Goal: Task Accomplishment & Management: Use online tool/utility

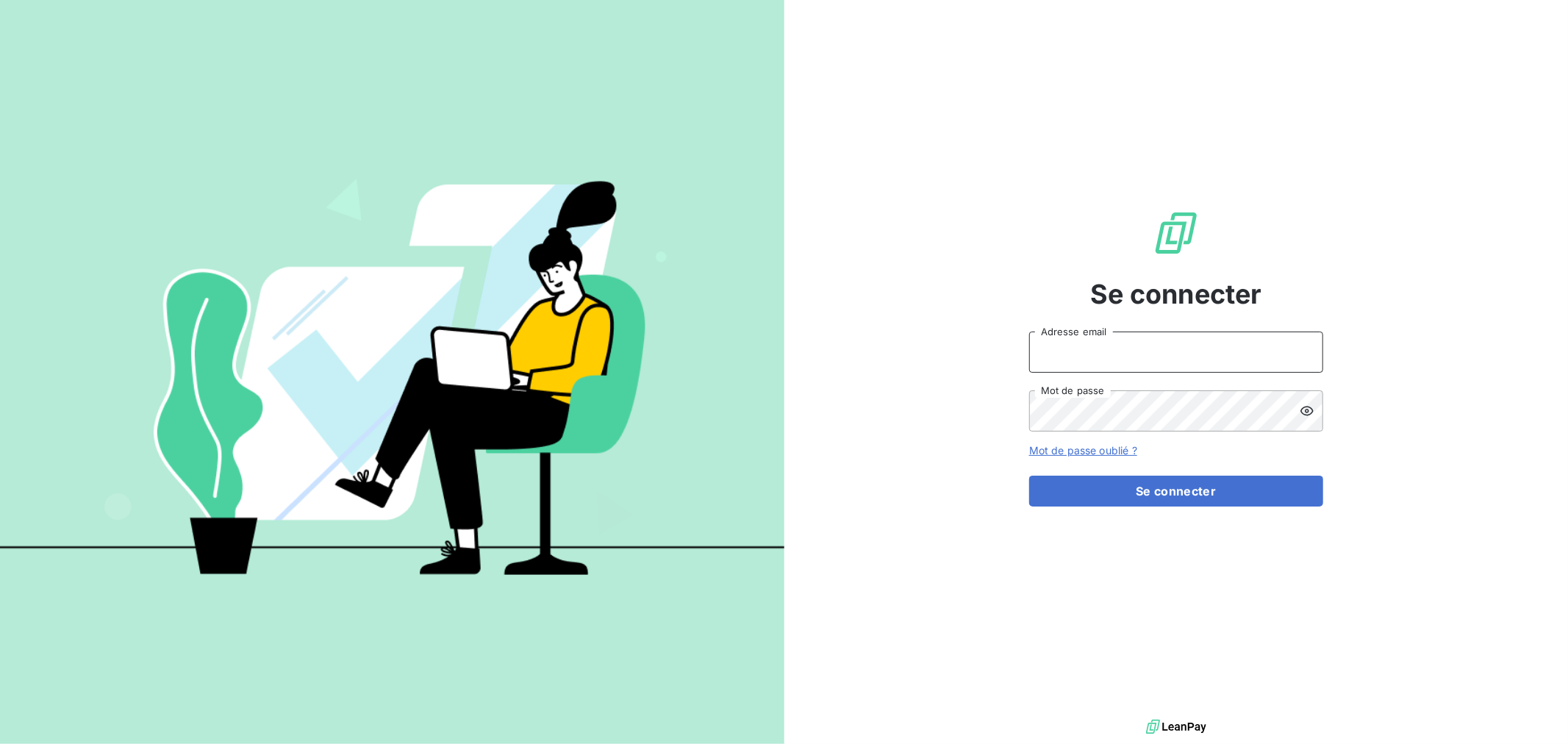
click at [1052, 348] on input "Adresse email" at bounding box center [1176, 352] width 294 height 41
type input "[EMAIL_ADDRESS][DOMAIN_NAME]"
click at [1029, 475] on button "Se connecter" at bounding box center [1176, 491] width 294 height 31
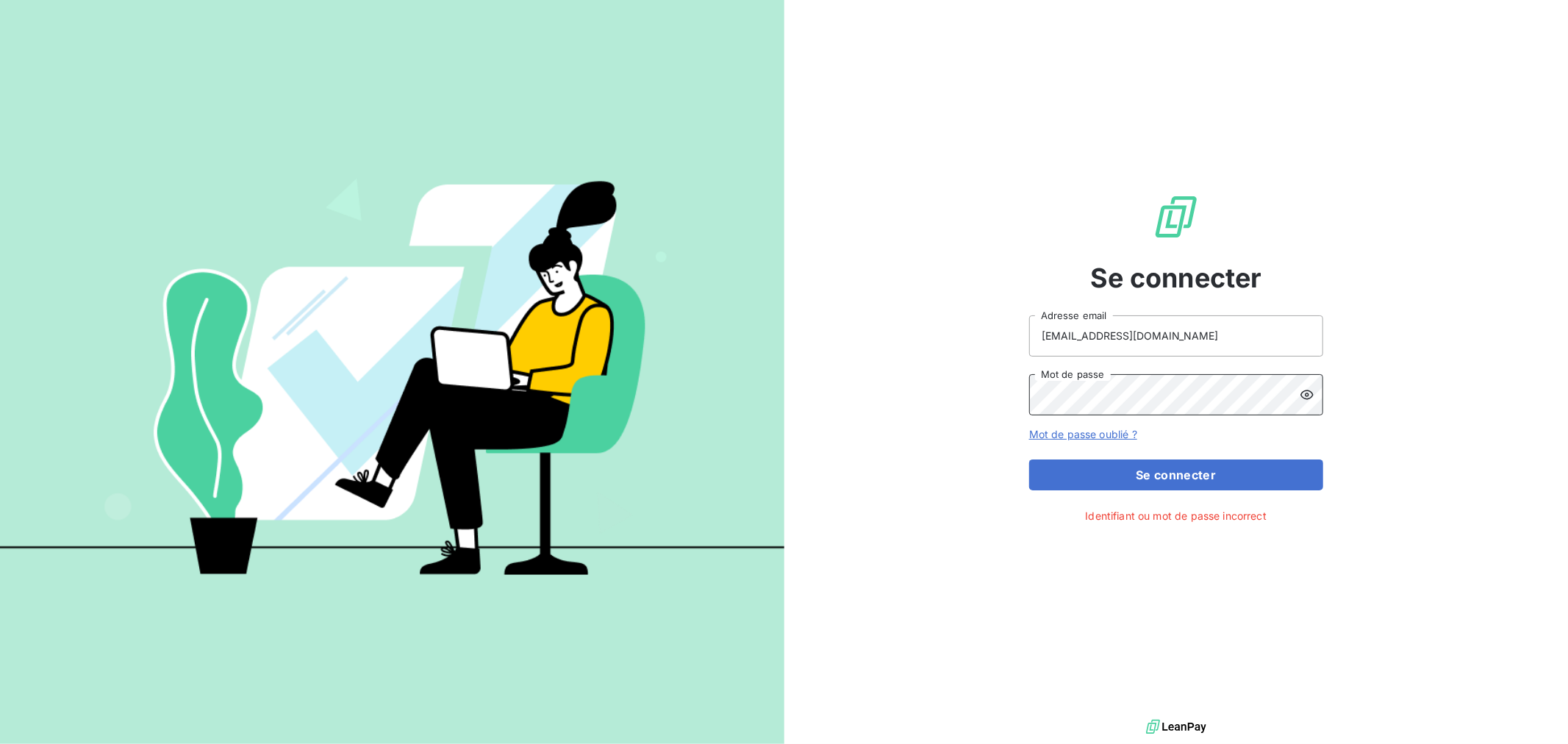
click at [814, 417] on div "Se connecter [EMAIL_ADDRESS][DOMAIN_NAME] Adresse email Mot de passe Mot de pas…" at bounding box center [1176, 358] width 784 height 716
click at [1029, 460] on button "Se connecter" at bounding box center [1176, 475] width 294 height 31
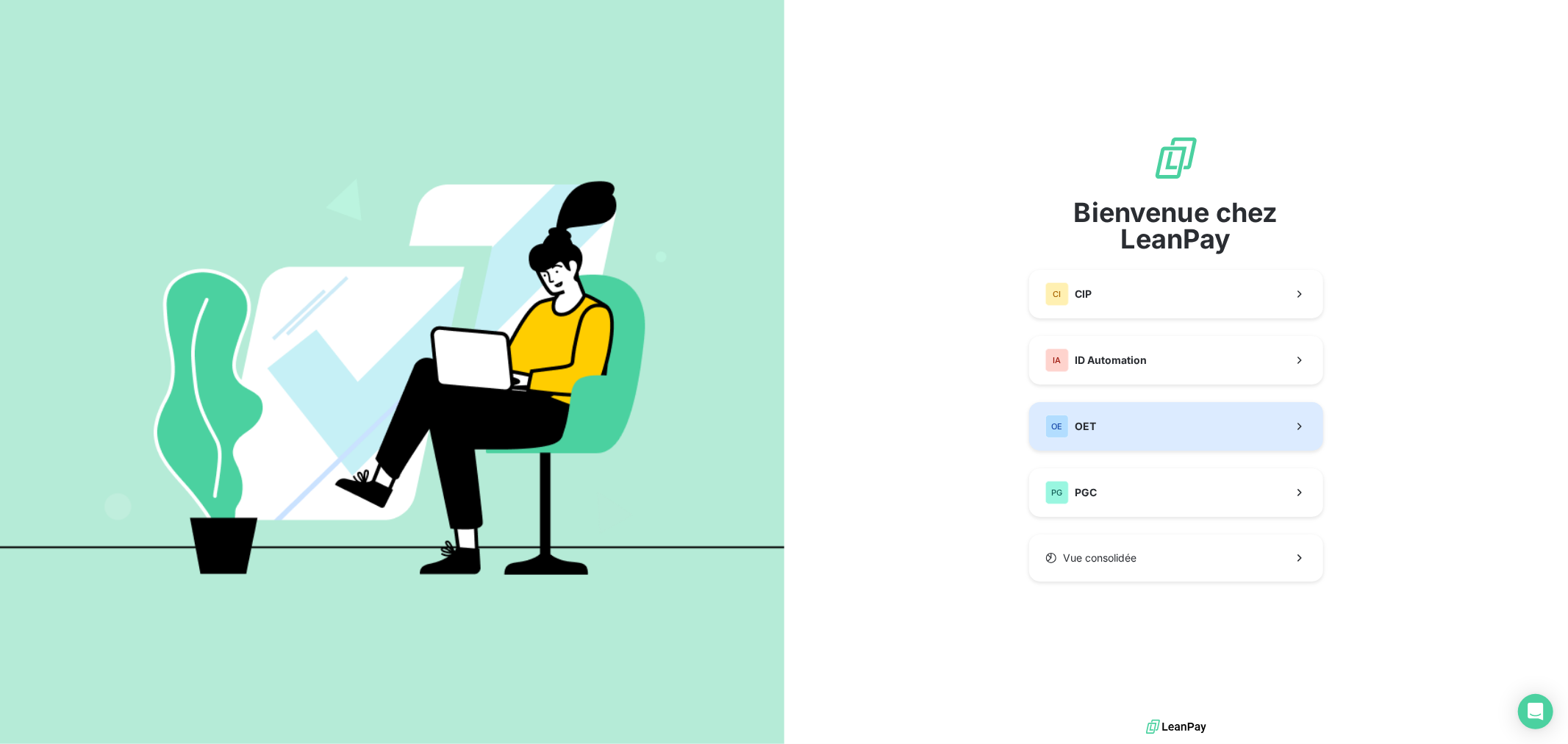
click at [1126, 435] on button "OE OET" at bounding box center [1176, 426] width 294 height 48
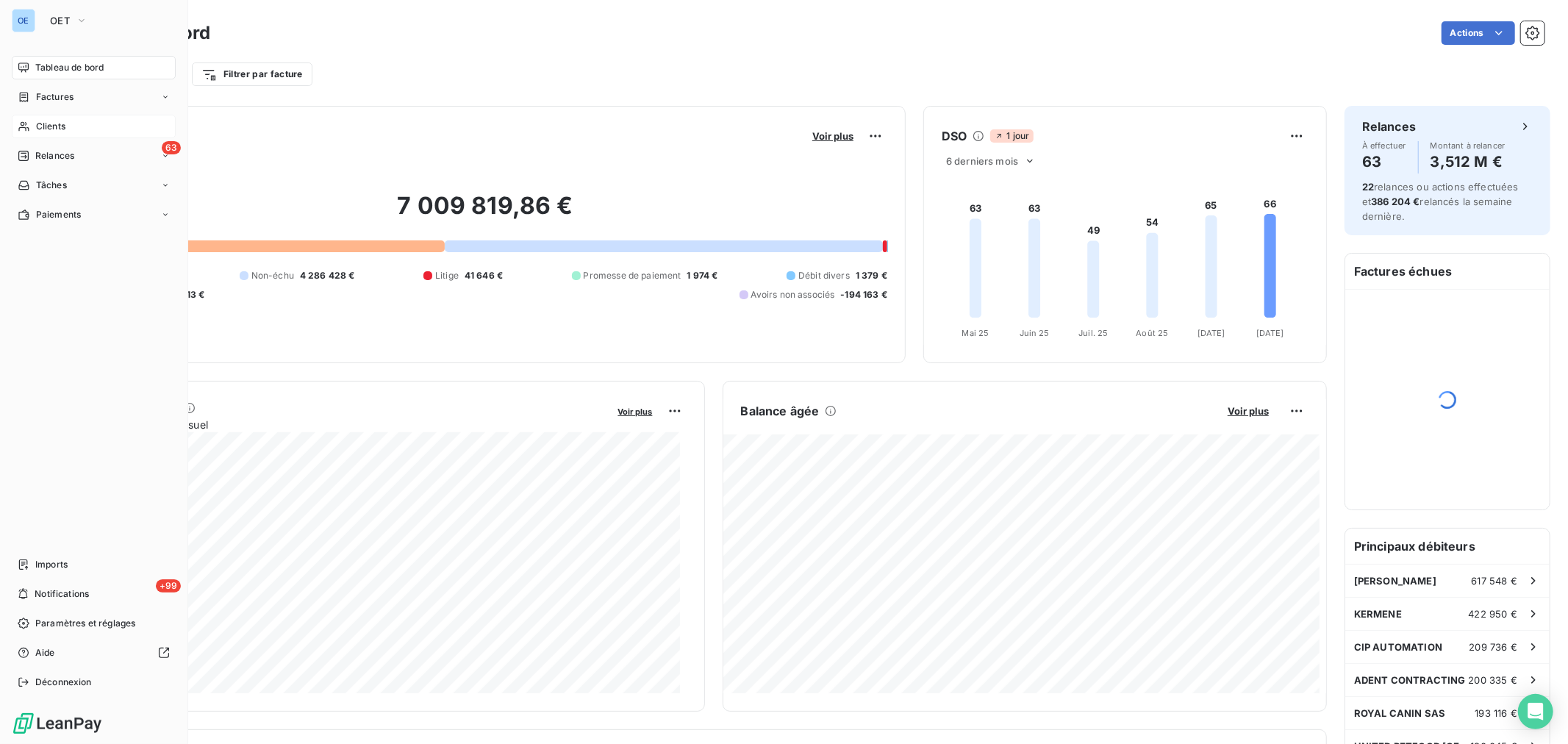
click at [42, 134] on div "Clients" at bounding box center [93, 126] width 164 height 23
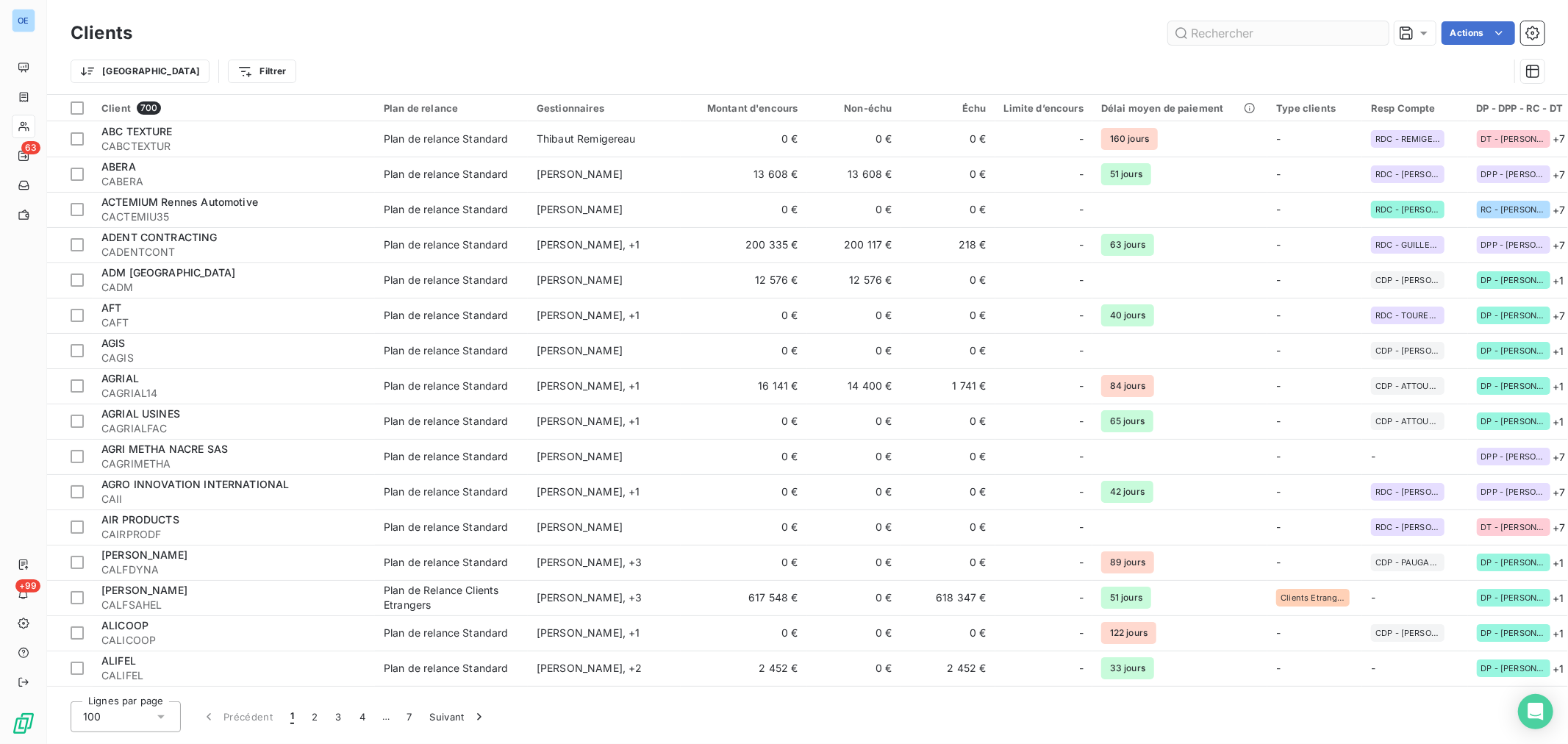
click at [1300, 30] on input "text" at bounding box center [1277, 33] width 220 height 23
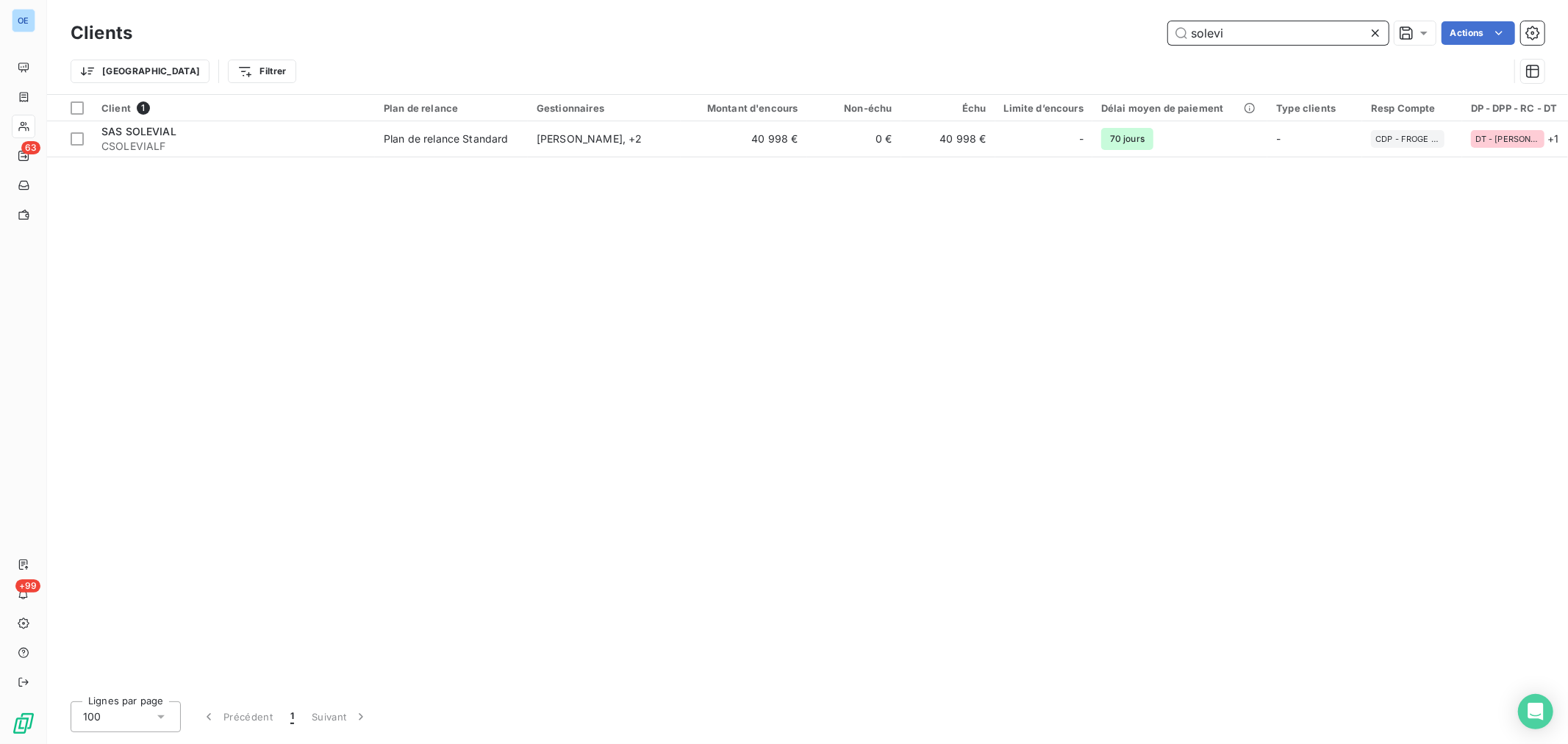
drag, startPoint x: 1242, startPoint y: 23, endPoint x: 968, endPoint y: 44, distance: 274.8
click at [1000, 38] on div "solevi Actions" at bounding box center [847, 33] width 1394 height 23
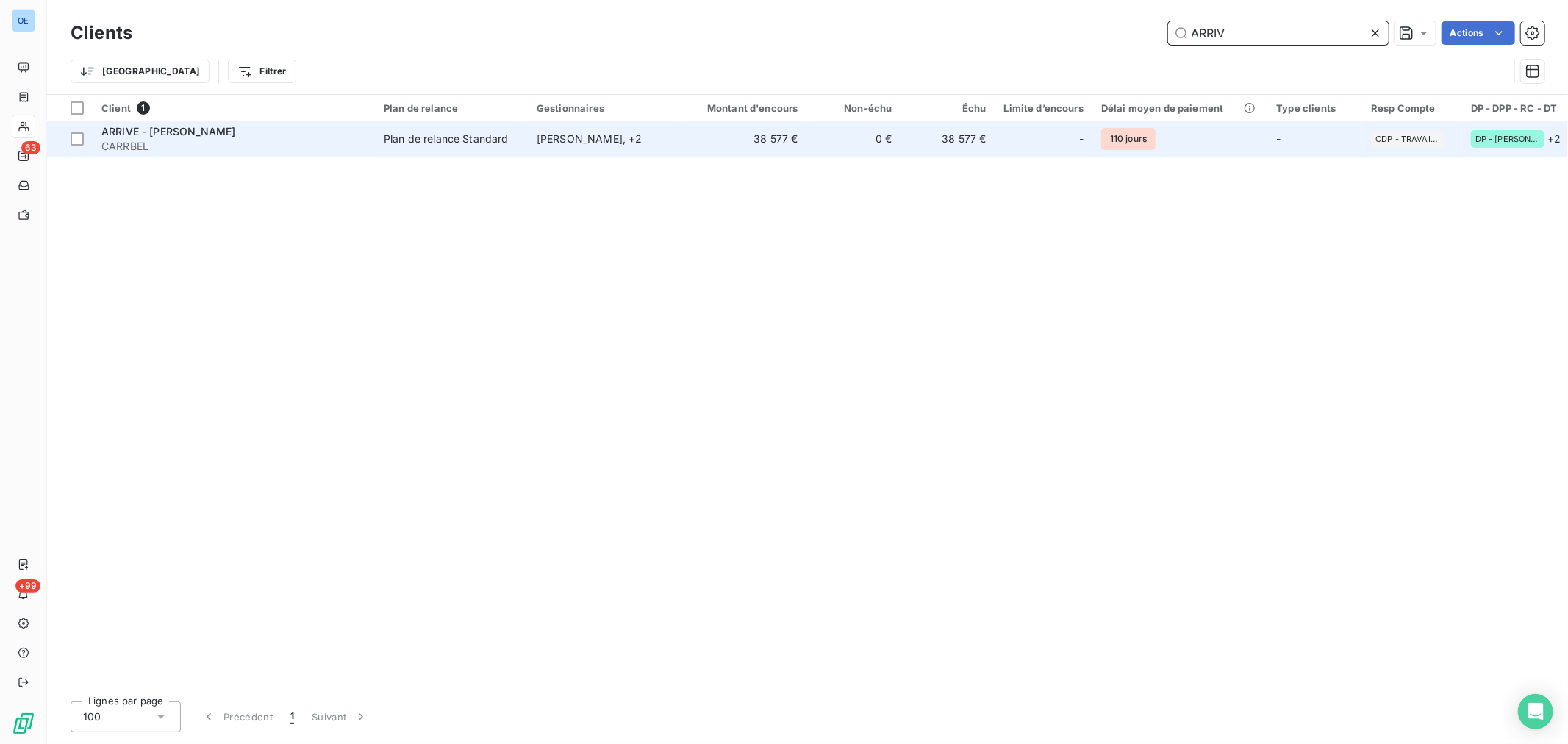
type input "ARRIV"
click at [888, 144] on td "0 €" at bounding box center [854, 139] width 94 height 36
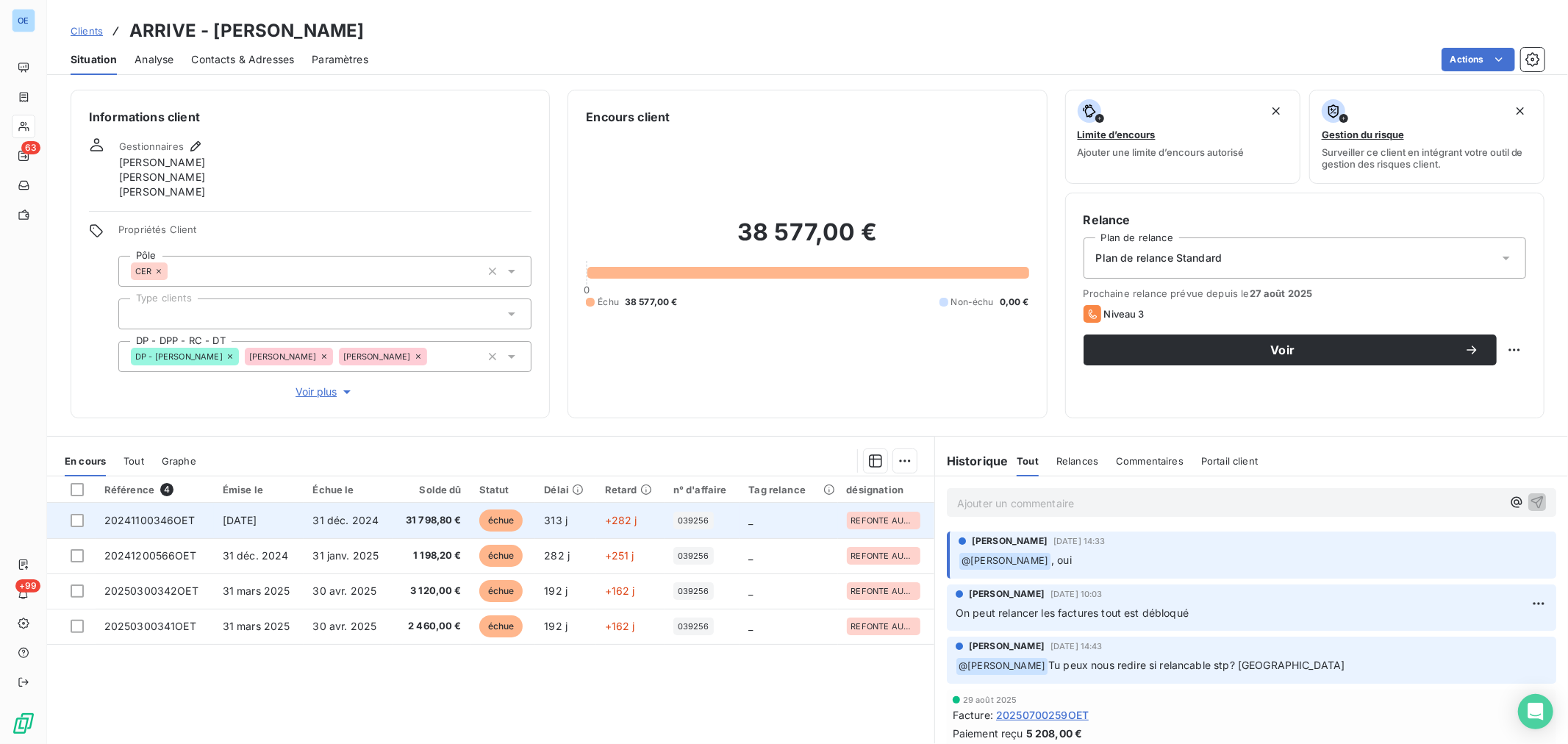
click at [812, 531] on td "_" at bounding box center [789, 521] width 98 height 36
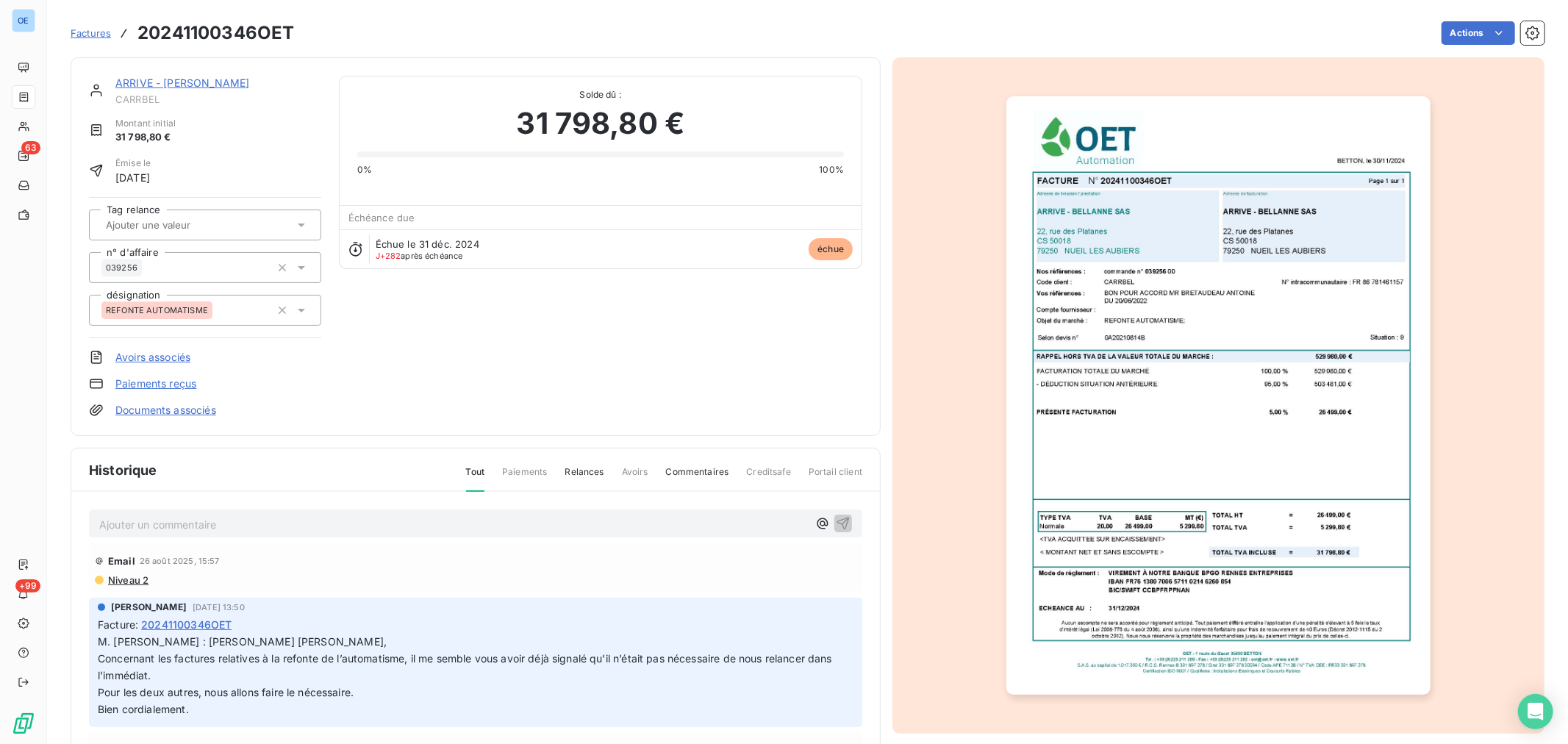
scroll to position [82, 0]
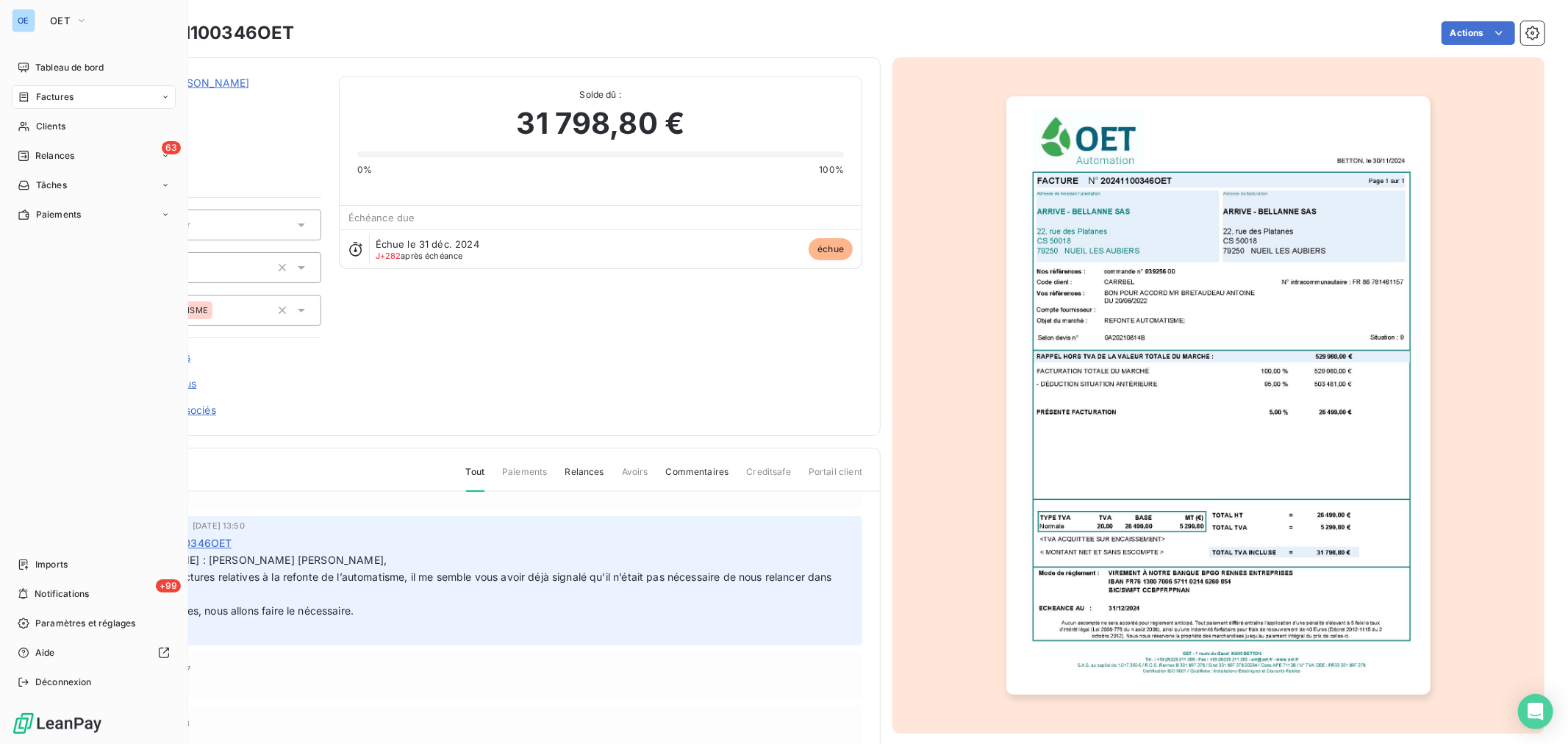
click at [38, 120] on span "Clients" at bounding box center [50, 127] width 30 height 13
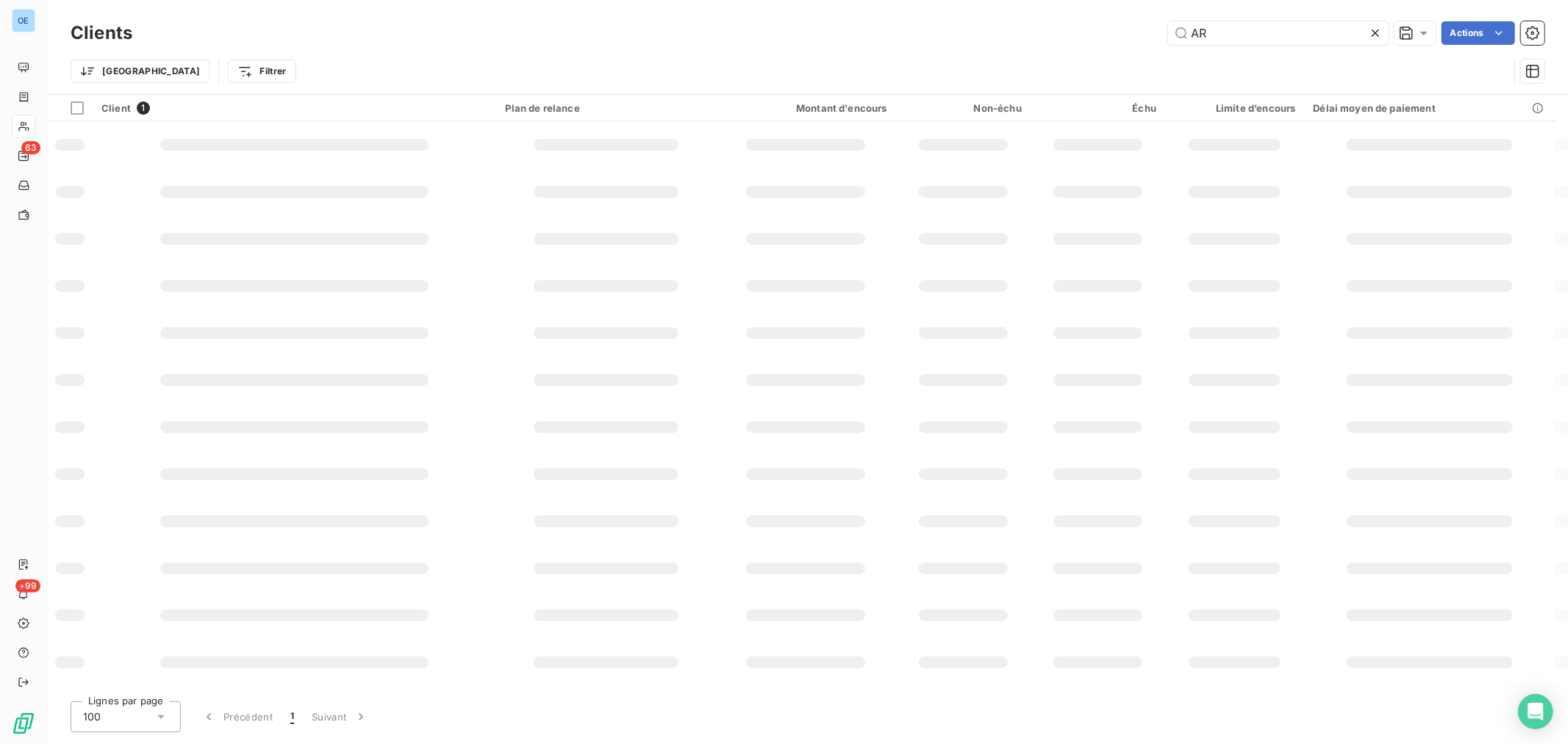
type input "A"
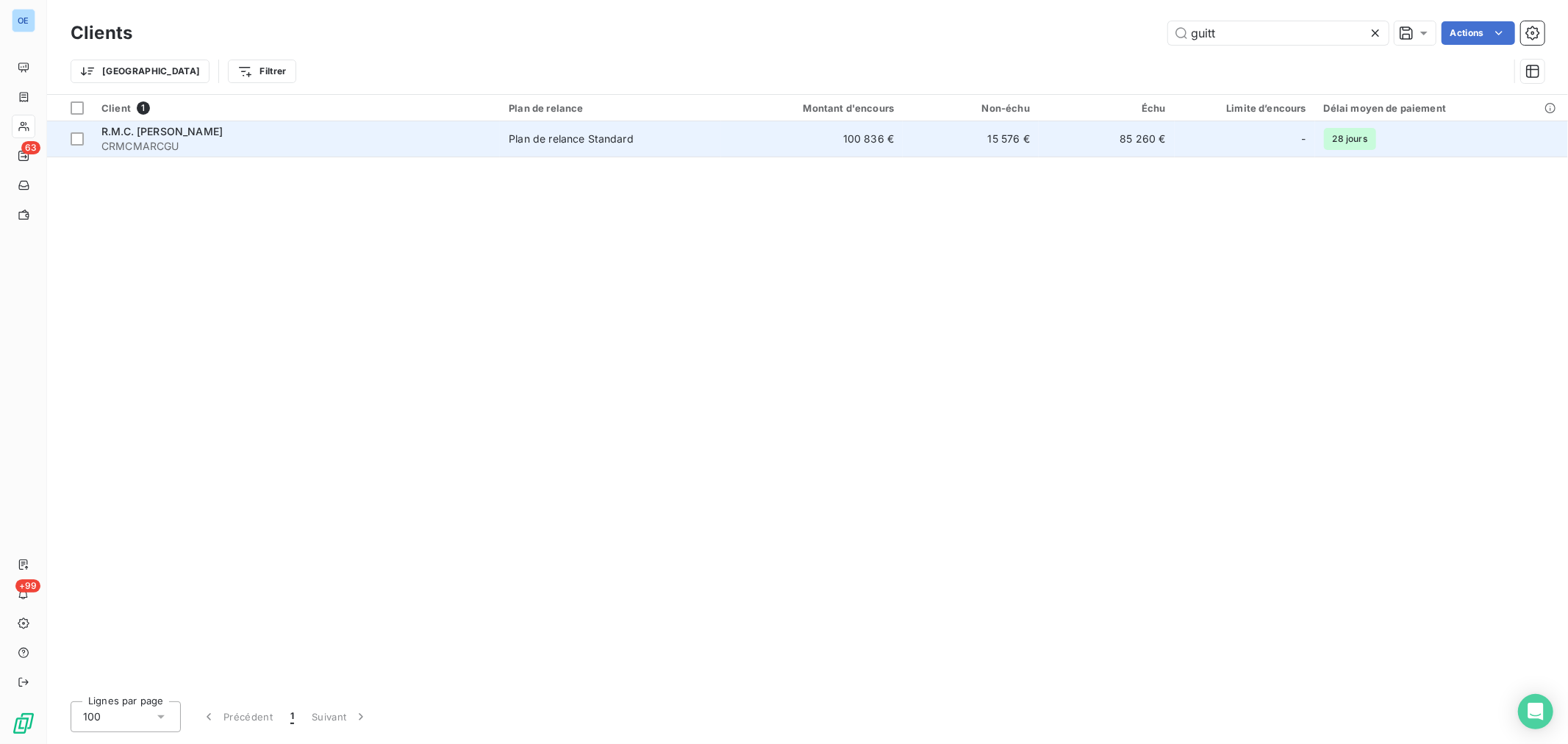
type input "guitt"
click at [781, 140] on td "100 836 €" at bounding box center [812, 139] width 182 height 36
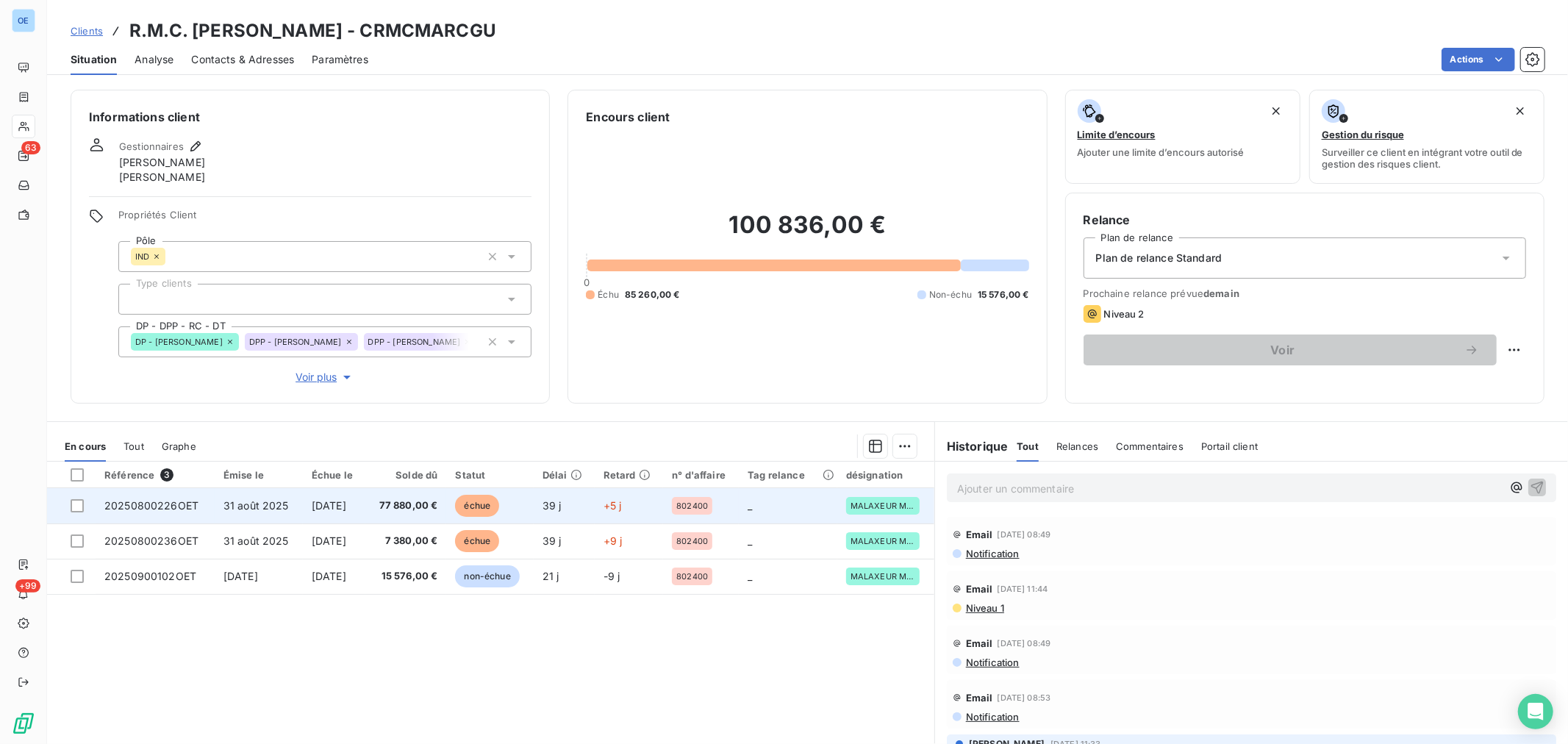
click at [610, 515] on td "+5 j" at bounding box center [629, 505] width 69 height 36
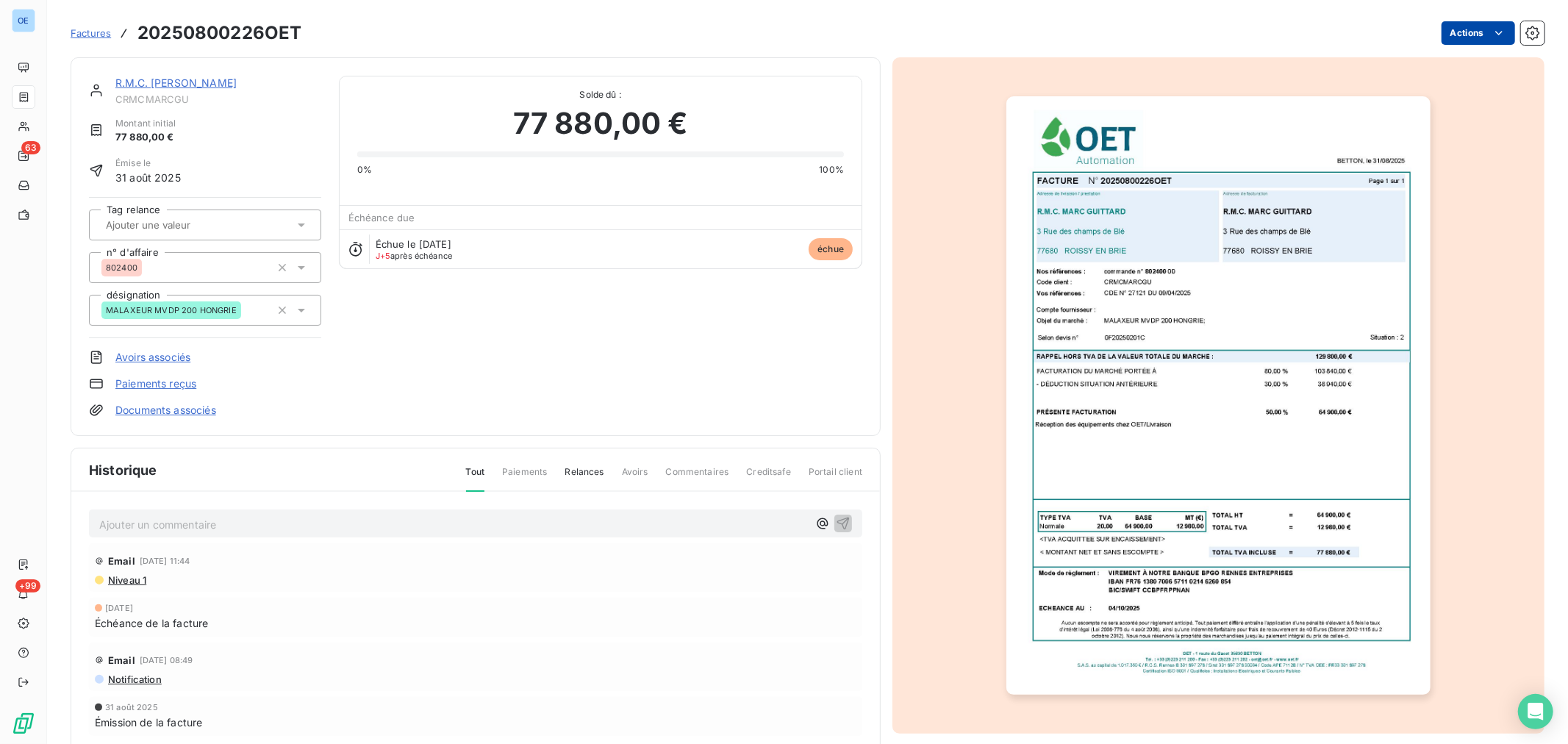
click at [1464, 33] on html "OE 63 +99 Factures 20250800226OET Actions R.M.C. [PERSON_NAME] Montant initial …" at bounding box center [784, 372] width 1568 height 744
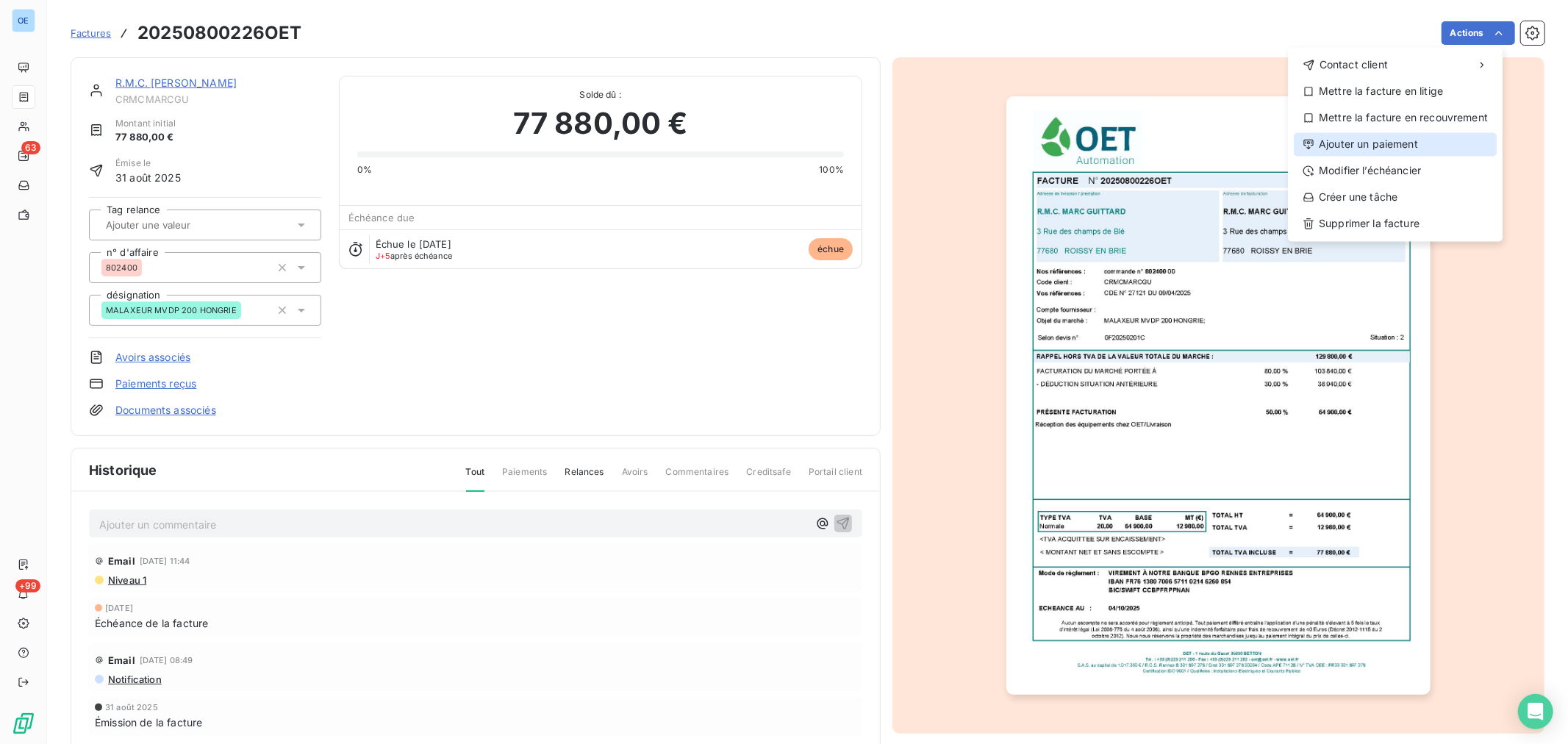
click at [1413, 134] on div "Ajouter un paiement" at bounding box center [1395, 144] width 203 height 23
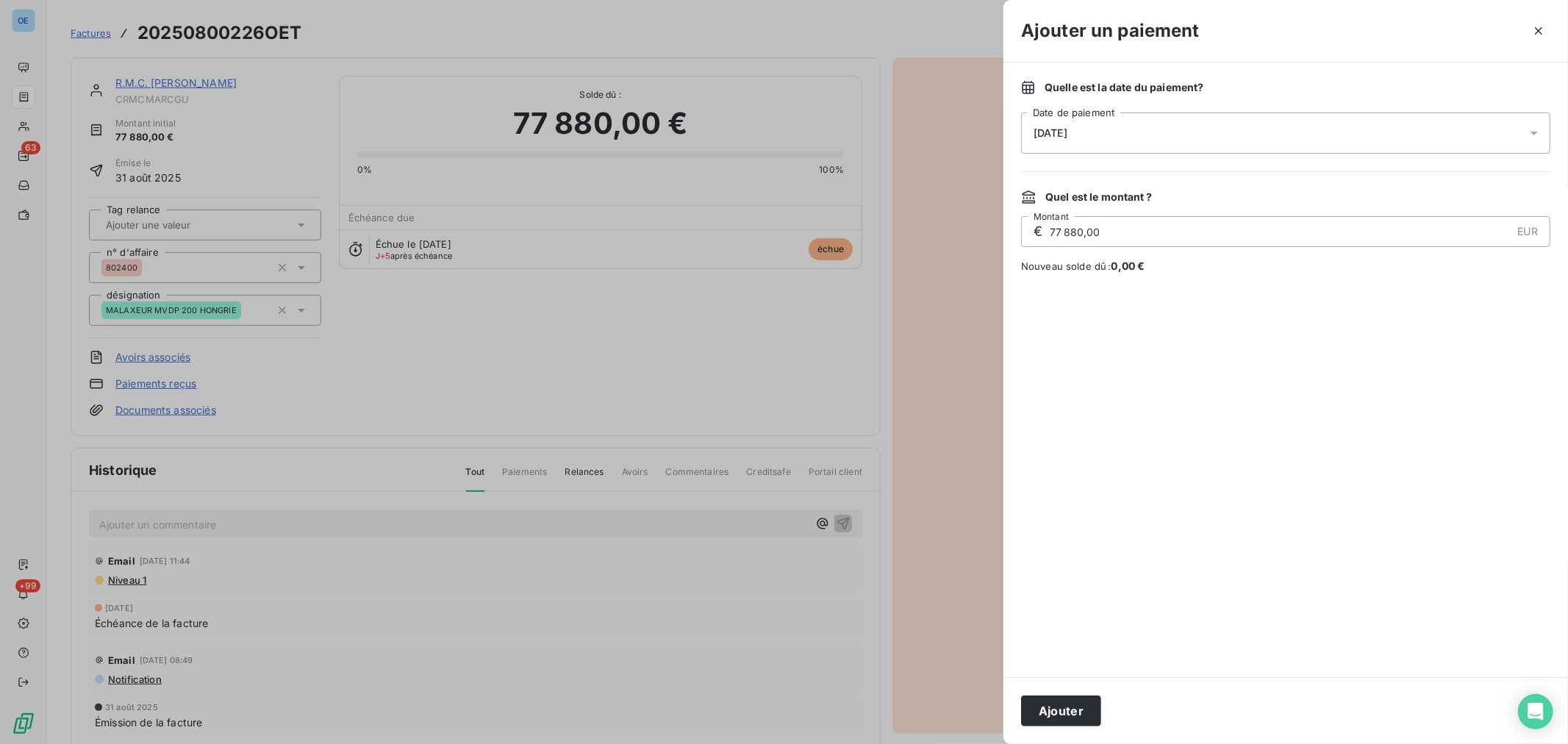
click at [1197, 149] on div "[DATE]" at bounding box center [1285, 133] width 529 height 41
click at [1191, 280] on button "10" at bounding box center [1181, 284] width 30 height 30
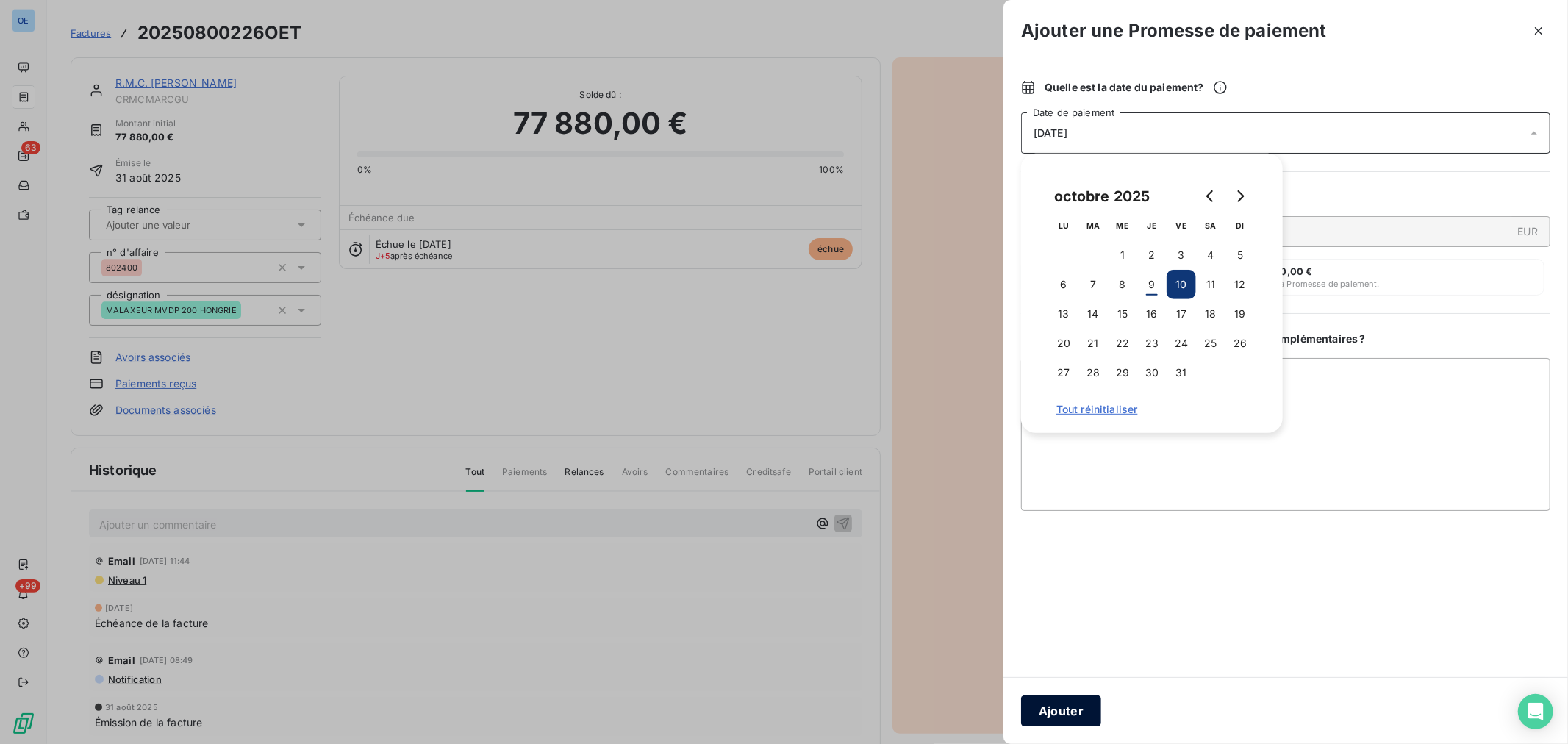
click at [1075, 708] on button "Ajouter" at bounding box center [1060, 711] width 80 height 31
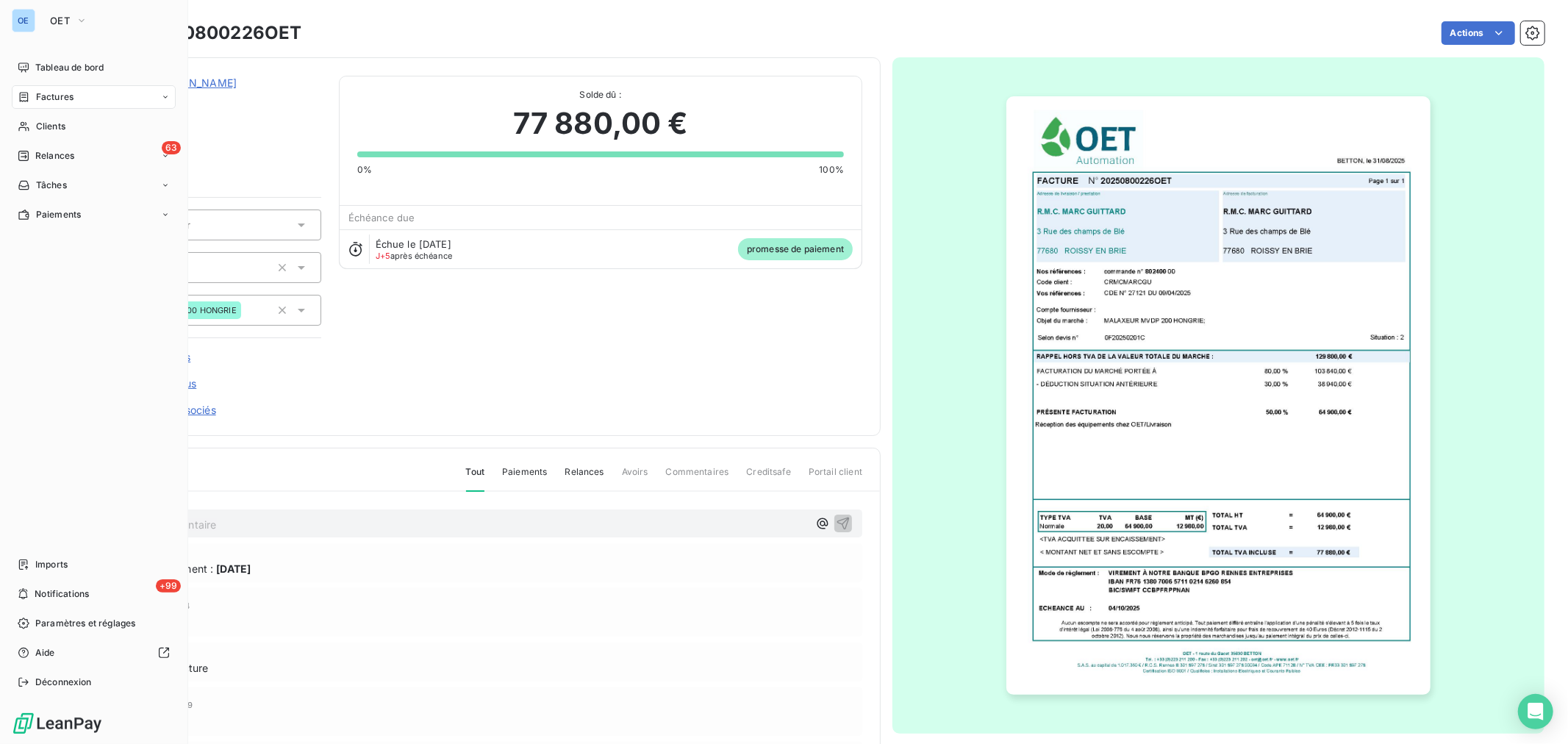
click at [44, 98] on span "Factures" at bounding box center [54, 97] width 38 height 13
click at [108, 106] on div "Factures" at bounding box center [93, 97] width 164 height 23
click at [95, 129] on div "Factures" at bounding box center [103, 126] width 146 height 23
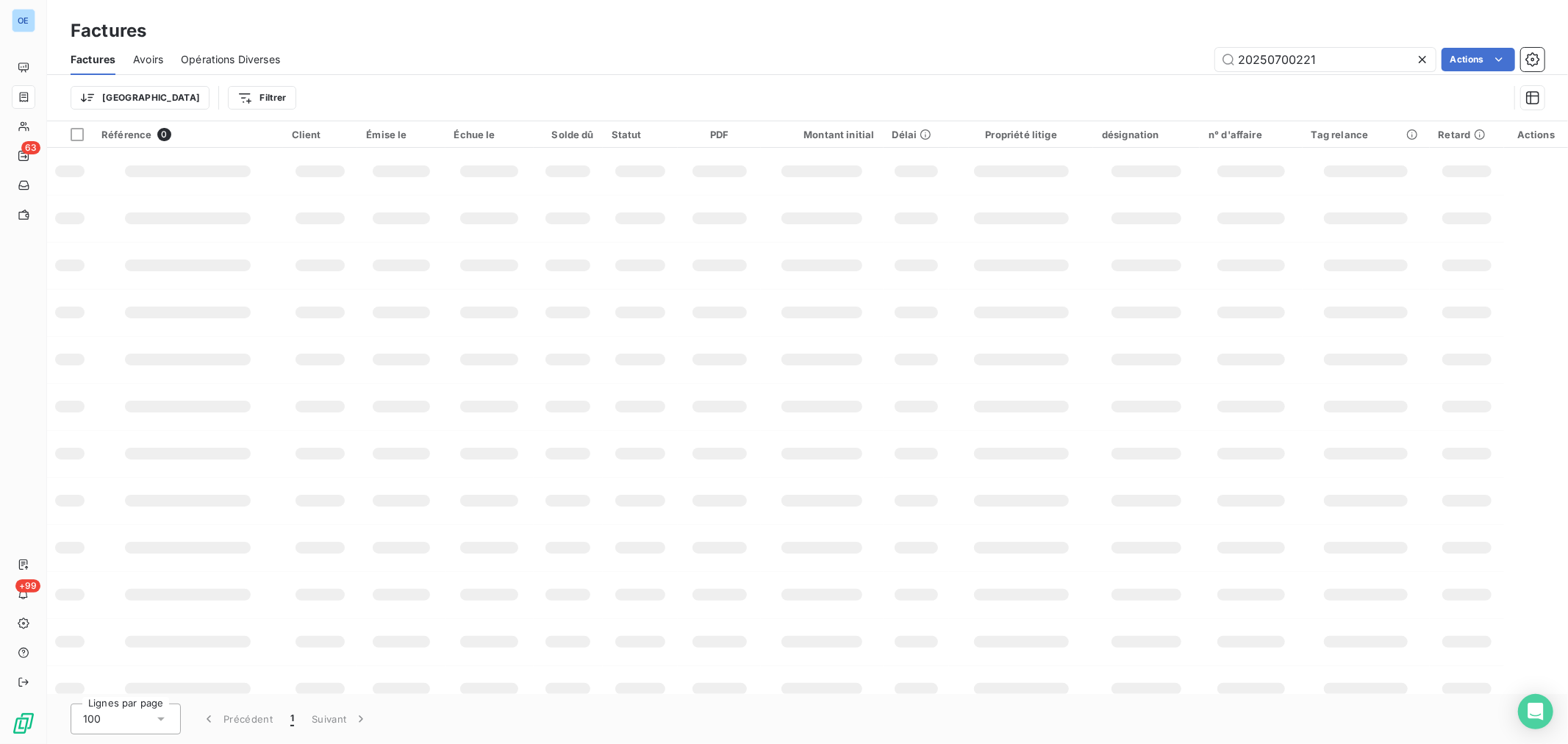
drag, startPoint x: 1348, startPoint y: 50, endPoint x: 1273, endPoint y: 76, distance: 79.4
click at [1273, 76] on div "Factures Avoirs Opérations Diverses 20250700221 Actions Trier Filtrer" at bounding box center [807, 82] width 1521 height 76
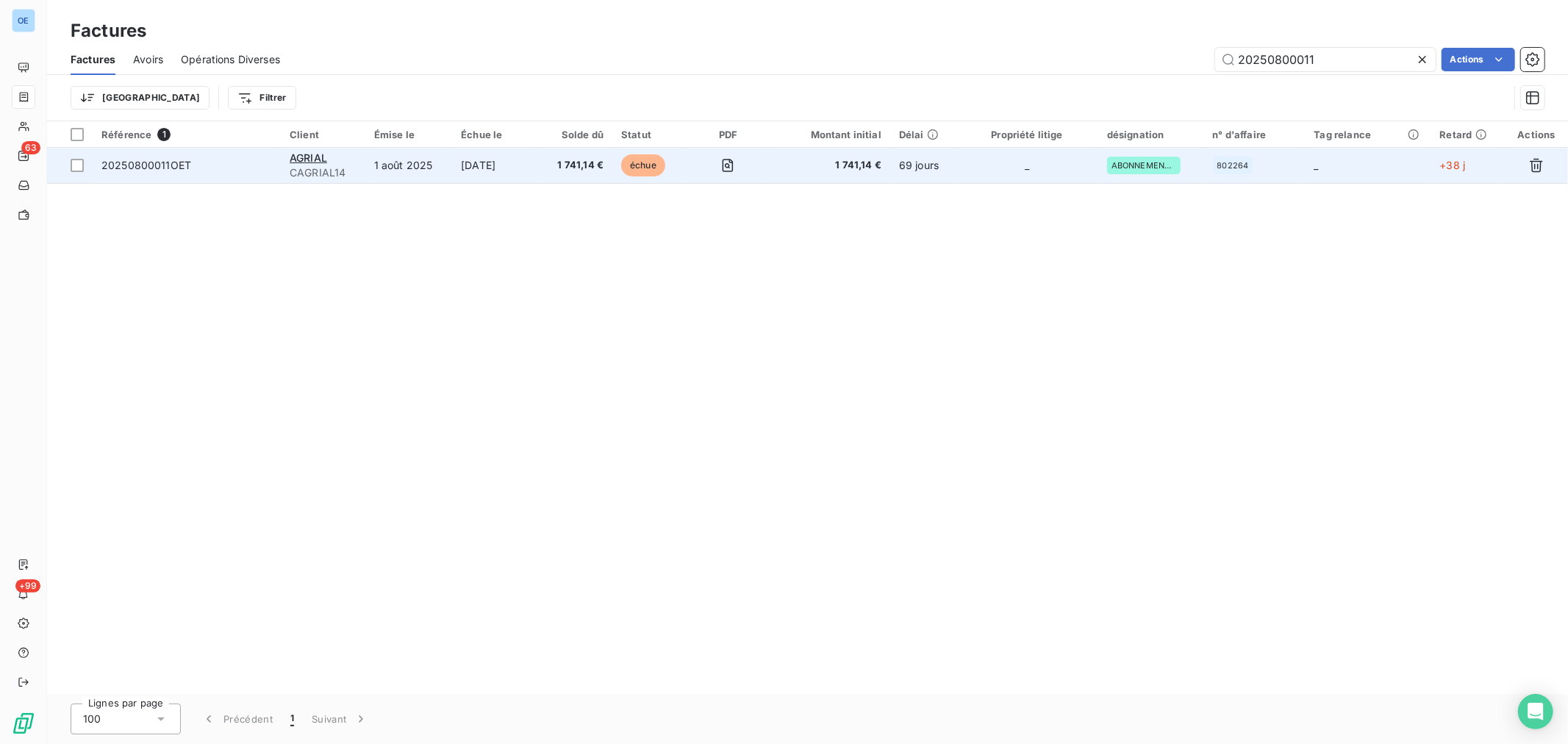
type input "20250800011"
click at [831, 170] on span "1 741,14 €" at bounding box center [829, 165] width 104 height 14
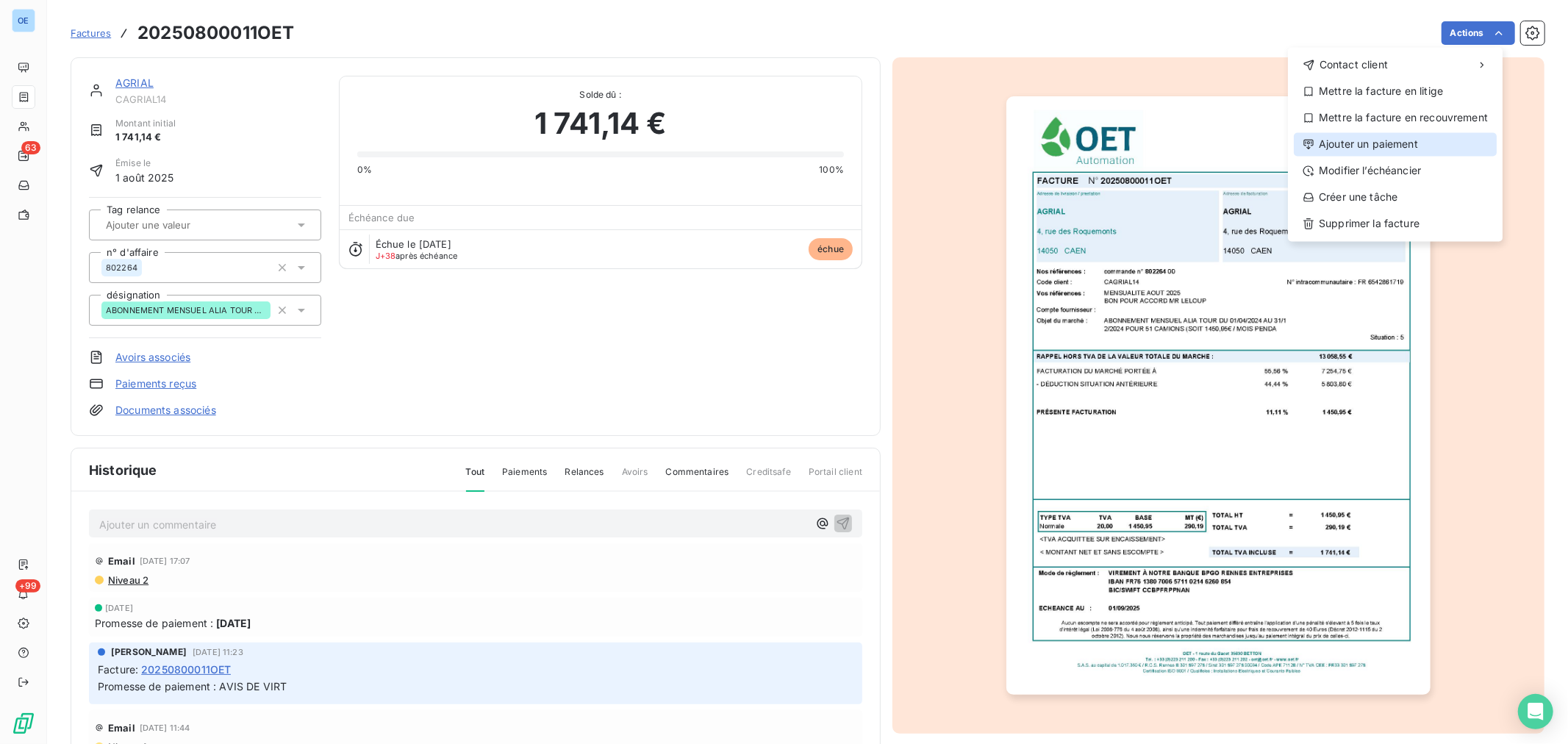
click at [1398, 137] on div "Ajouter un paiement" at bounding box center [1395, 144] width 203 height 23
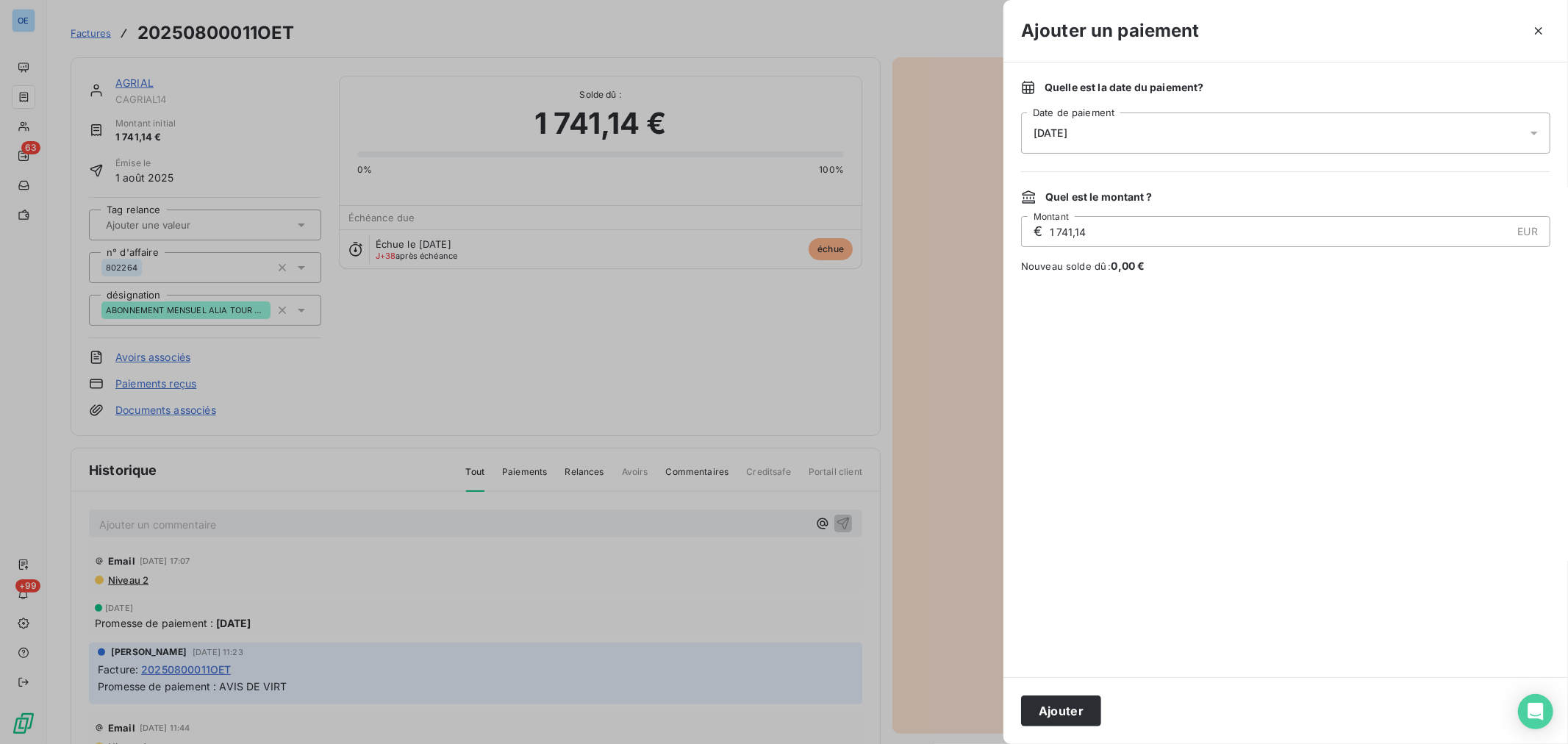
click at [1157, 122] on div "[DATE]" at bounding box center [1285, 133] width 529 height 41
click at [1176, 290] on button "10" at bounding box center [1181, 284] width 30 height 30
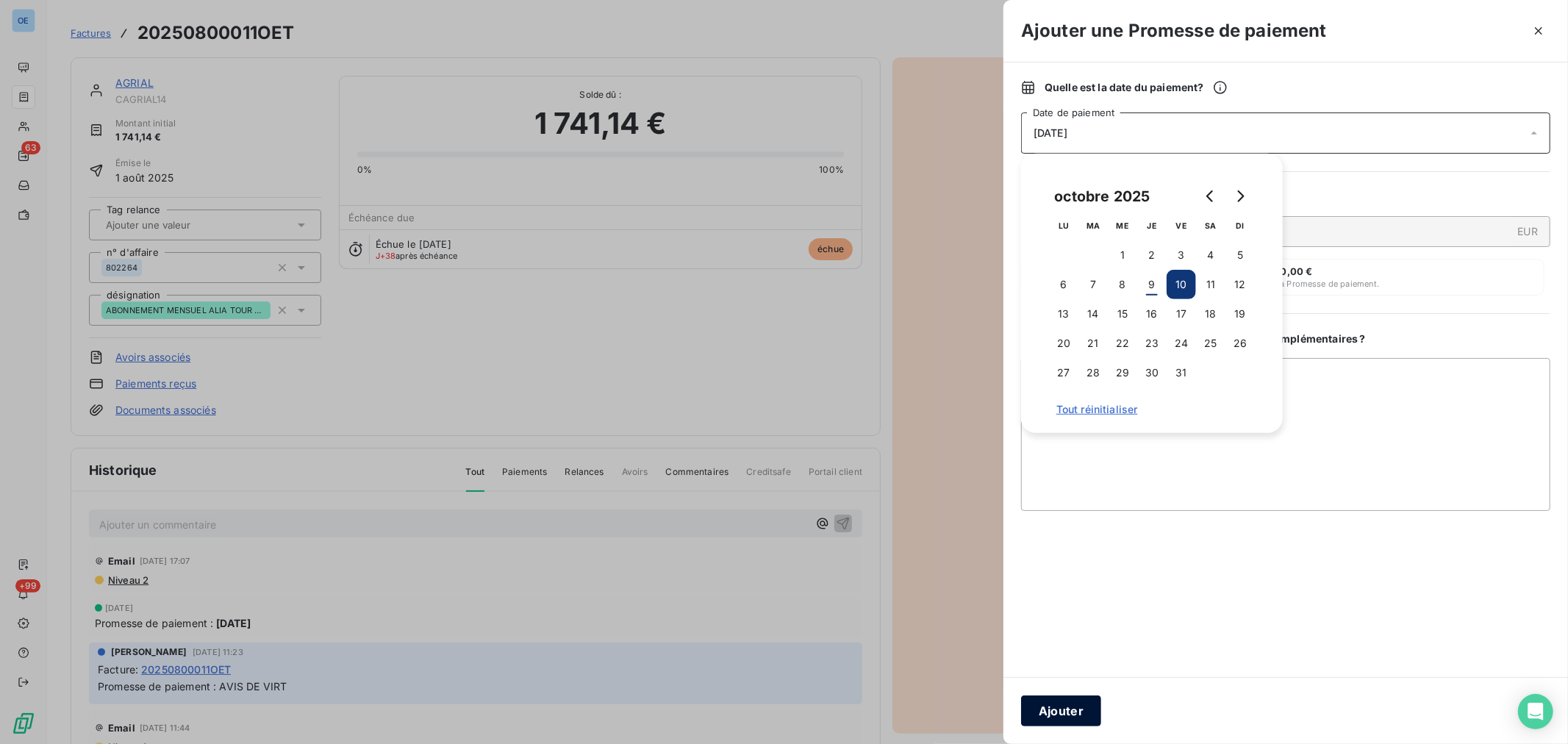
click at [1062, 713] on button "Ajouter" at bounding box center [1060, 711] width 80 height 31
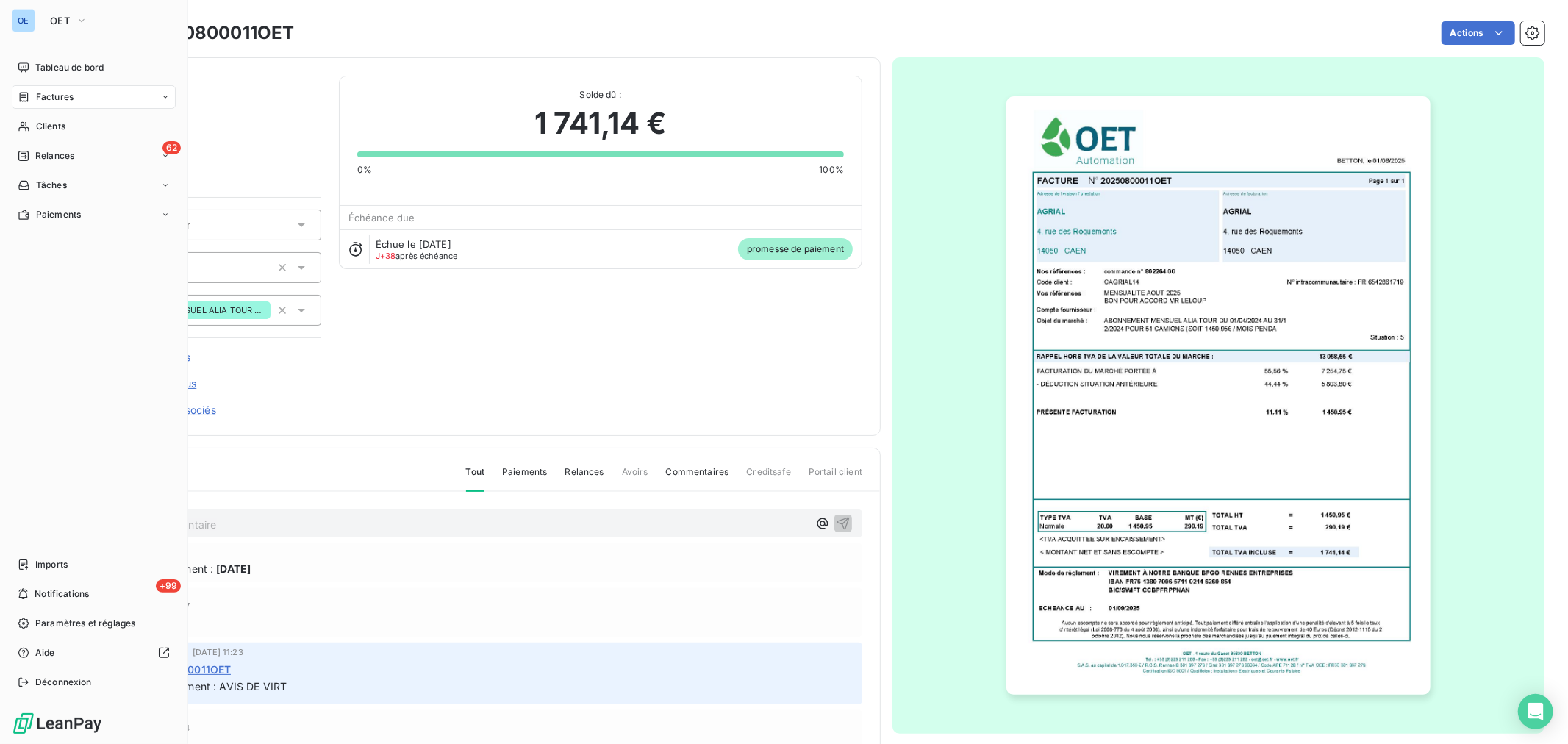
click at [38, 91] on span "Factures" at bounding box center [54, 97] width 38 height 13
click at [55, 98] on span "Factures" at bounding box center [54, 97] width 38 height 13
click at [75, 133] on div "Factures" at bounding box center [103, 126] width 146 height 23
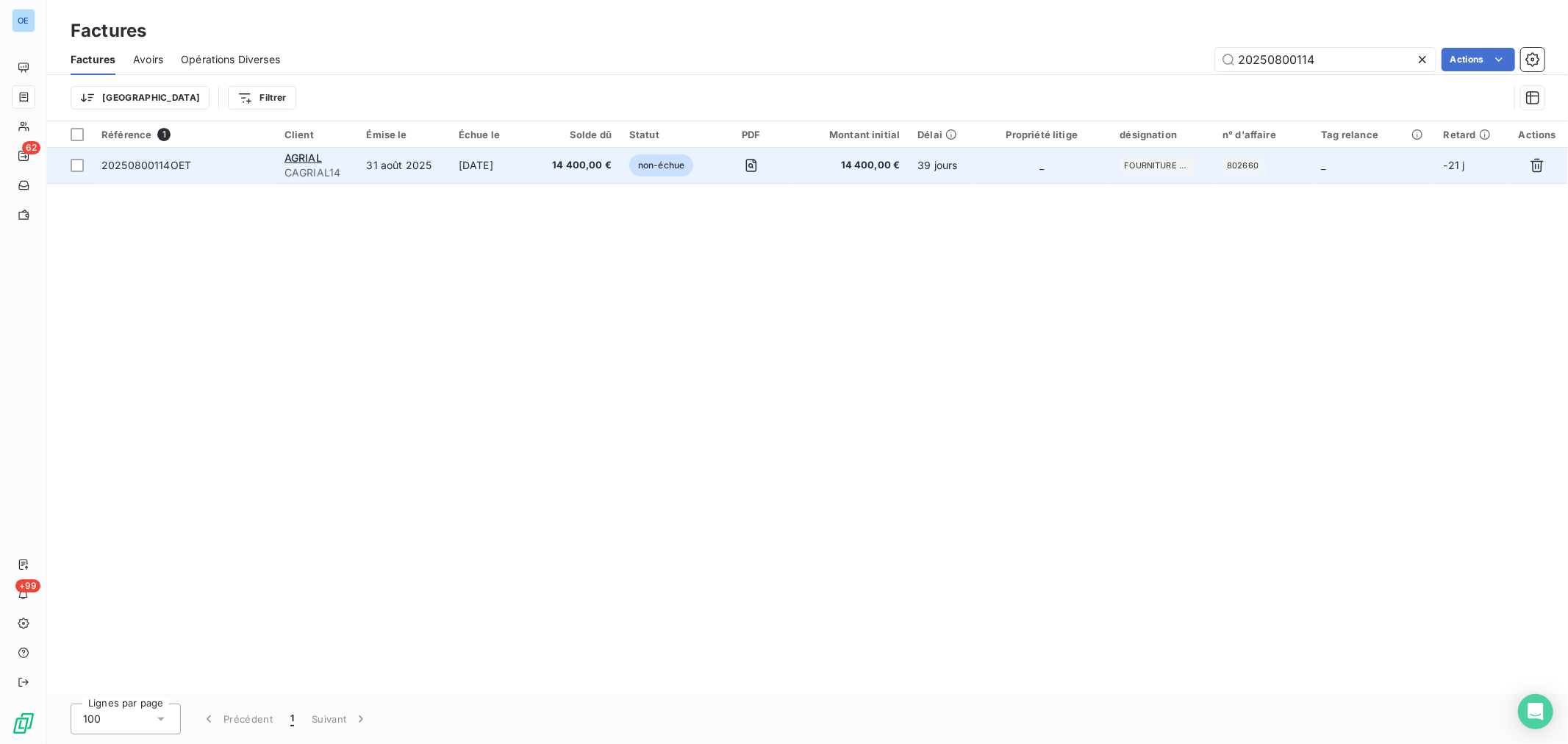
type input "20250800114"
click at [1049, 170] on td "_" at bounding box center [1042, 166] width 139 height 36
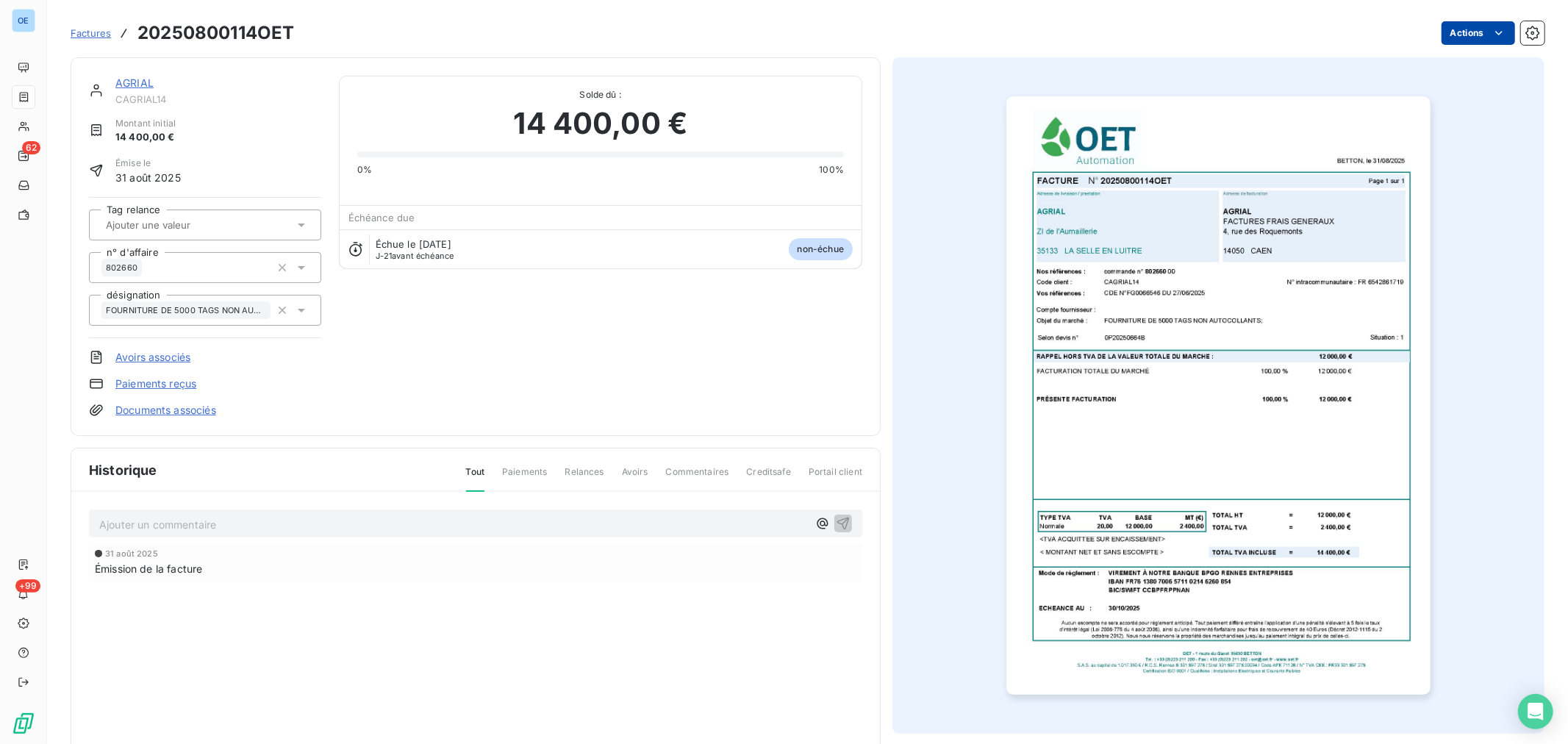
click at [1451, 39] on html "OE 62 +99 Factures 20250800114OET Actions AGRIAL CAGRIAL14 Montant initial 14 4…" at bounding box center [784, 372] width 1568 height 744
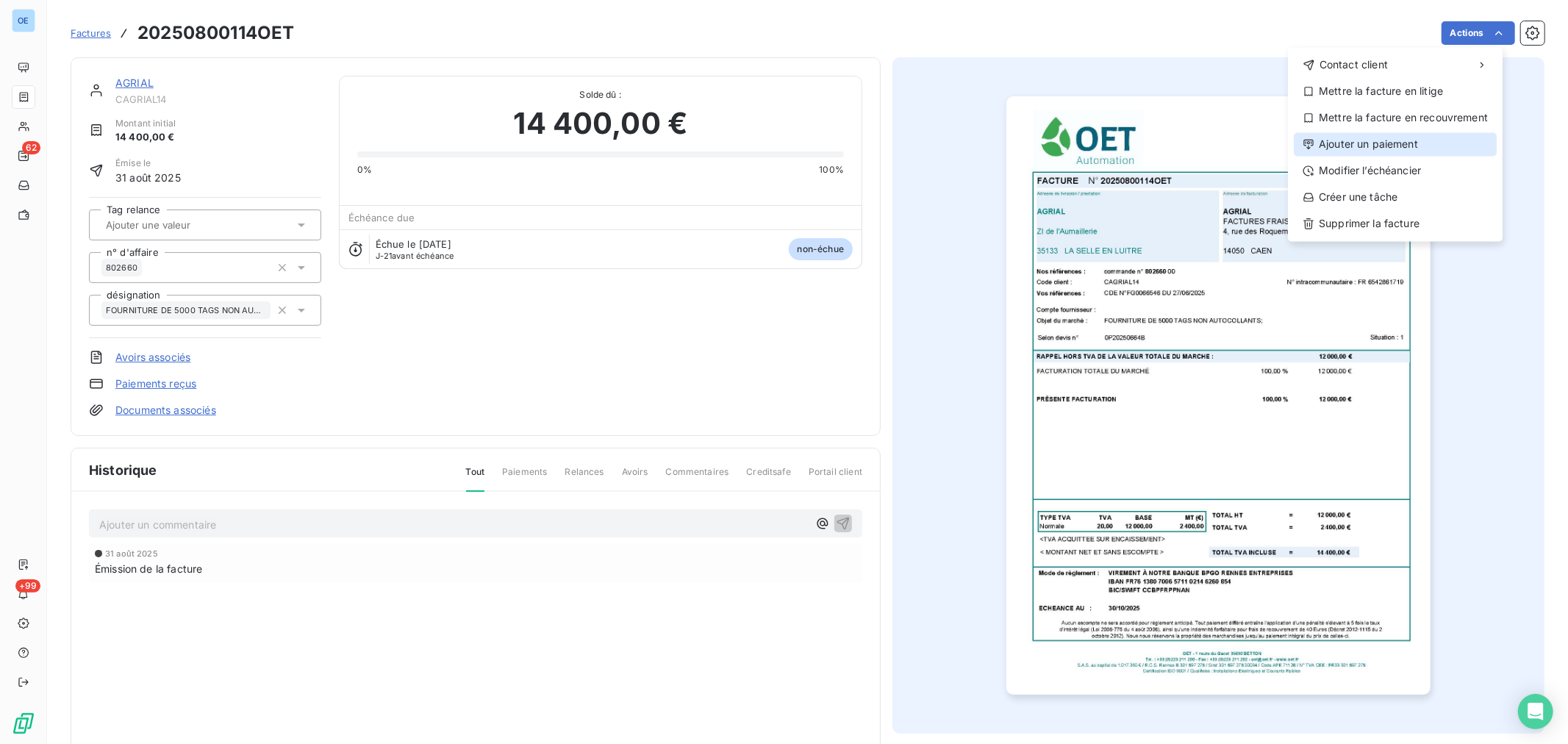
click at [1419, 145] on div "Ajouter un paiement" at bounding box center [1395, 144] width 203 height 23
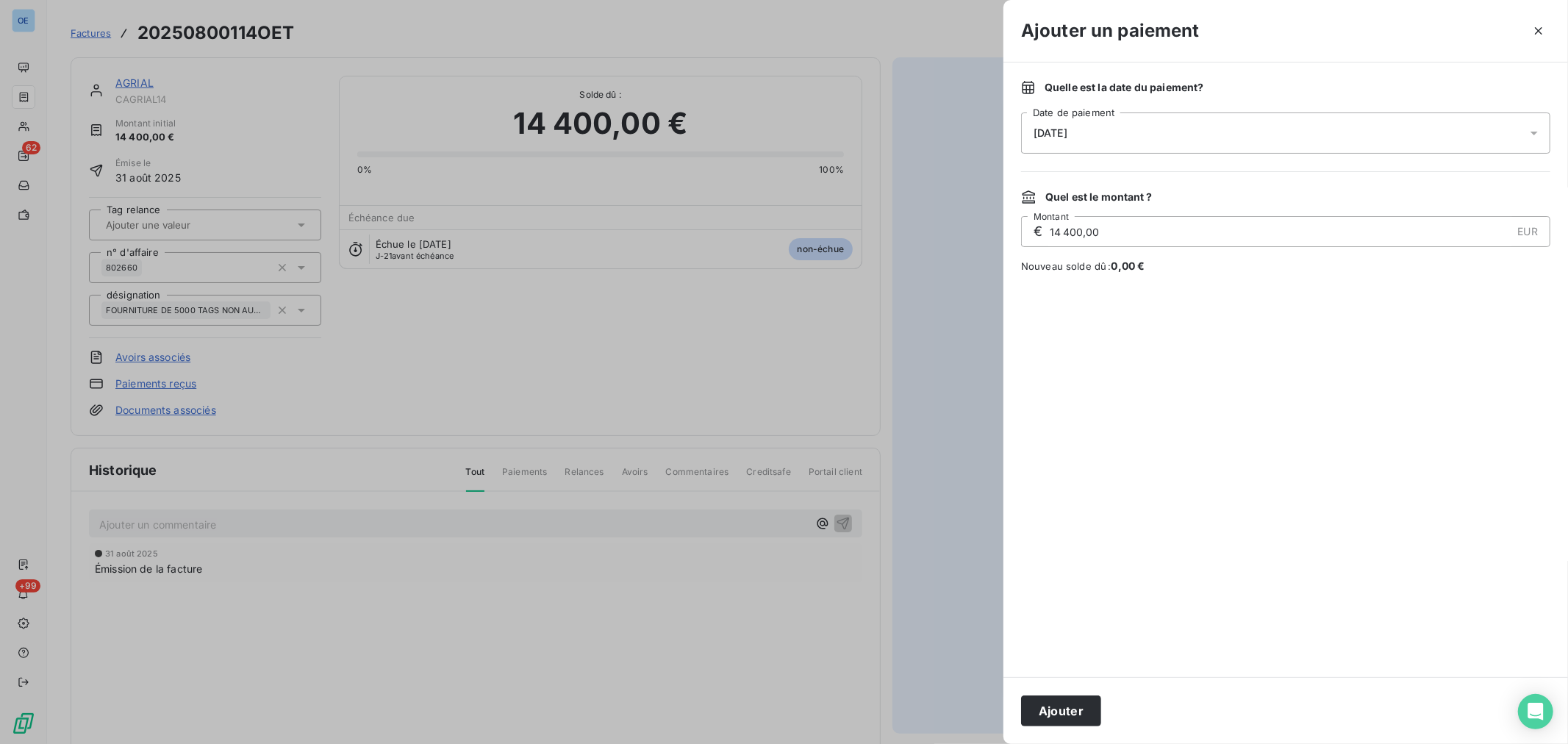
click at [1210, 145] on div "[DATE]" at bounding box center [1285, 133] width 529 height 41
click at [1178, 289] on button "10" at bounding box center [1181, 284] width 30 height 30
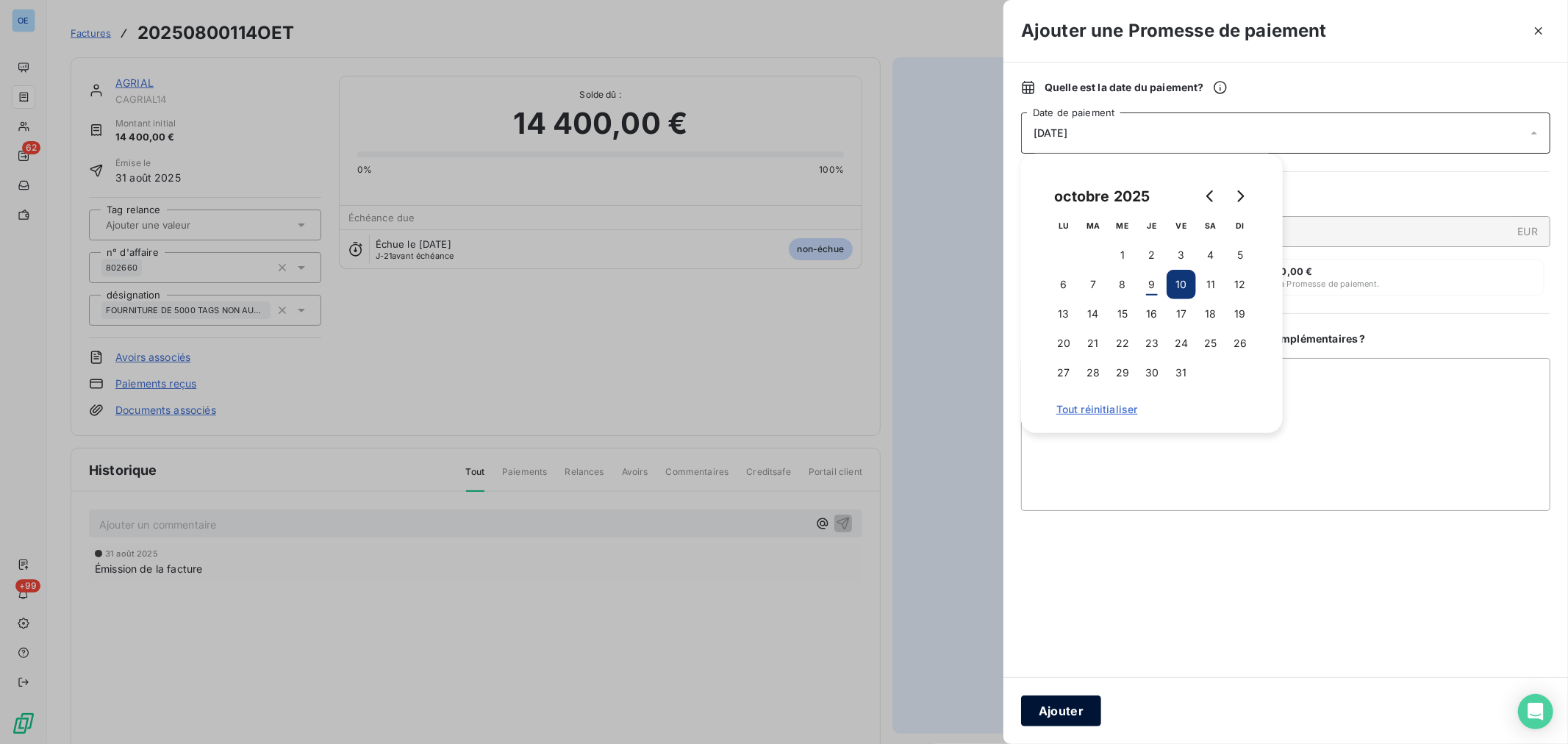
click at [1076, 714] on button "Ajouter" at bounding box center [1060, 711] width 80 height 31
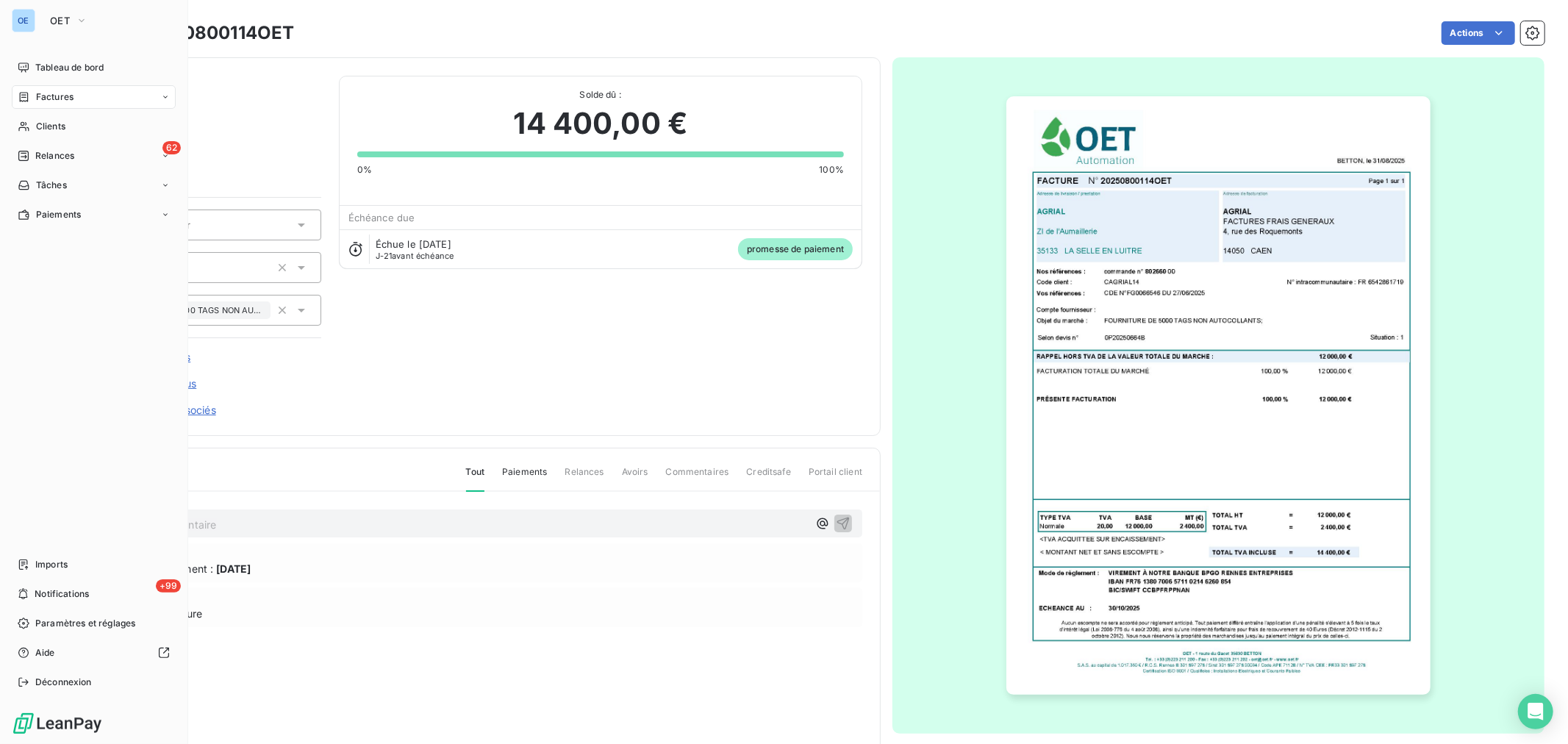
click at [80, 97] on div "Factures" at bounding box center [93, 97] width 164 height 23
click at [42, 87] on div "Factures" at bounding box center [93, 97] width 164 height 23
click at [81, 92] on div "Factures" at bounding box center [93, 97] width 164 height 23
click at [70, 127] on span "Factures" at bounding box center [54, 127] width 38 height 13
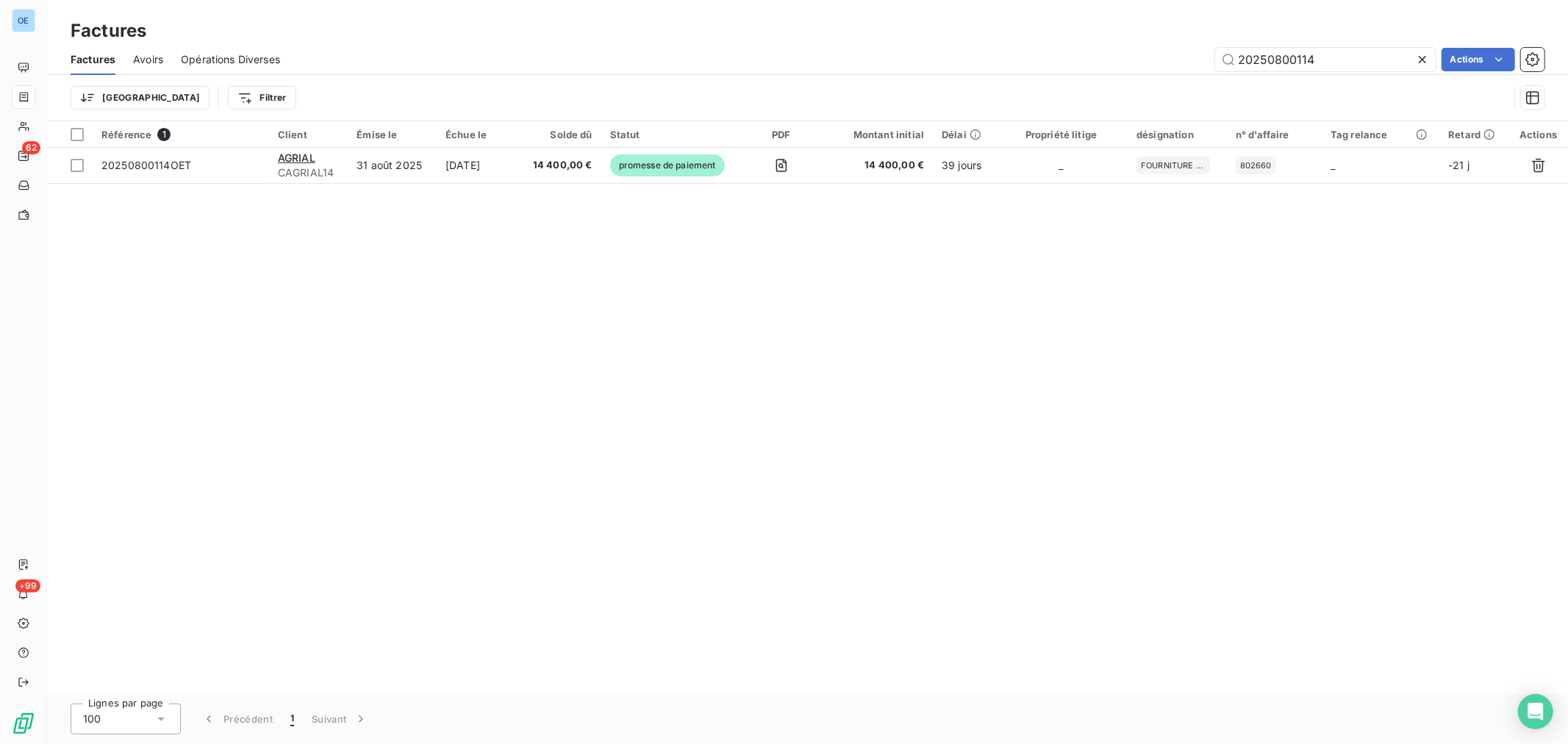
drag, startPoint x: 1360, startPoint y: 60, endPoint x: 1272, endPoint y: 84, distance: 91.2
click at [1272, 84] on div "Factures Avoirs Opérations Diverses 20250800114 Actions Trier Filtrer" at bounding box center [807, 82] width 1521 height 76
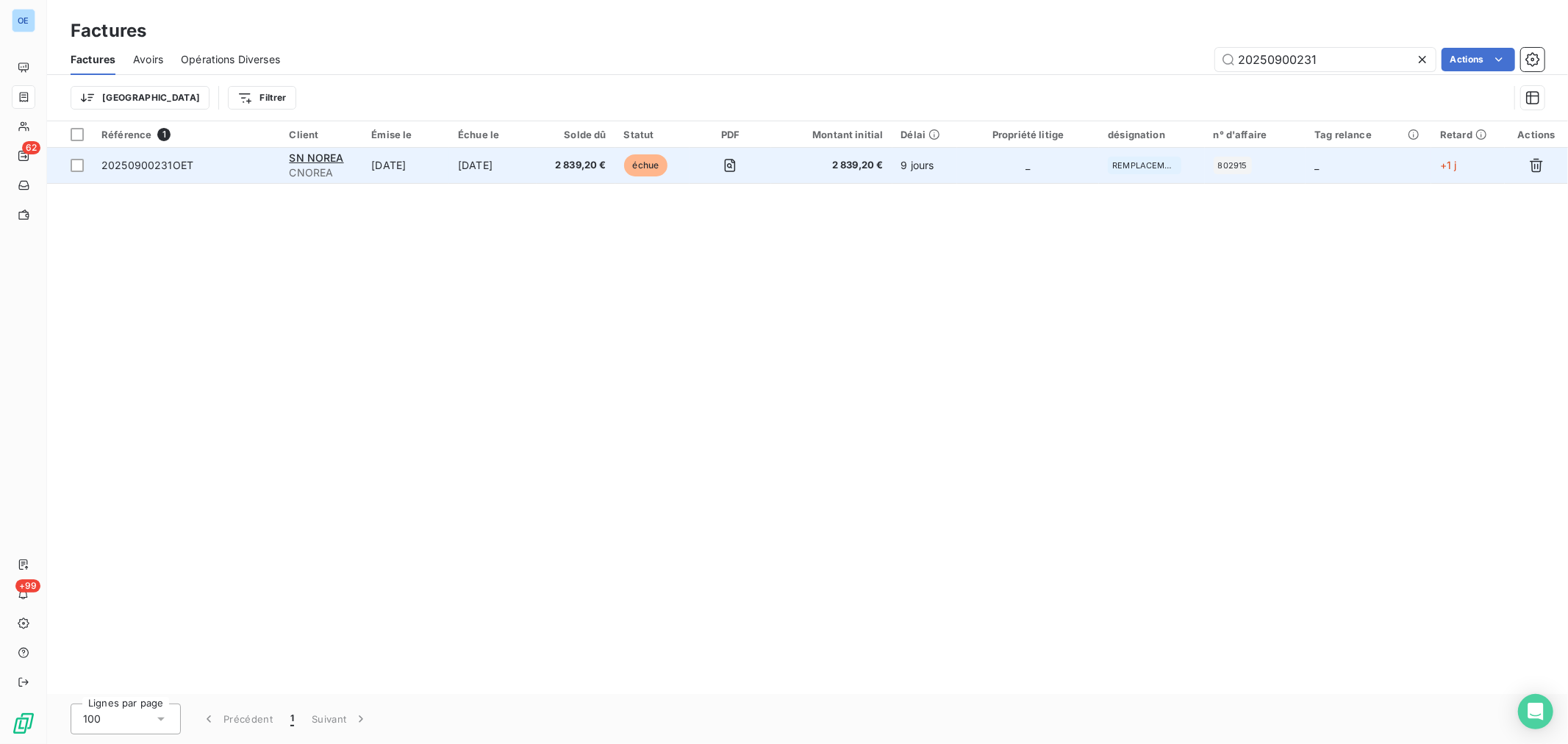
type input "20250900231"
click at [603, 178] on td "2 839,20 €" at bounding box center [576, 166] width 79 height 36
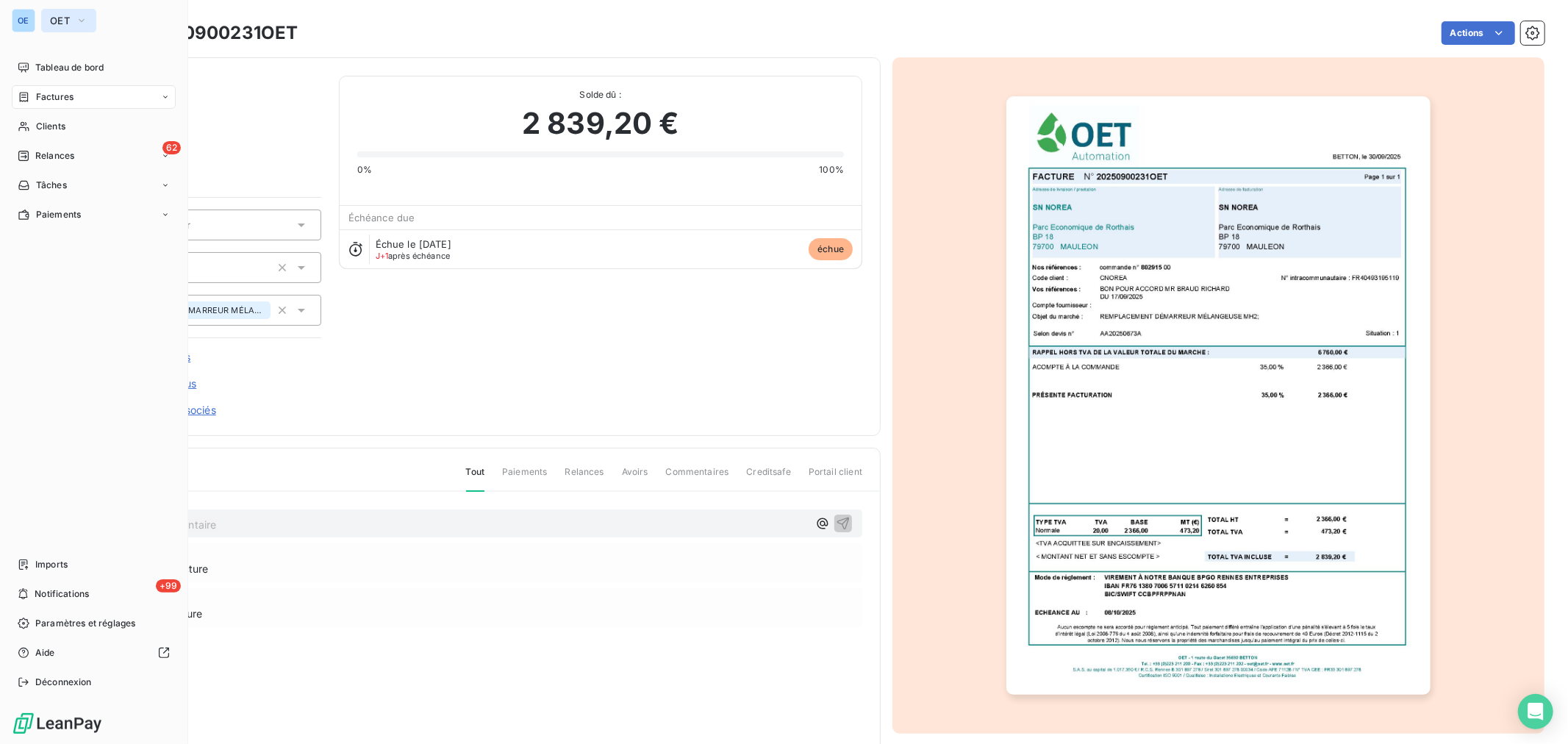
click at [58, 23] on span "OET" at bounding box center [60, 20] width 20 height 12
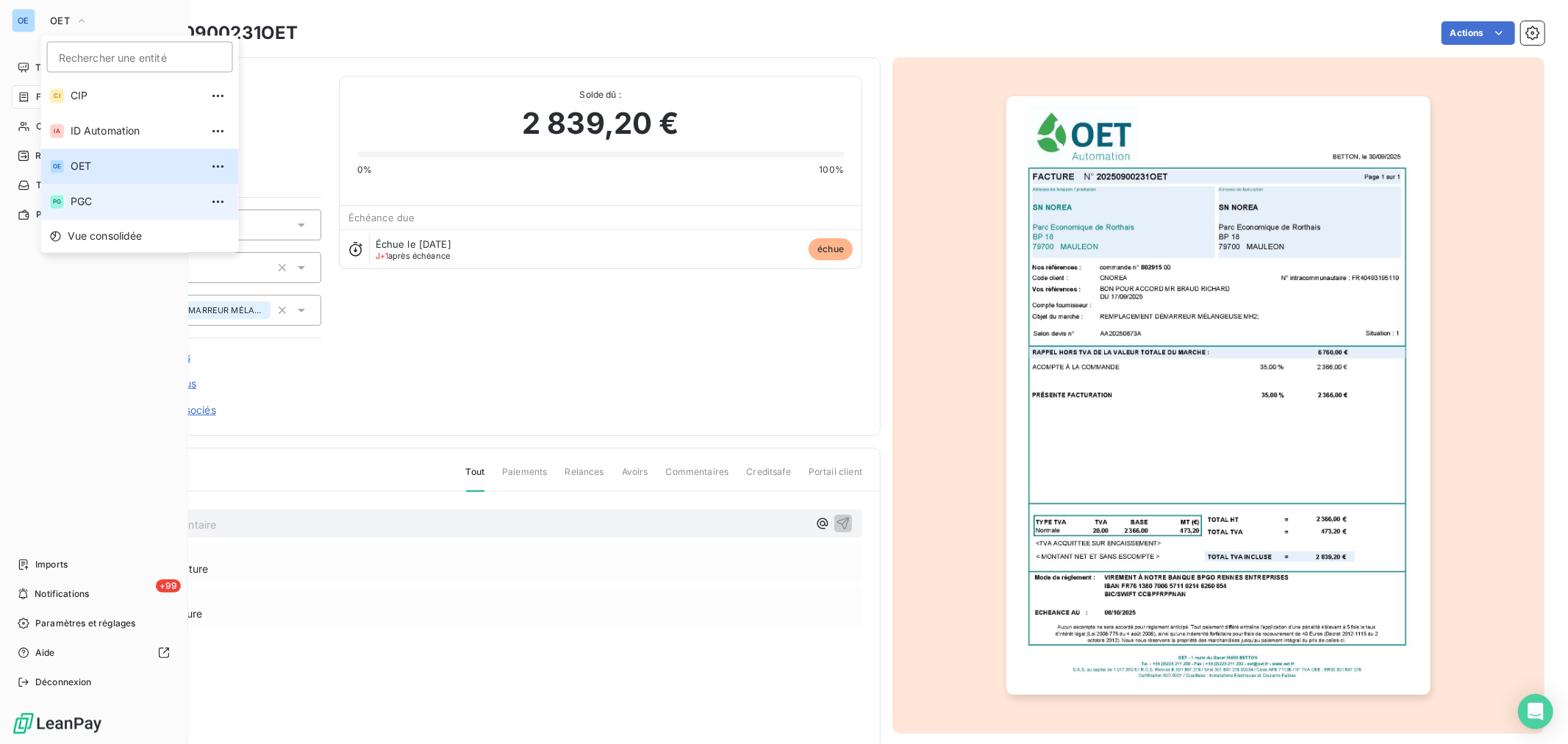
click at [100, 204] on span "PGC" at bounding box center [135, 201] width 130 height 14
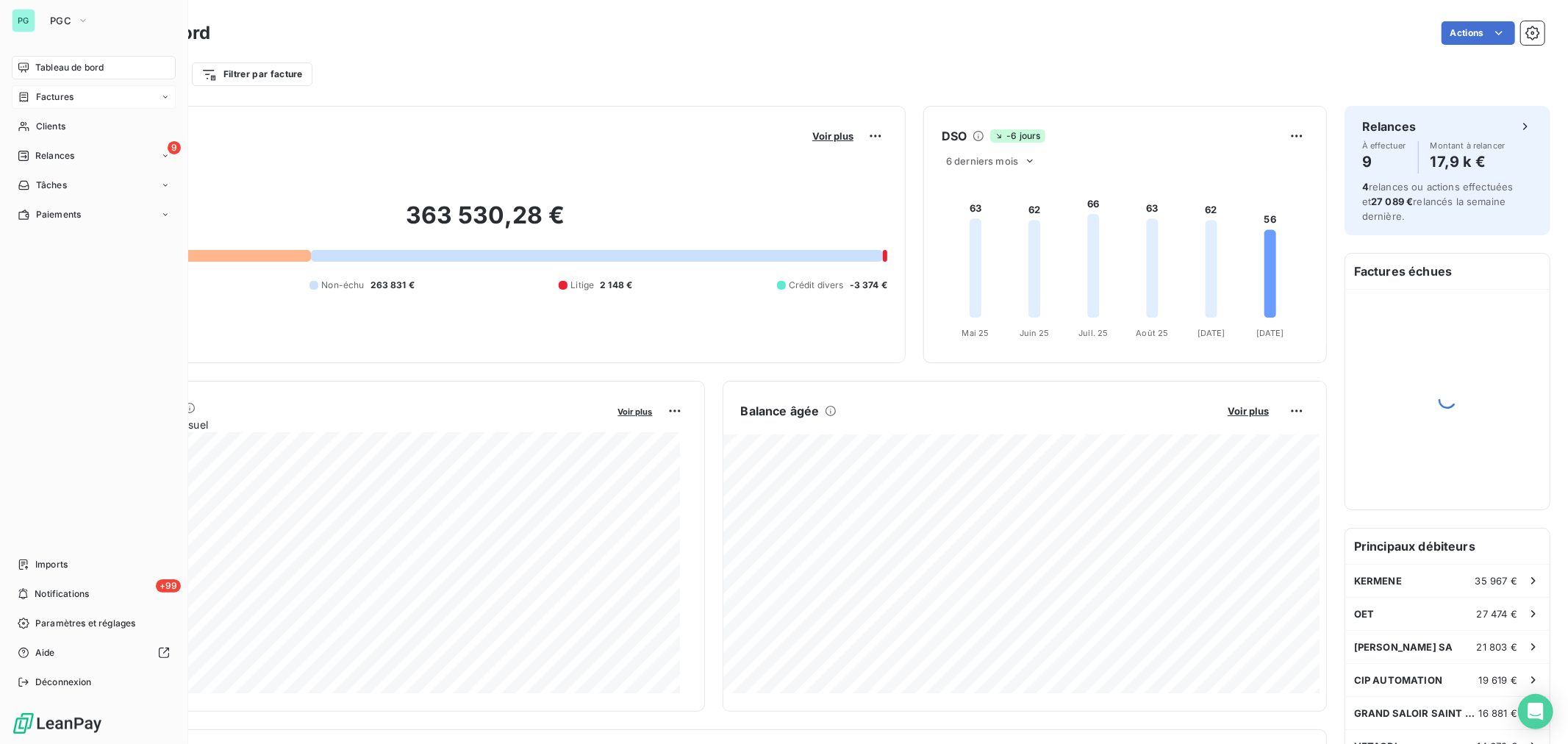
click at [77, 101] on div "Factures" at bounding box center [93, 97] width 164 height 23
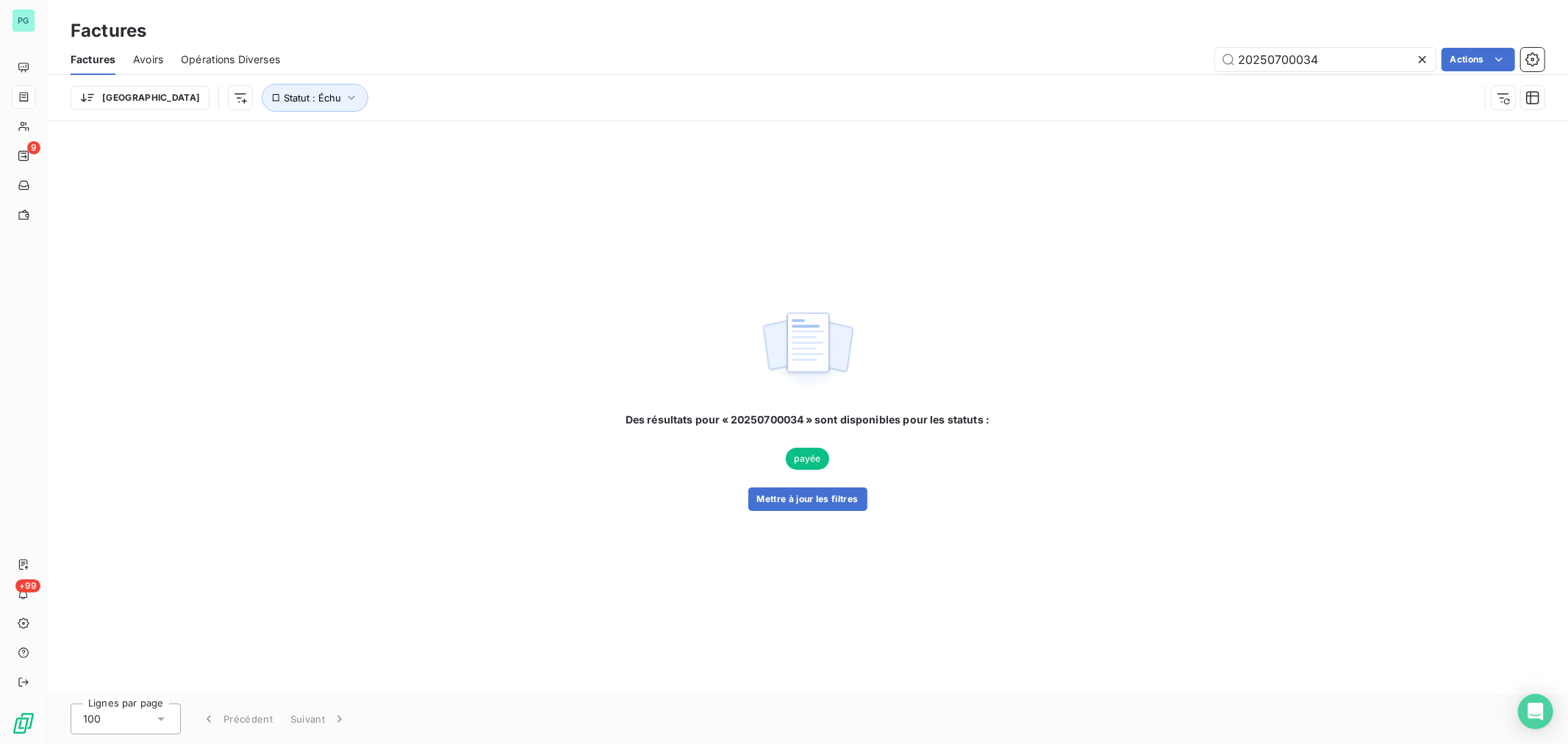
drag, startPoint x: 1331, startPoint y: 57, endPoint x: 1274, endPoint y: 72, distance: 58.9
click at [1274, 72] on div "Factures Avoirs Opérations Diverses 20250700034 Actions" at bounding box center [807, 60] width 1521 height 31
type input "20250800100"
click at [842, 502] on button "Mettre à jour les filtres" at bounding box center [808, 500] width 119 height 23
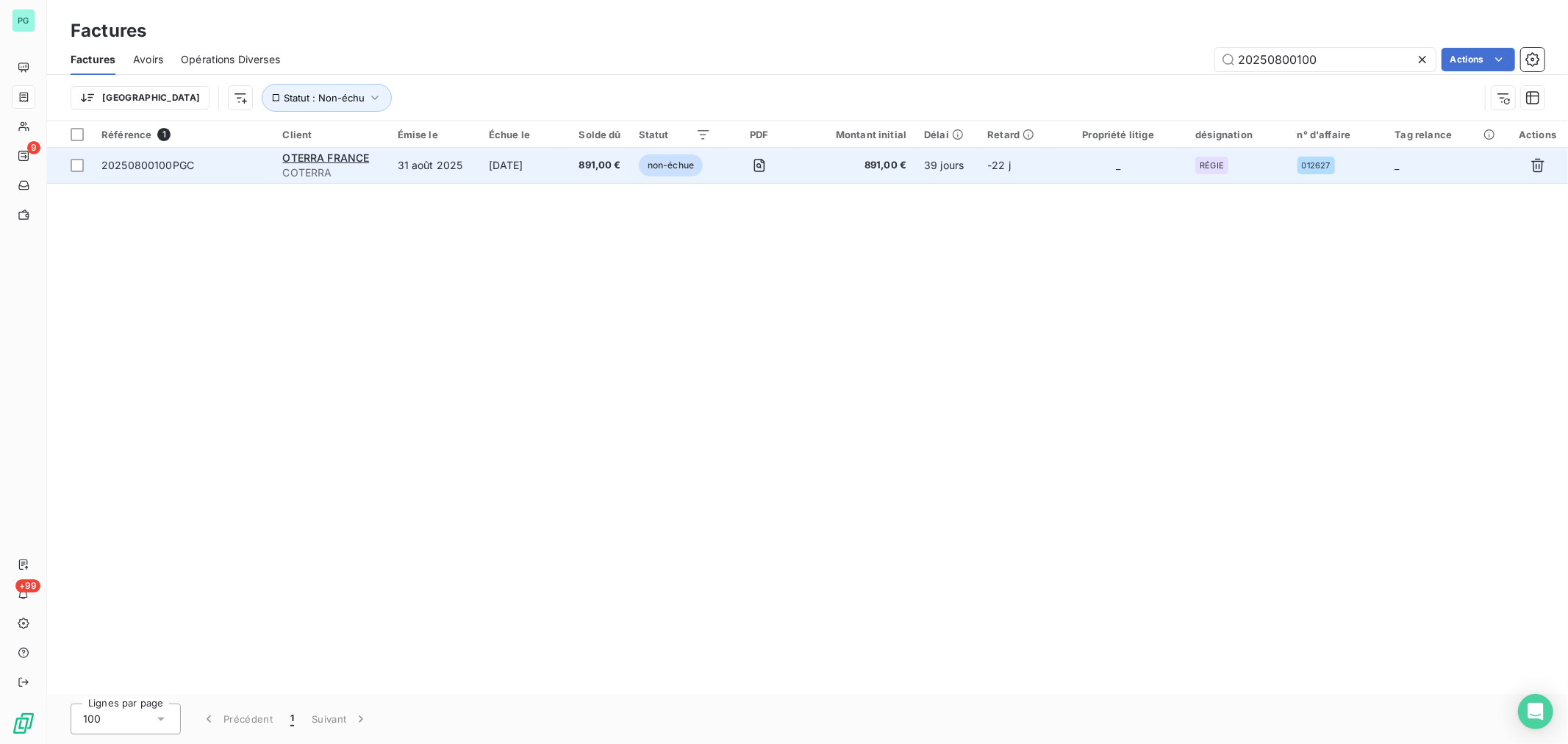
click at [1100, 176] on td "_" at bounding box center [1118, 166] width 137 height 36
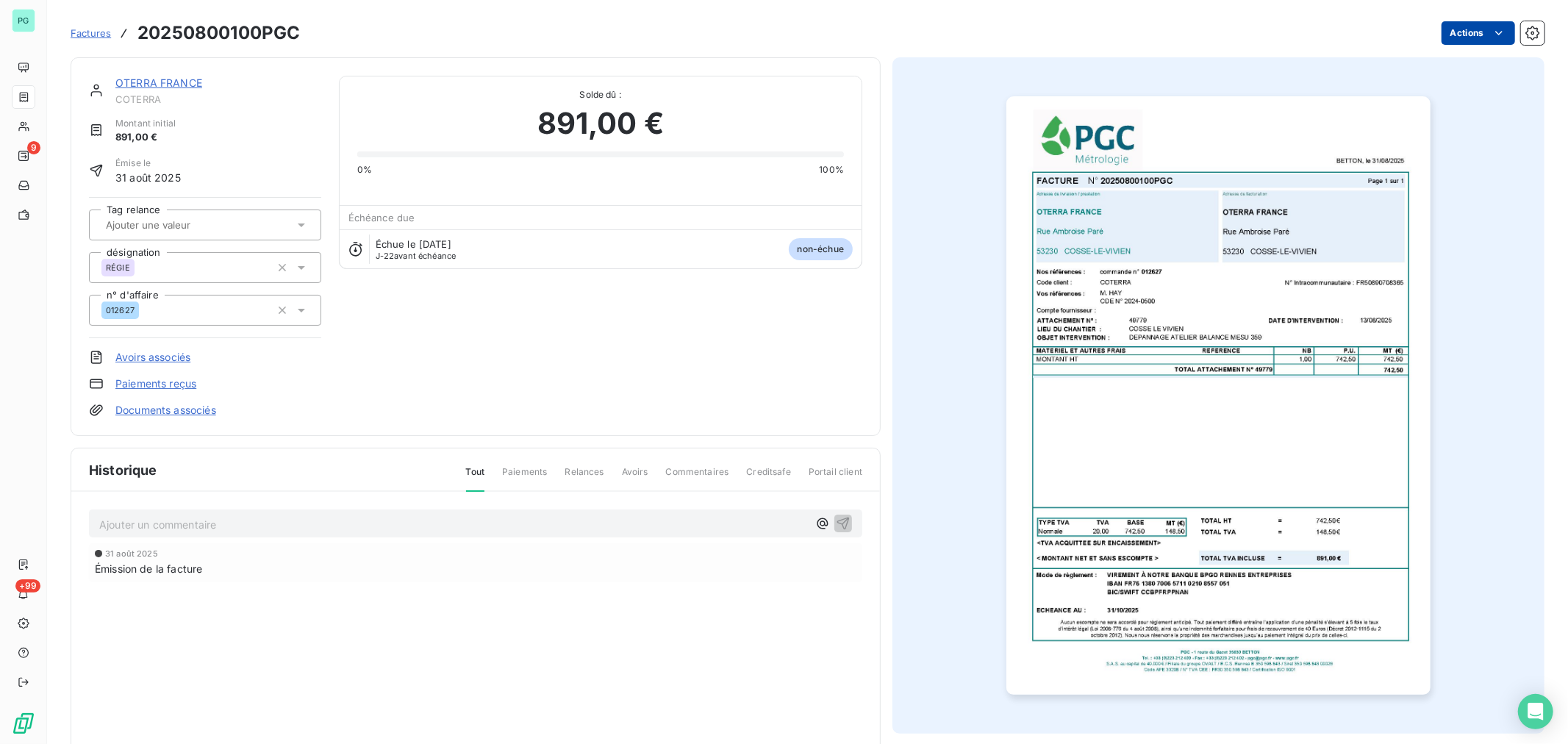
click at [1475, 42] on html "PG 9 +99 Factures 20250800100PGC Actions OTERRA FRANCE COTERRA Montant initial …" at bounding box center [784, 372] width 1568 height 744
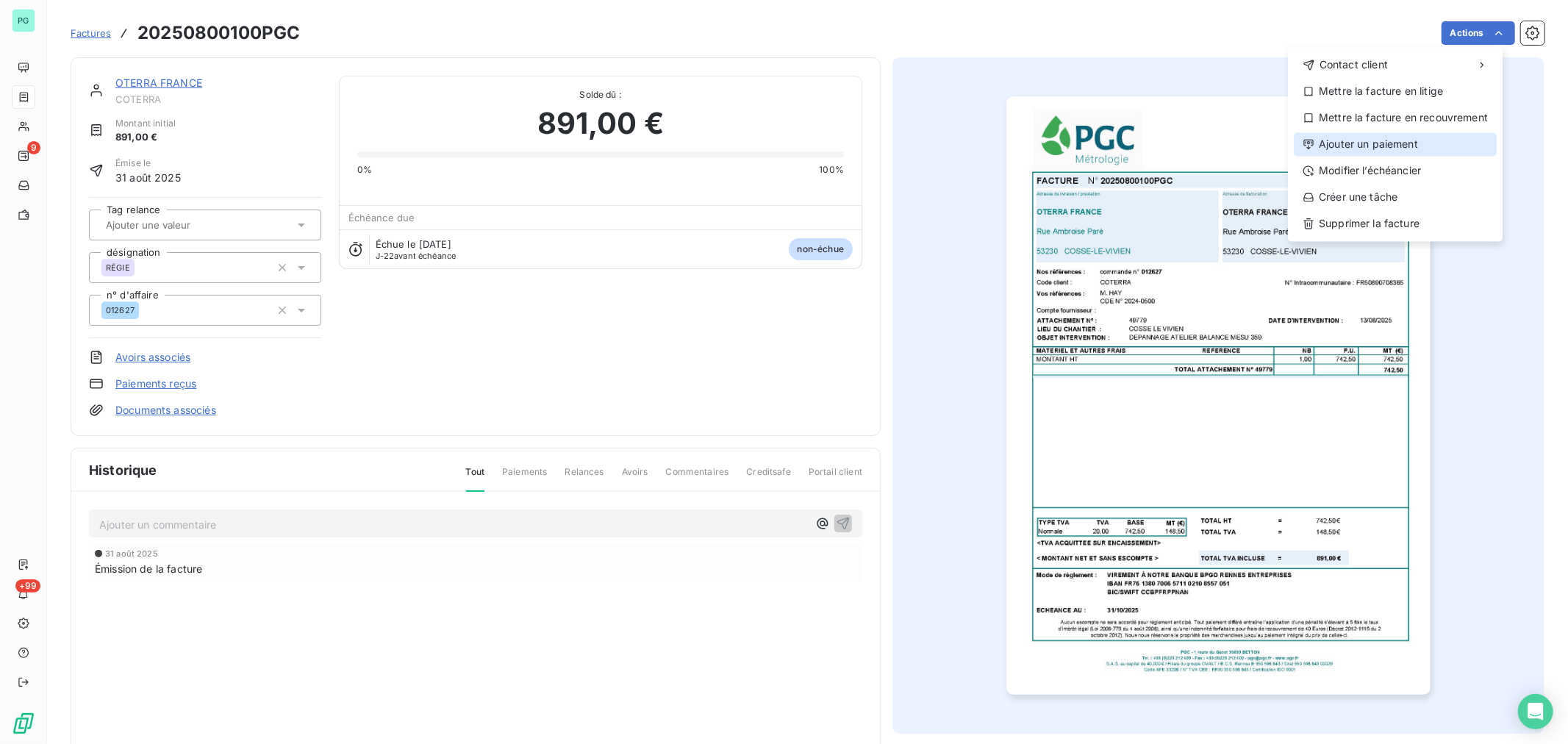
click at [1406, 145] on div "Ajouter un paiement" at bounding box center [1395, 144] width 203 height 23
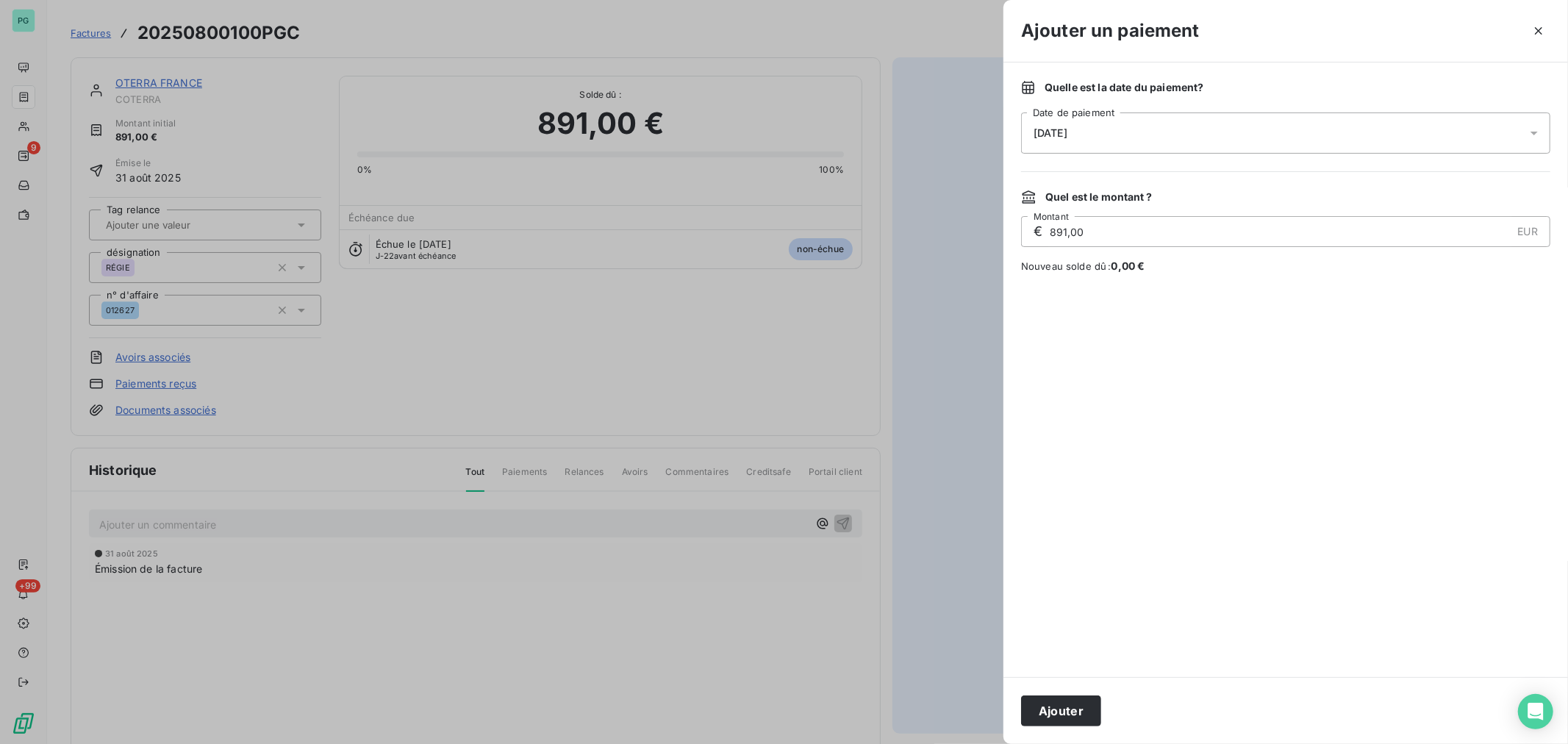
click at [1137, 127] on div "[DATE]" at bounding box center [1285, 133] width 529 height 41
click at [1181, 284] on button "10" at bounding box center [1181, 284] width 30 height 30
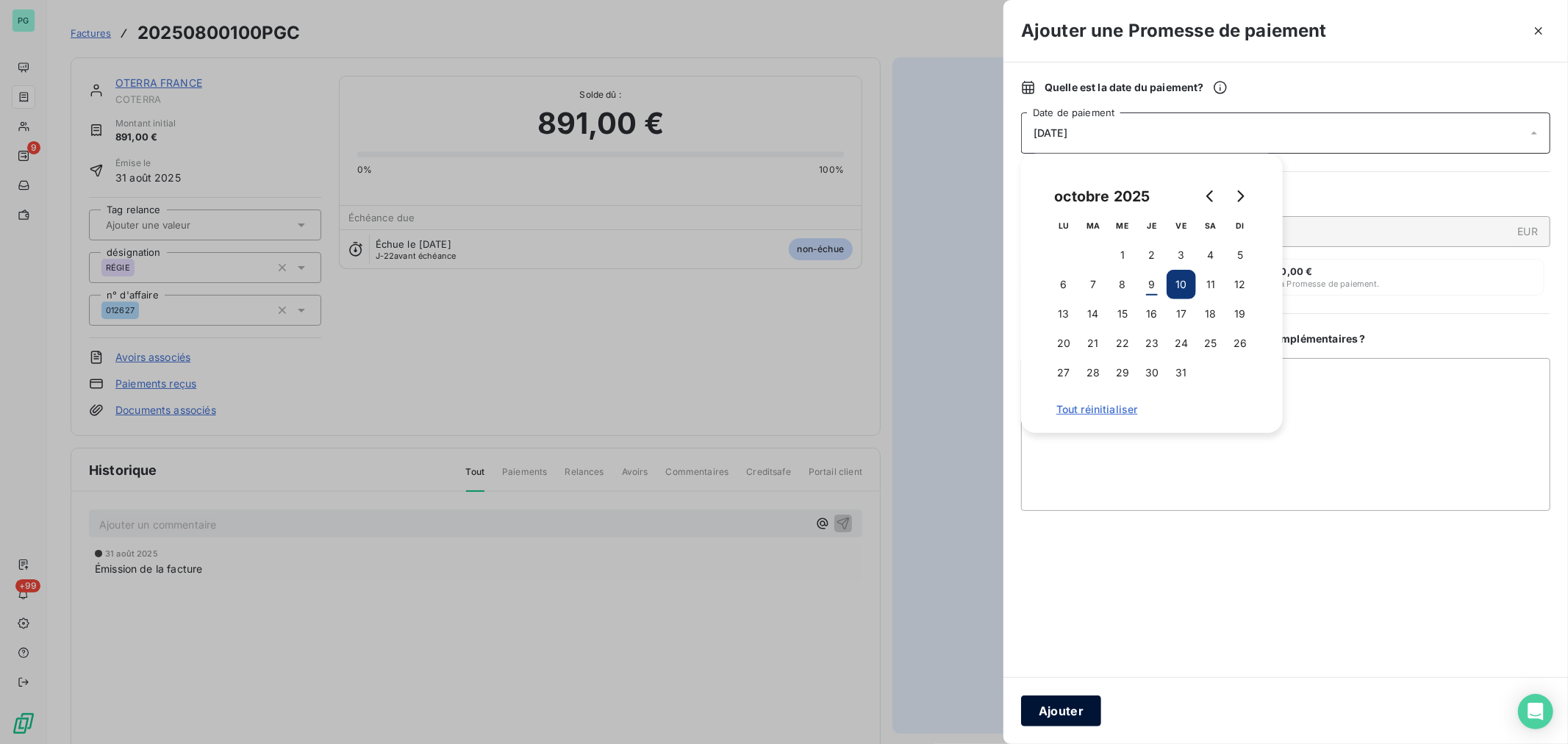
click at [1076, 706] on button "Ajouter" at bounding box center [1060, 711] width 80 height 31
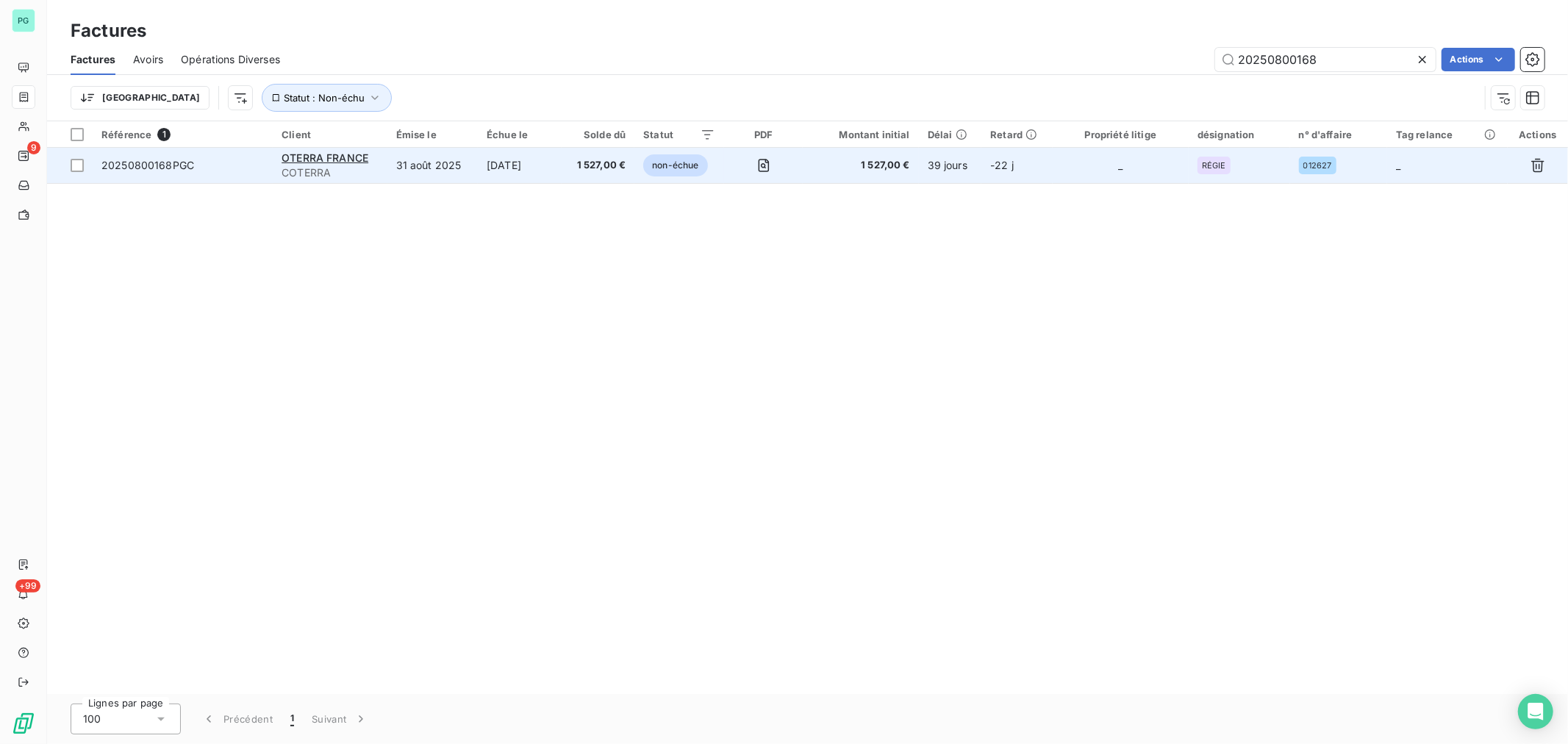
type input "20250800168"
click at [915, 176] on td "1 527,00 €" at bounding box center [860, 166] width 116 height 36
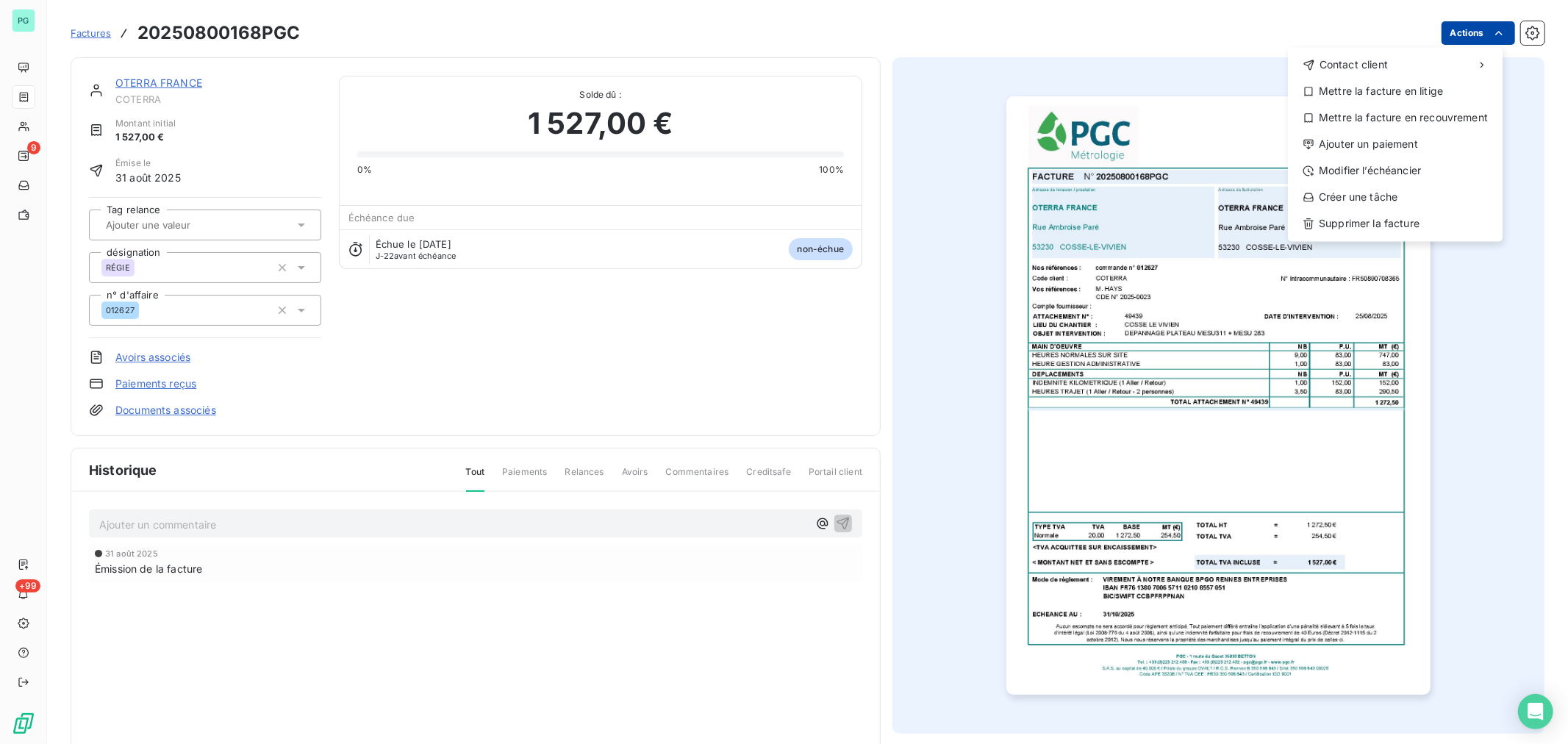
click at [1466, 27] on html "PG 9 +99 Factures 20250800168PGC Actions Contact client Mettre la facture en li…" at bounding box center [784, 372] width 1568 height 744
click at [1397, 141] on div "Ajouter un paiement" at bounding box center [1395, 144] width 203 height 23
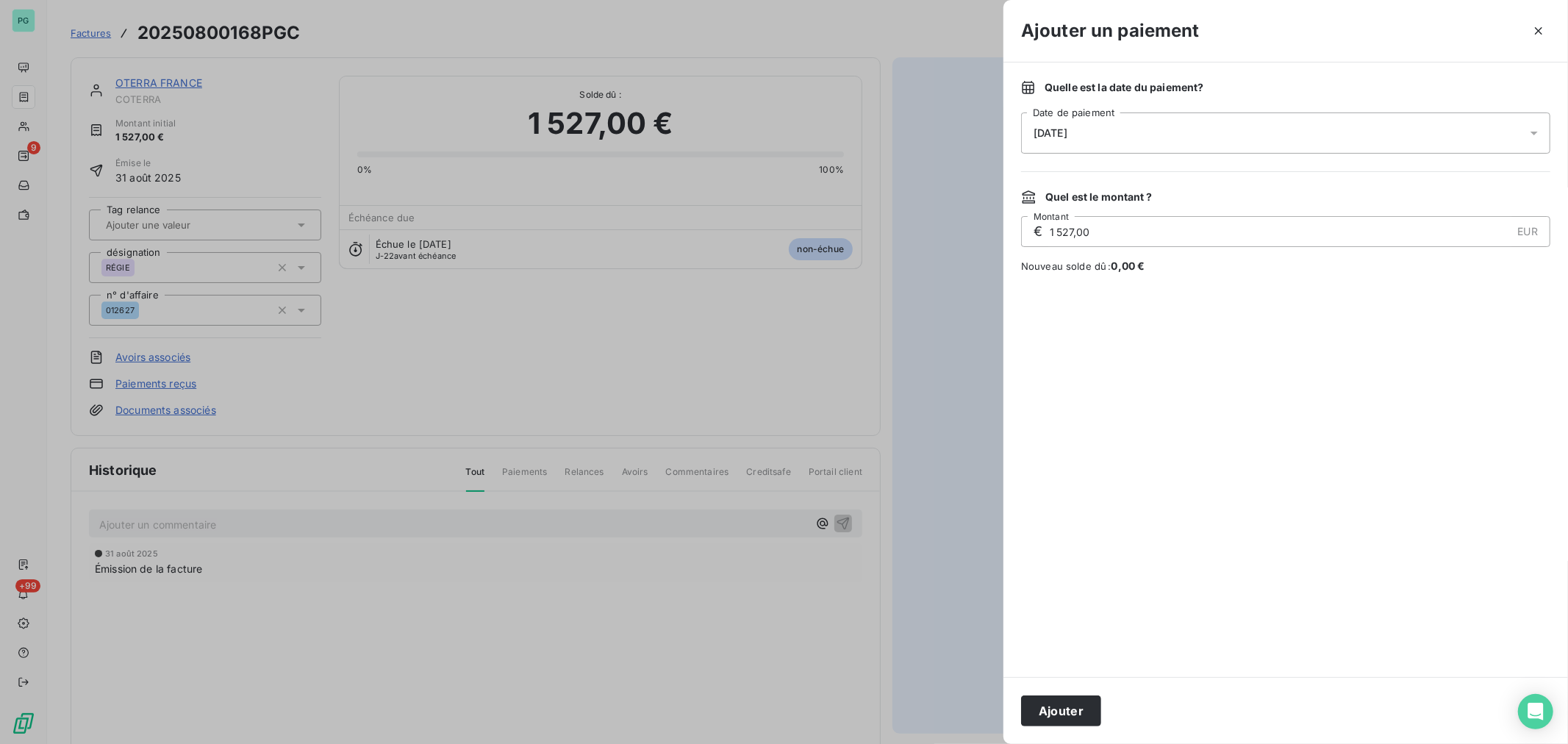
click at [1195, 129] on div "[DATE]" at bounding box center [1285, 133] width 529 height 41
click at [1187, 280] on button "10" at bounding box center [1181, 284] width 30 height 30
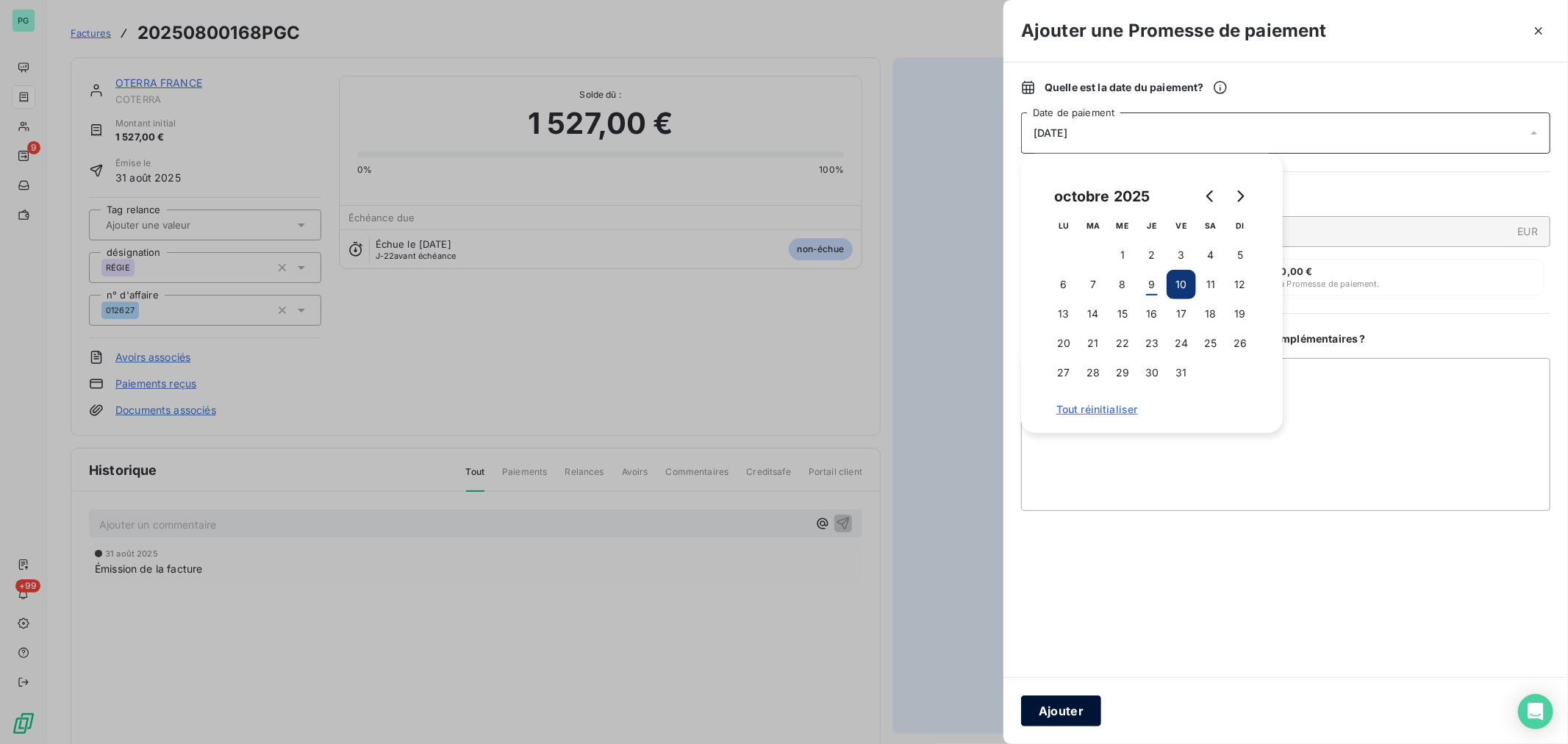
click at [1082, 723] on button "Ajouter" at bounding box center [1060, 711] width 80 height 31
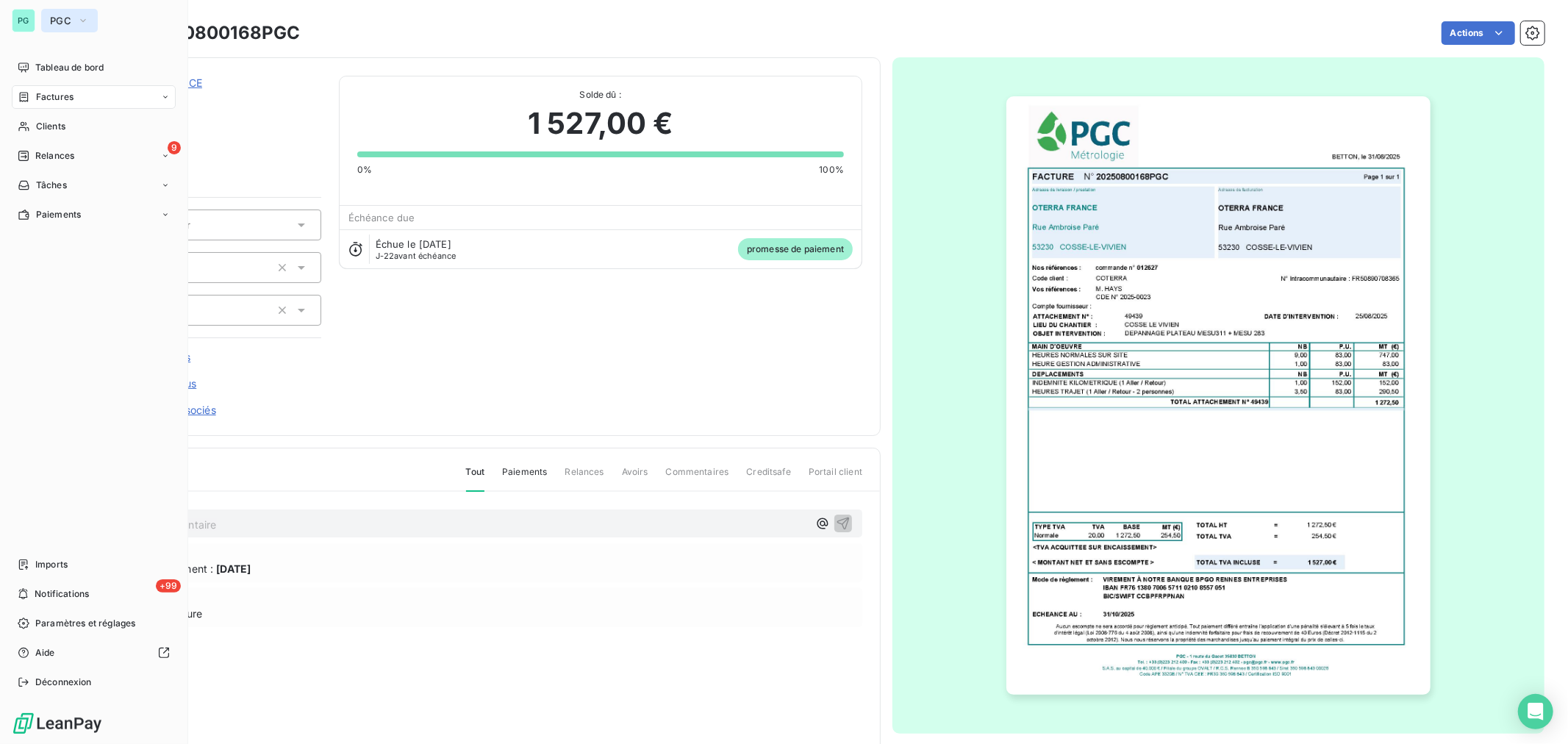
click at [66, 20] on span "PGC" at bounding box center [61, 20] width 21 height 12
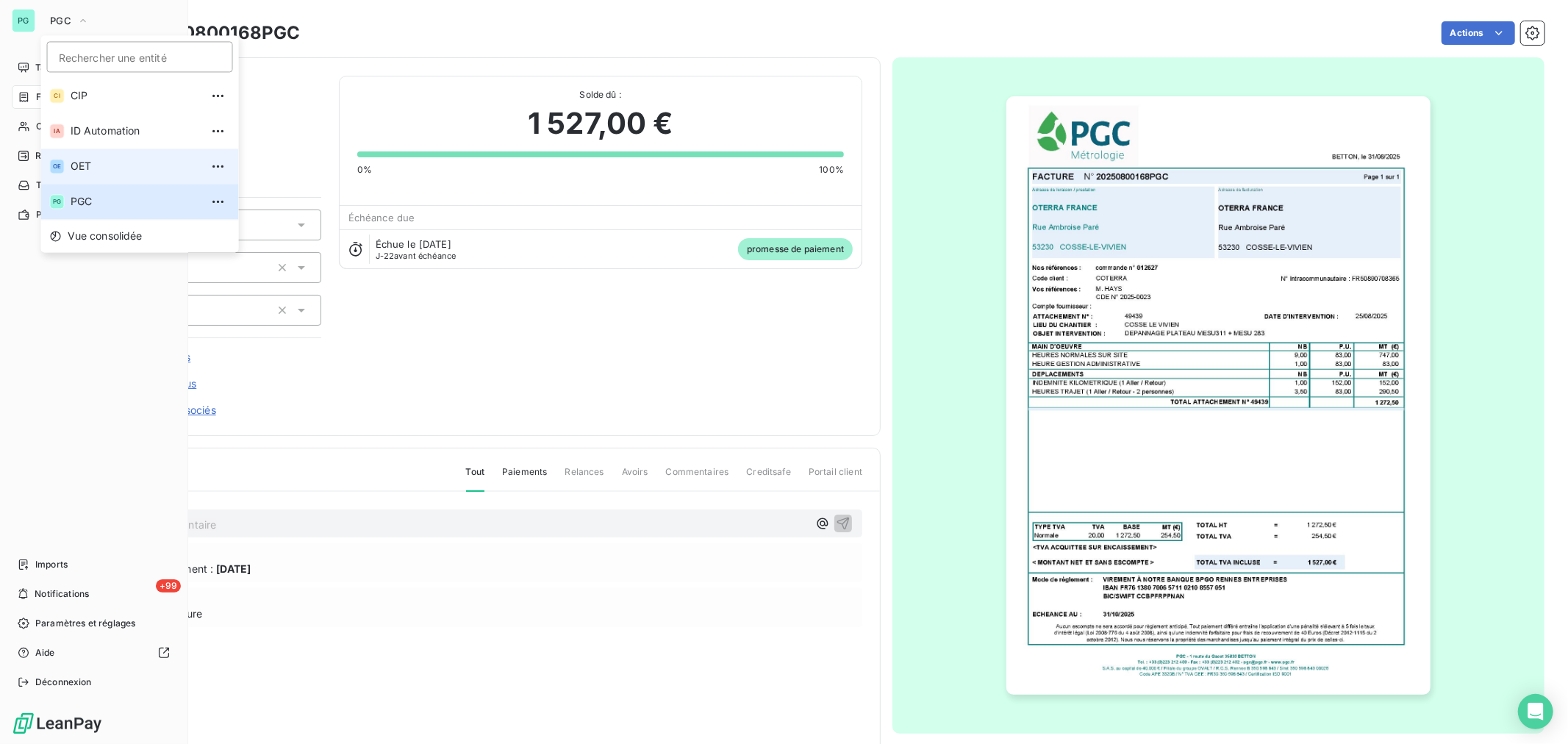
click at [100, 159] on span "OET" at bounding box center [135, 166] width 130 height 14
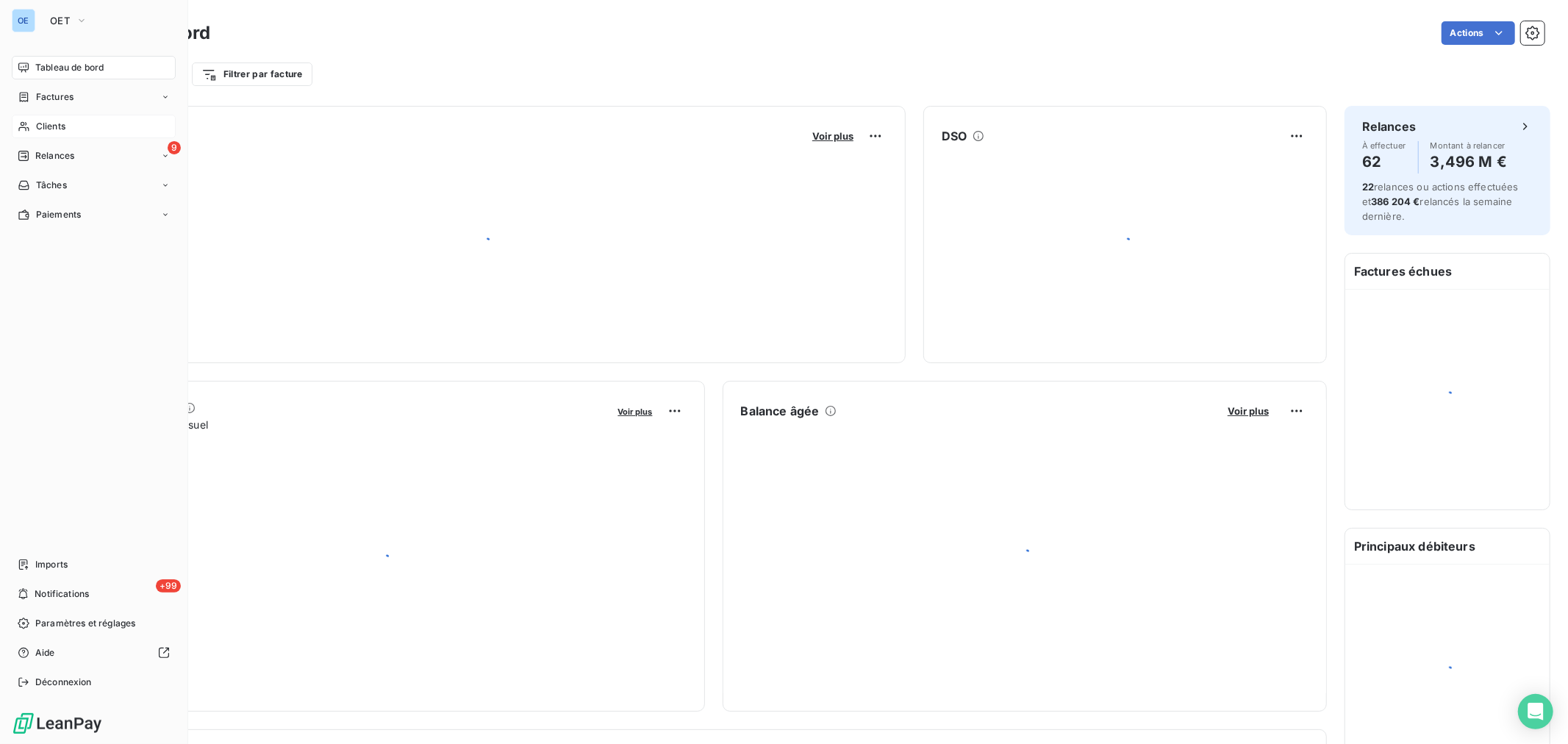
click at [64, 127] on span "Clients" at bounding box center [50, 127] width 30 height 13
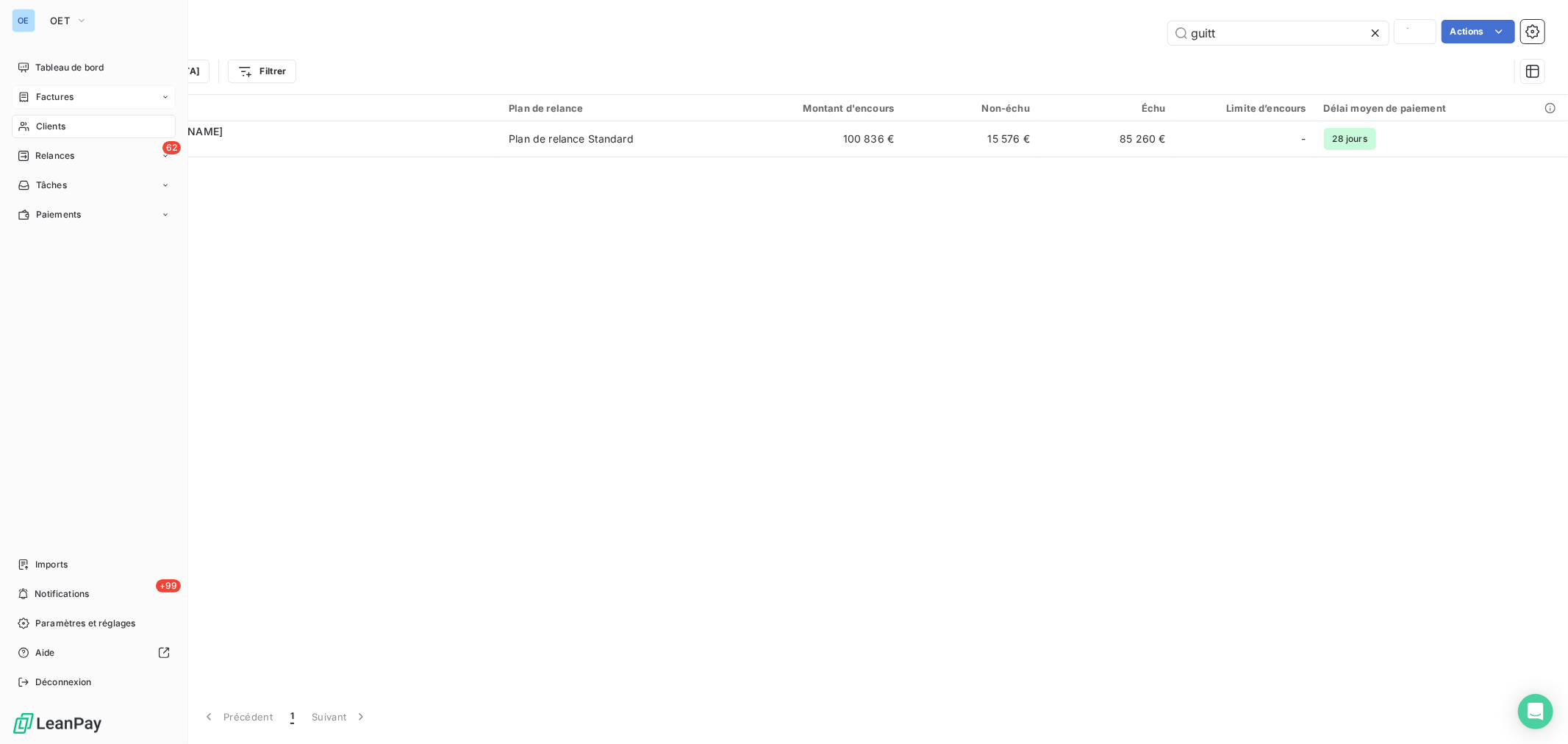
click at [79, 100] on div "Factures" at bounding box center [93, 97] width 164 height 23
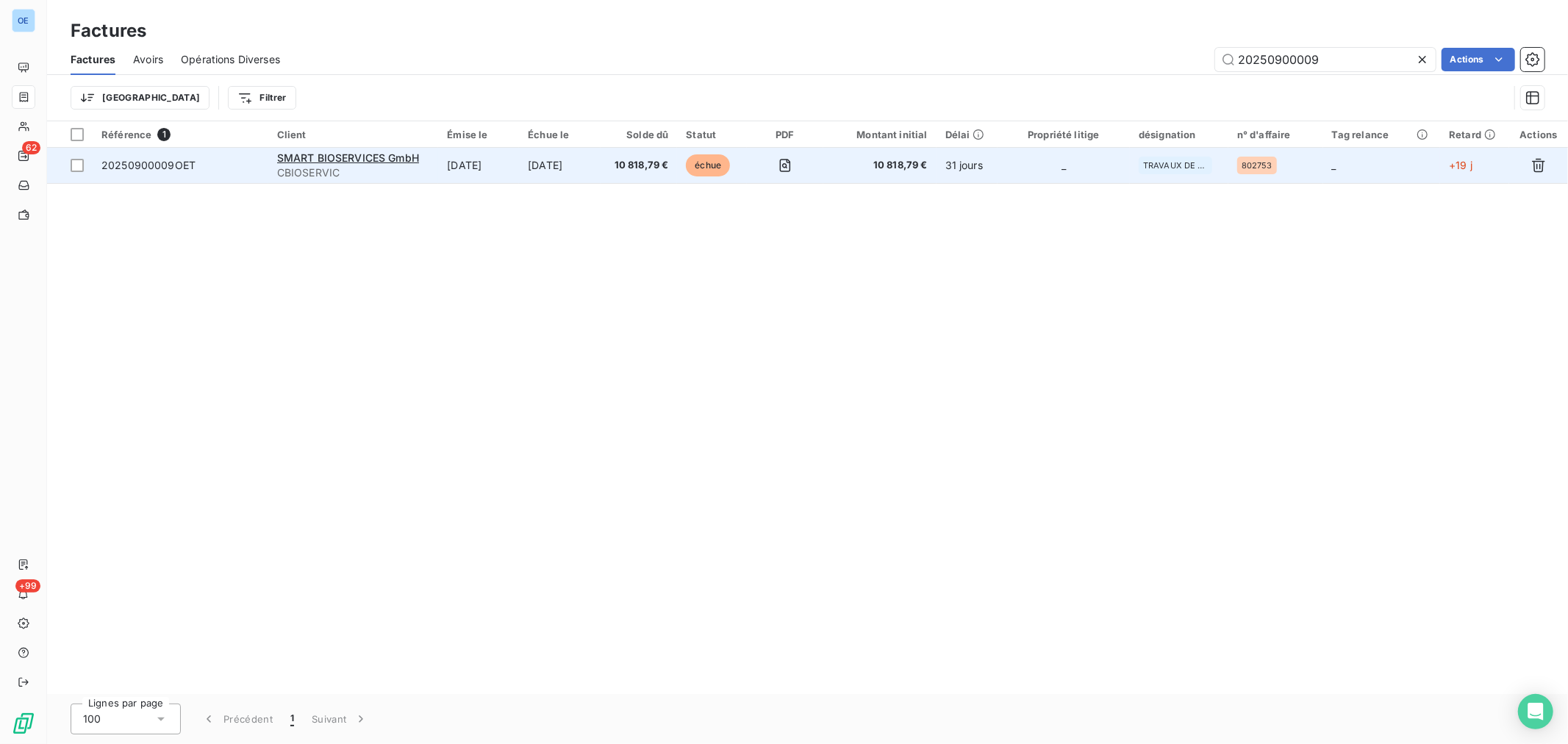
type input "20250900009"
click at [1027, 179] on td "_" at bounding box center [1064, 166] width 133 height 36
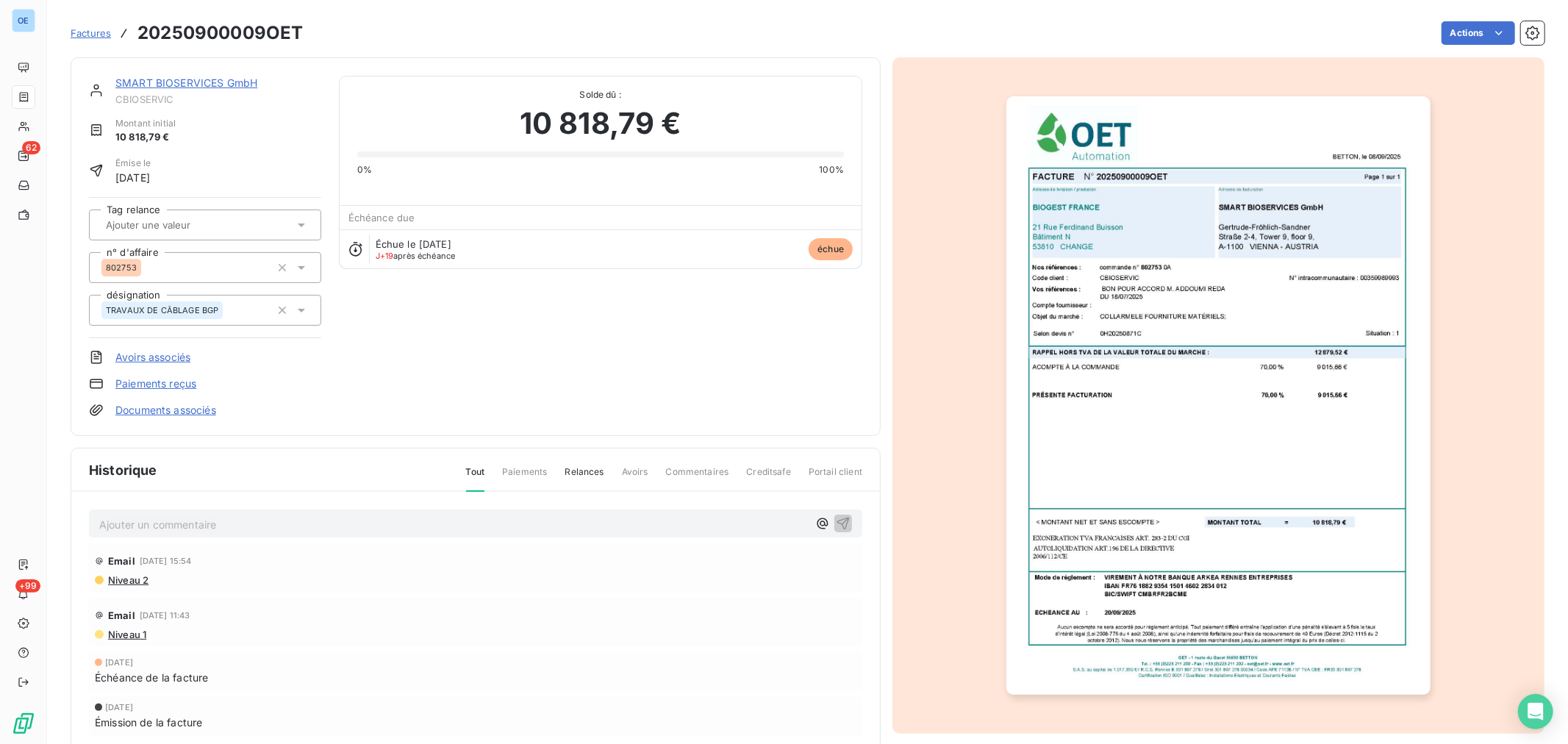
click at [1179, 390] on img "button" at bounding box center [1218, 396] width 423 height 599
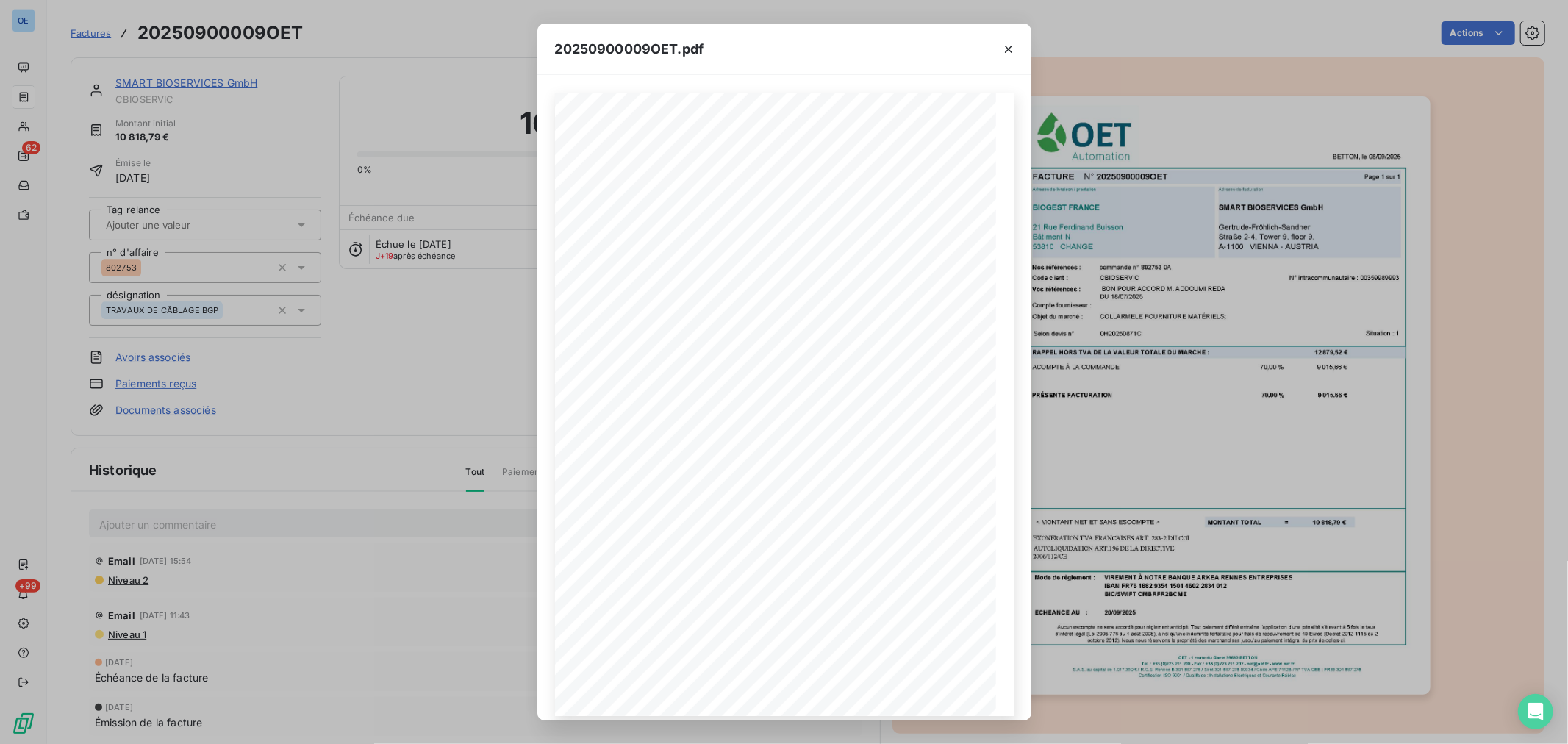
click at [341, 349] on div "20250900009OET.pdf BETTON, le [DATE] FACTURE N° 20250900009OET Page 1 sur 1 com…" at bounding box center [784, 372] width 1568 height 744
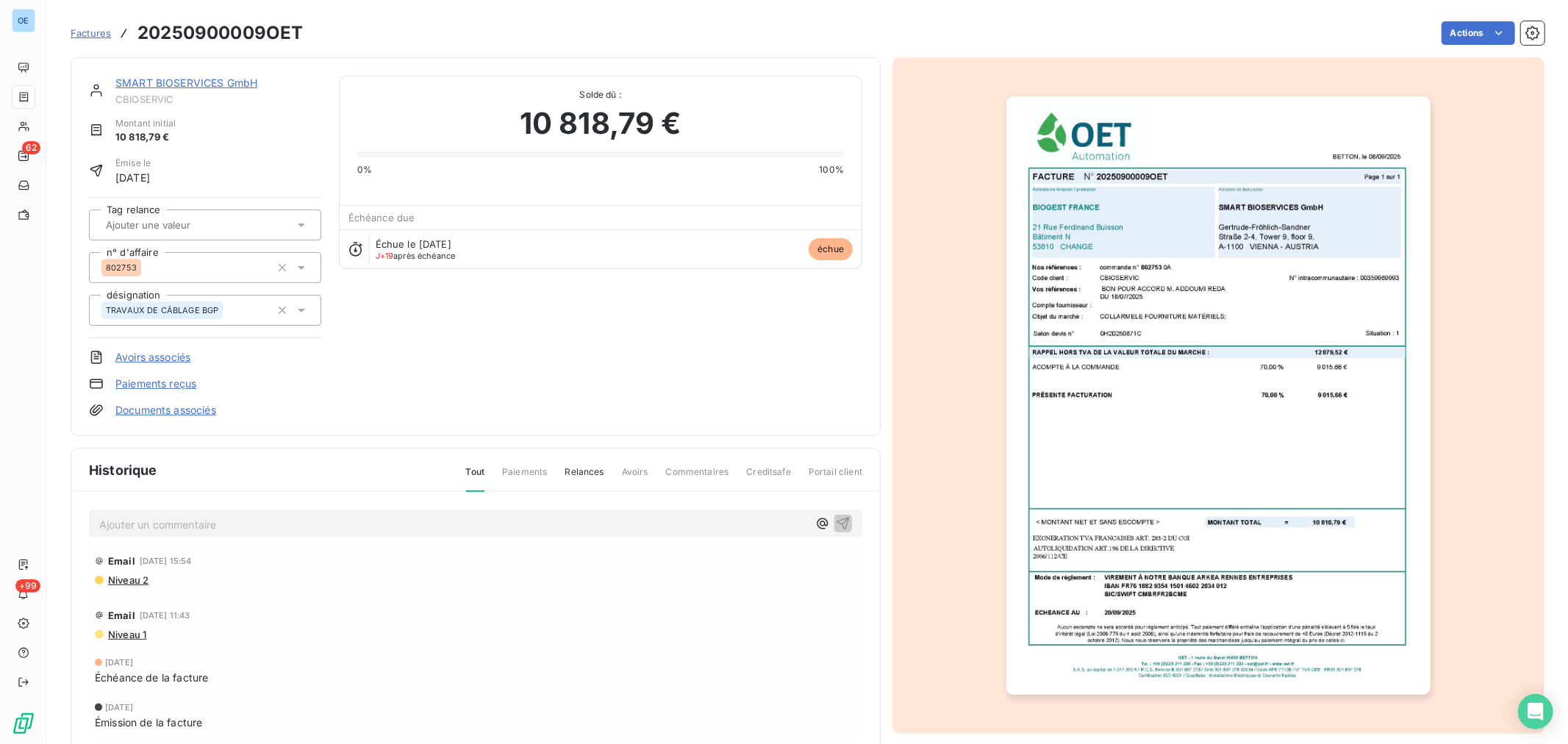
click at [243, 531] on p "Ajouter un commentaire ﻿" at bounding box center [453, 525] width 709 height 18
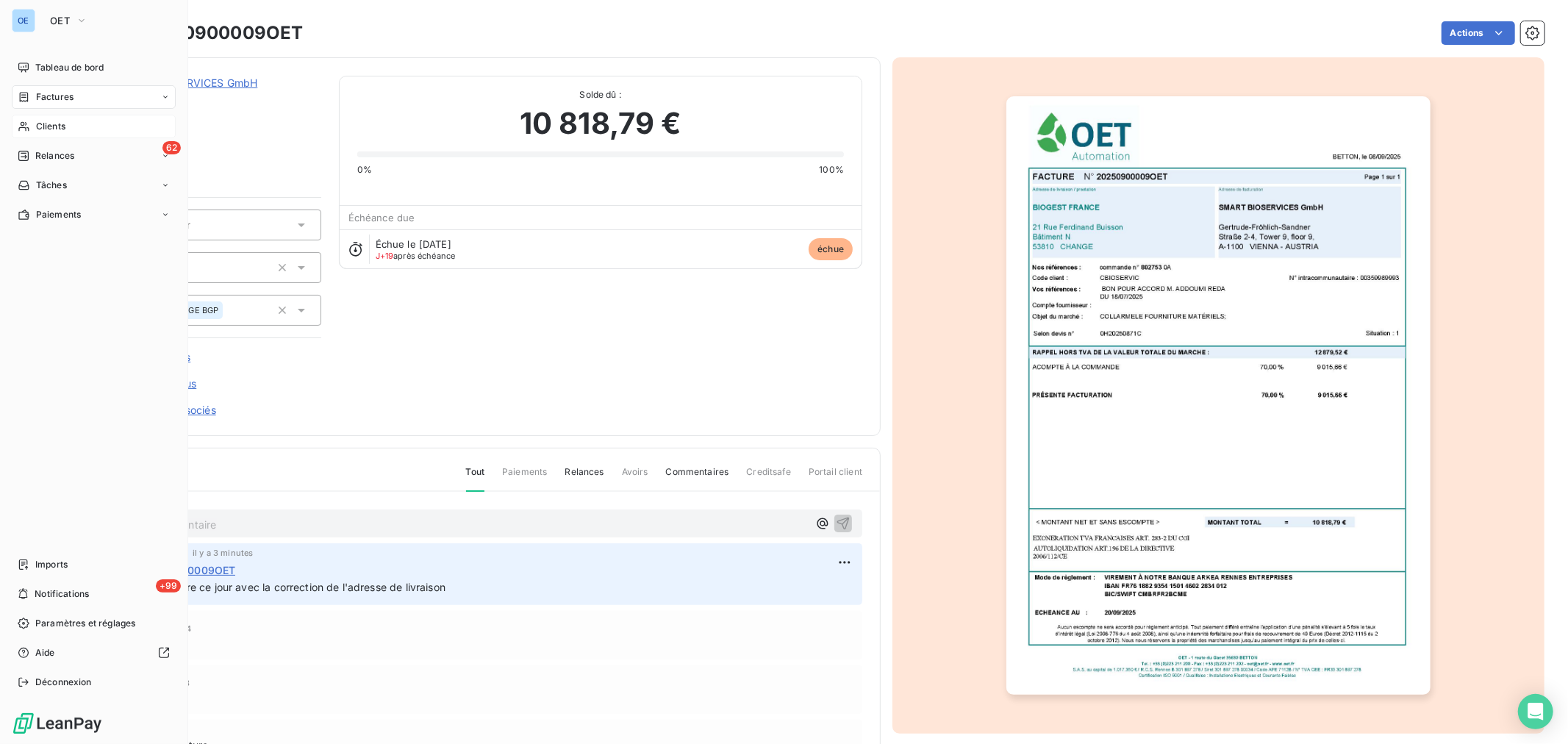
click at [33, 127] on div "Clients" at bounding box center [93, 126] width 164 height 23
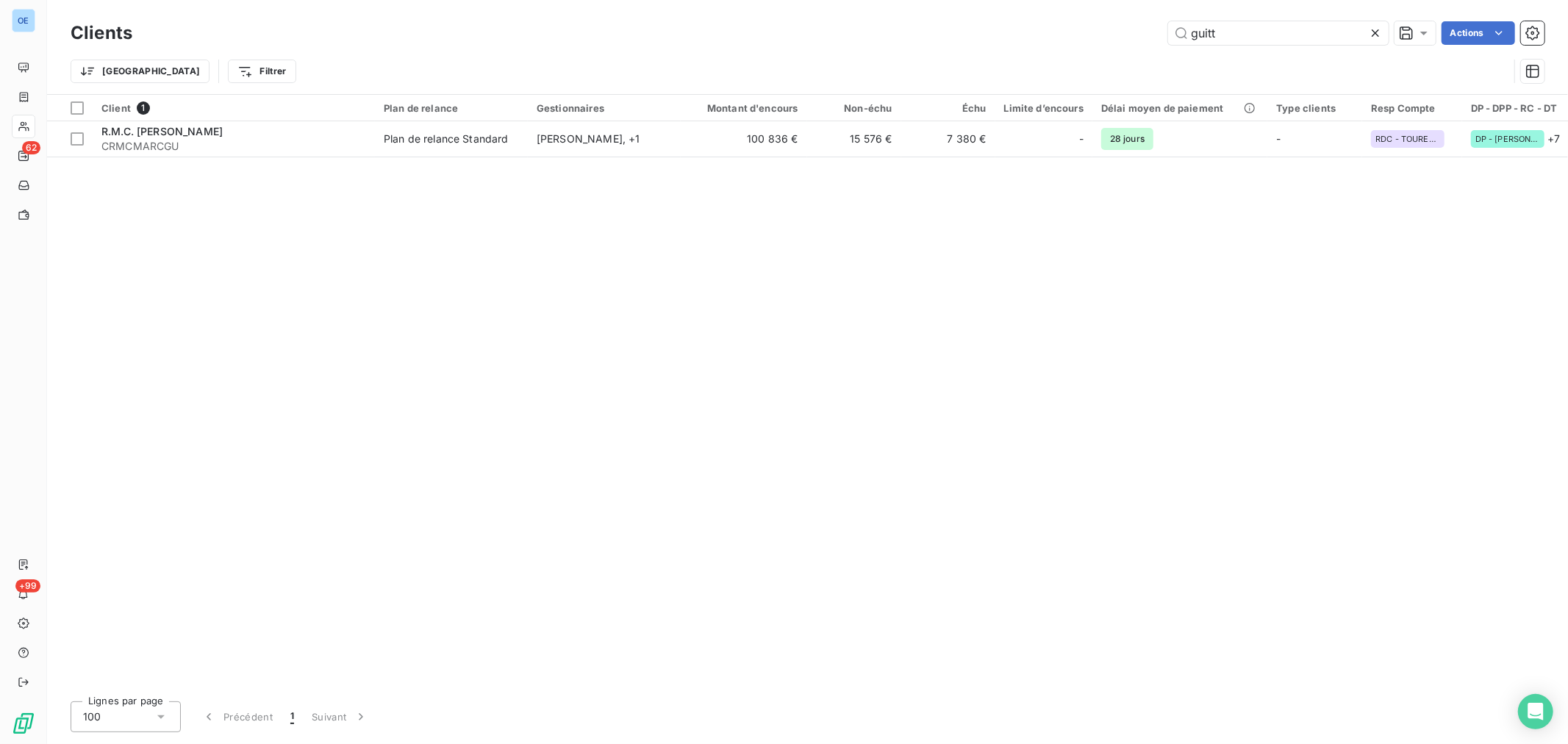
drag, startPoint x: 1239, startPoint y: 25, endPoint x: 950, endPoint y: 33, distance: 289.1
click at [950, 33] on div "guitt Actions" at bounding box center [847, 33] width 1394 height 23
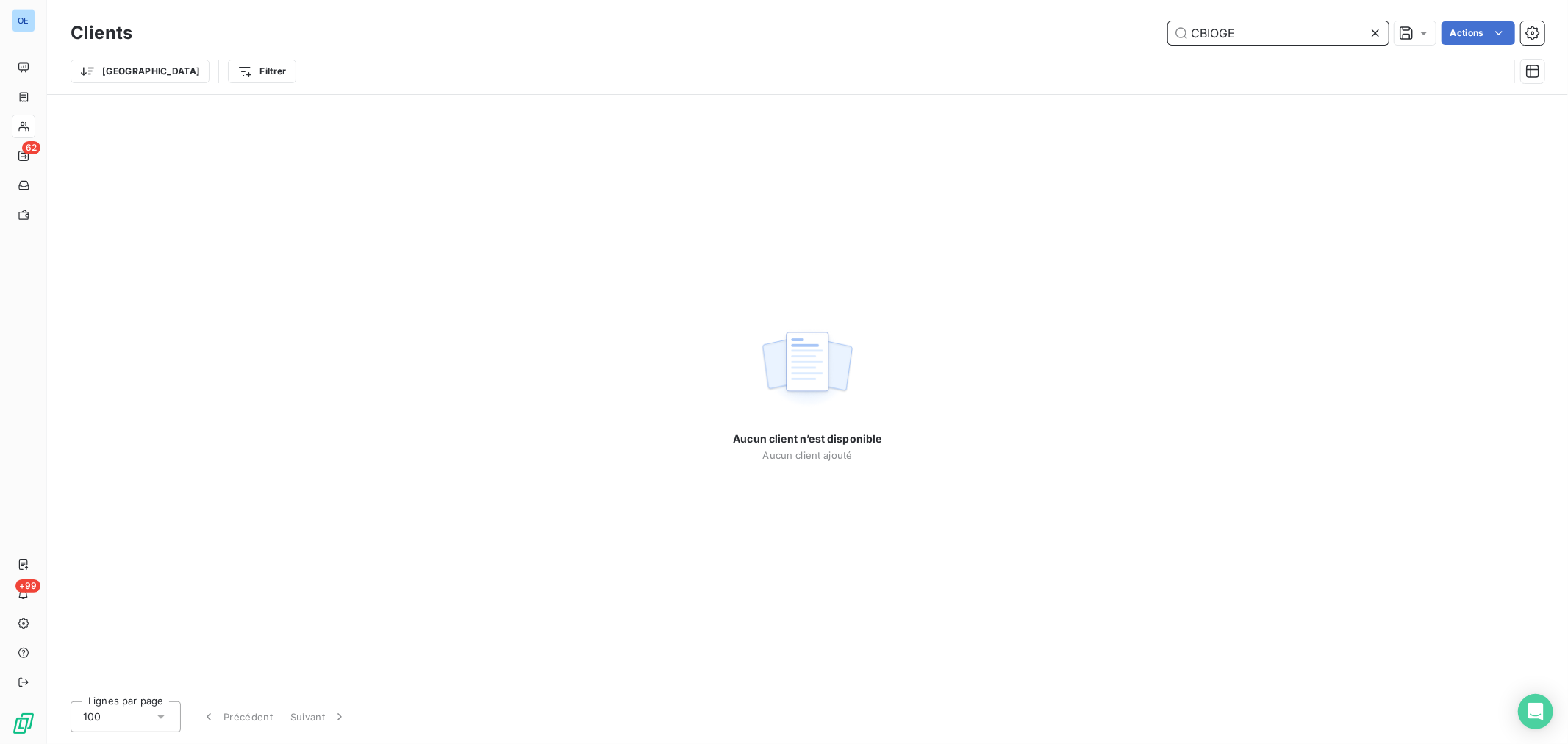
click at [1253, 37] on input "CBIOGE" at bounding box center [1277, 33] width 220 height 23
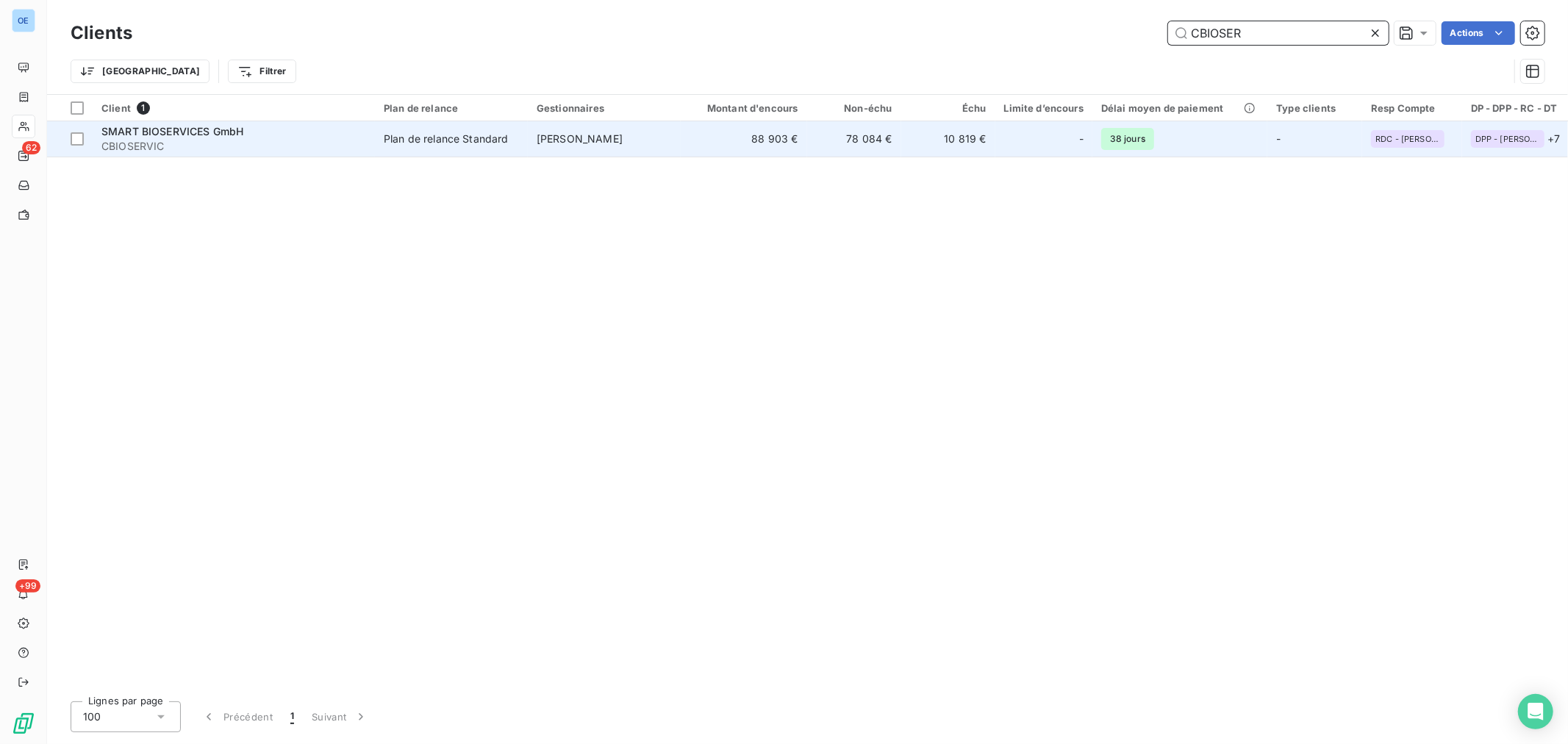
type input "CBIOSER"
click at [724, 142] on td "88 903 €" at bounding box center [744, 139] width 126 height 36
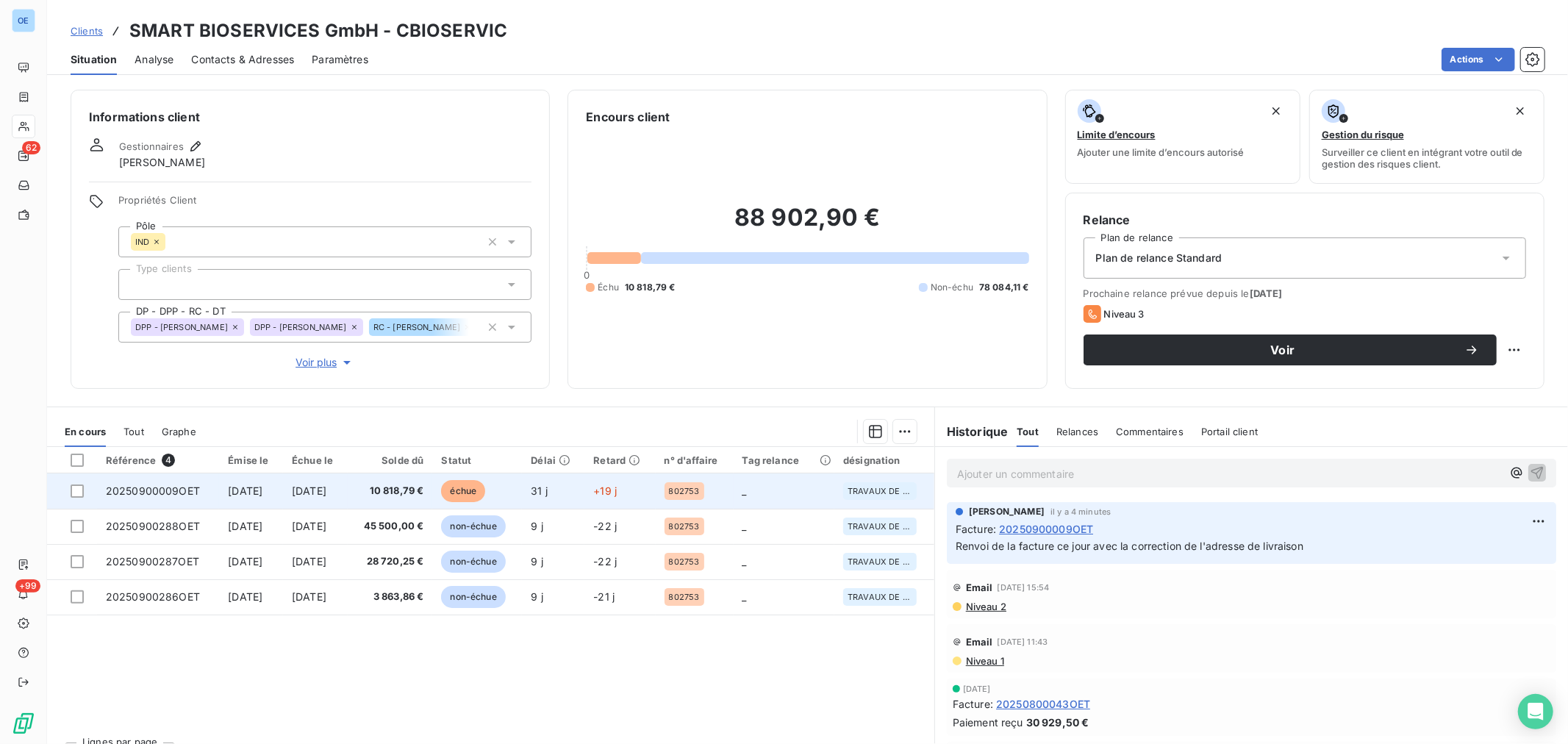
click at [583, 495] on td "31 j" at bounding box center [552, 491] width 63 height 36
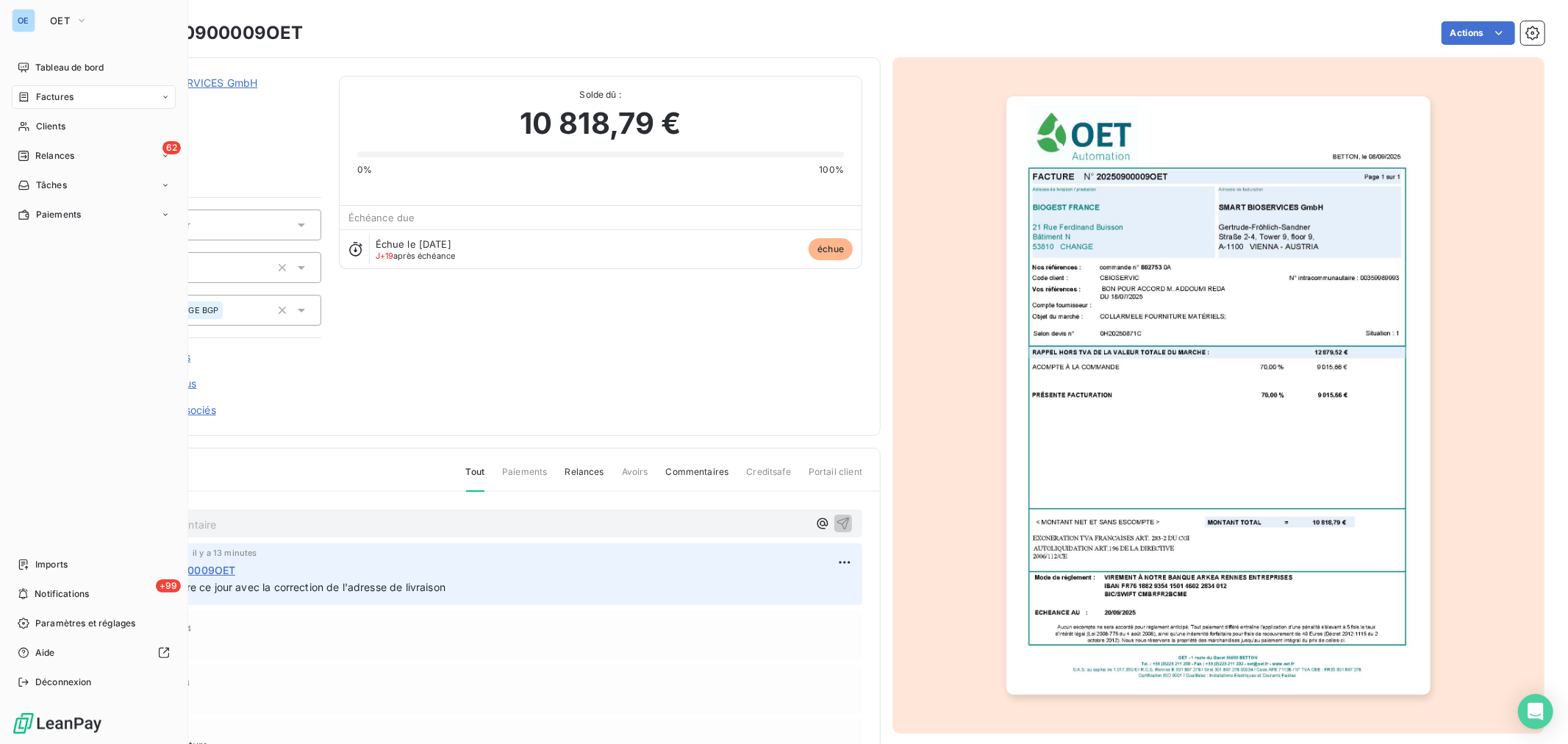
click at [60, 101] on span "Factures" at bounding box center [54, 97] width 38 height 13
click at [79, 97] on div "Factures" at bounding box center [93, 97] width 164 height 23
click at [113, 96] on div "Factures" at bounding box center [93, 97] width 164 height 23
click at [89, 133] on div "Factures" at bounding box center [103, 126] width 146 height 23
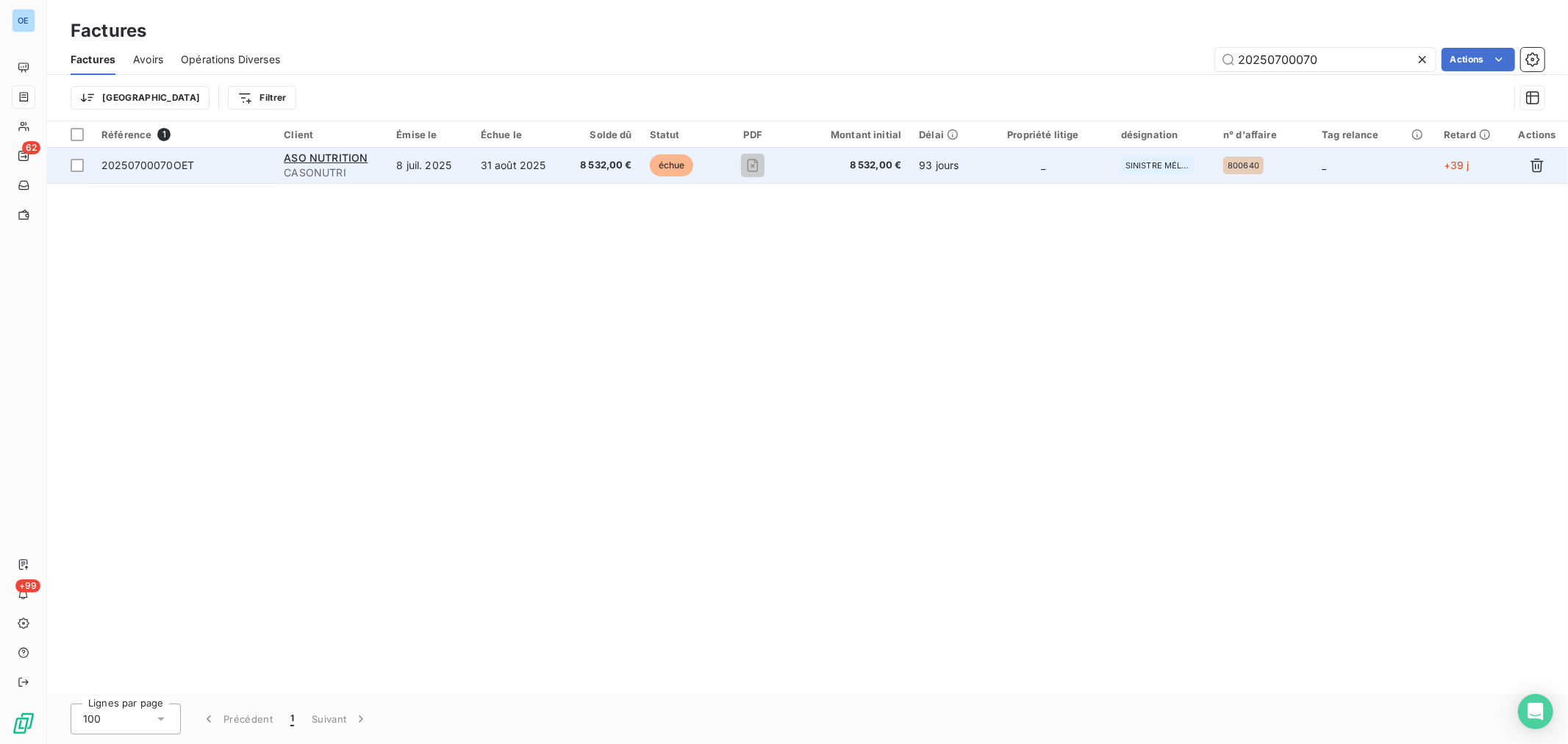
type input "20250700070"
click at [1074, 176] on td "_" at bounding box center [1043, 166] width 139 height 36
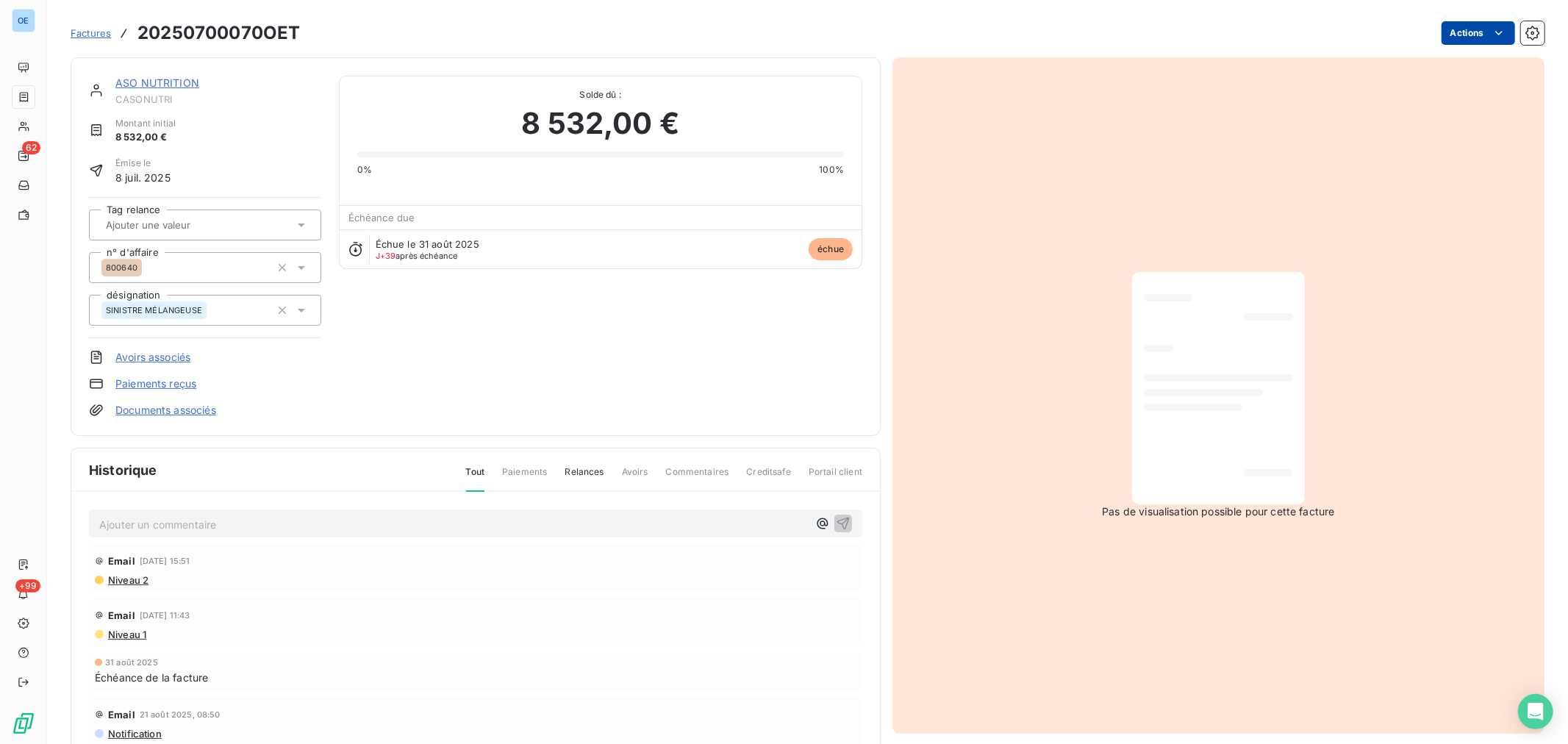
click at [1453, 39] on html "OE 62 +99 Factures 20250700070OET Actions ASO NUTRITION CASONUTRI Montant initi…" at bounding box center [784, 372] width 1568 height 744
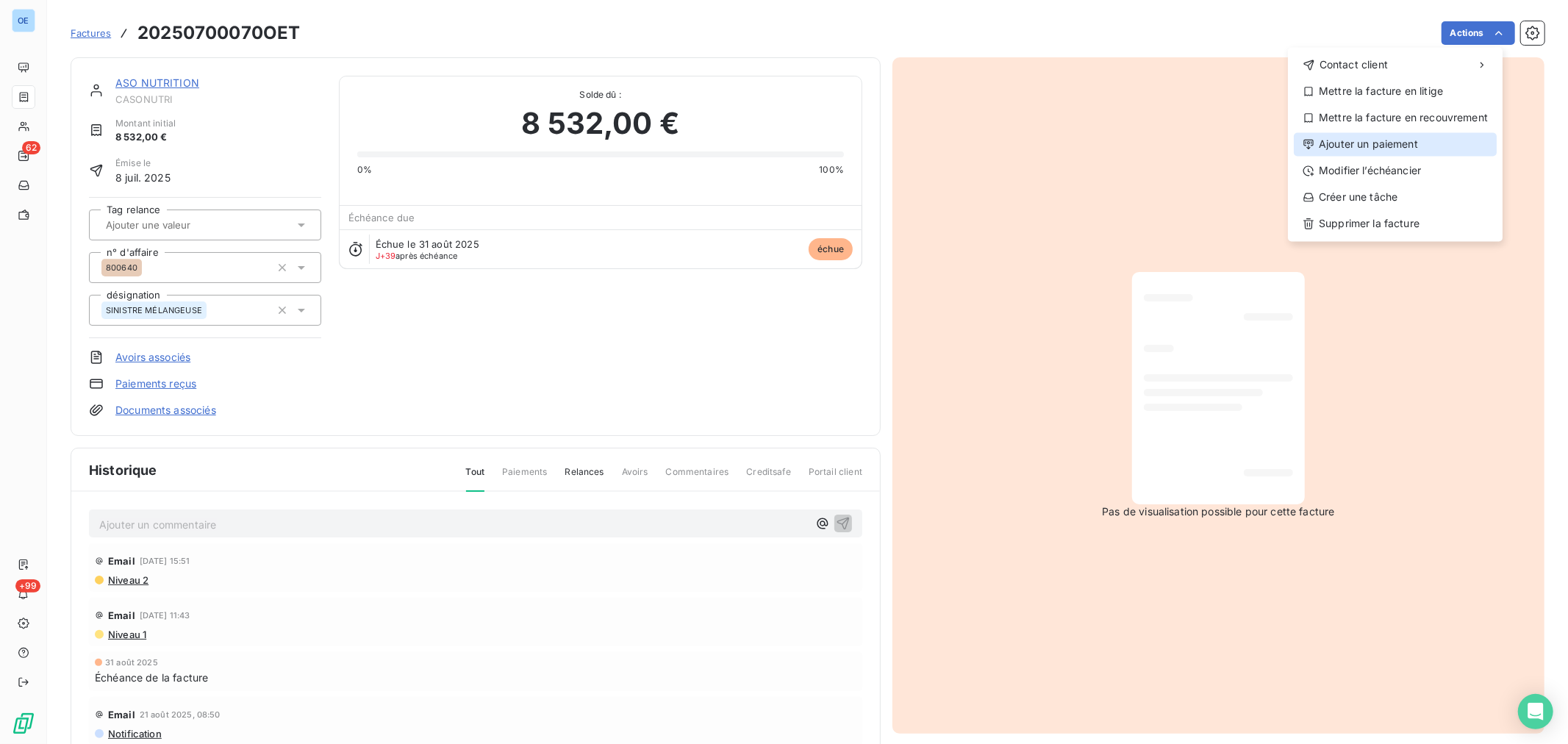
click at [1375, 154] on div "Ajouter un paiement" at bounding box center [1395, 144] width 203 height 23
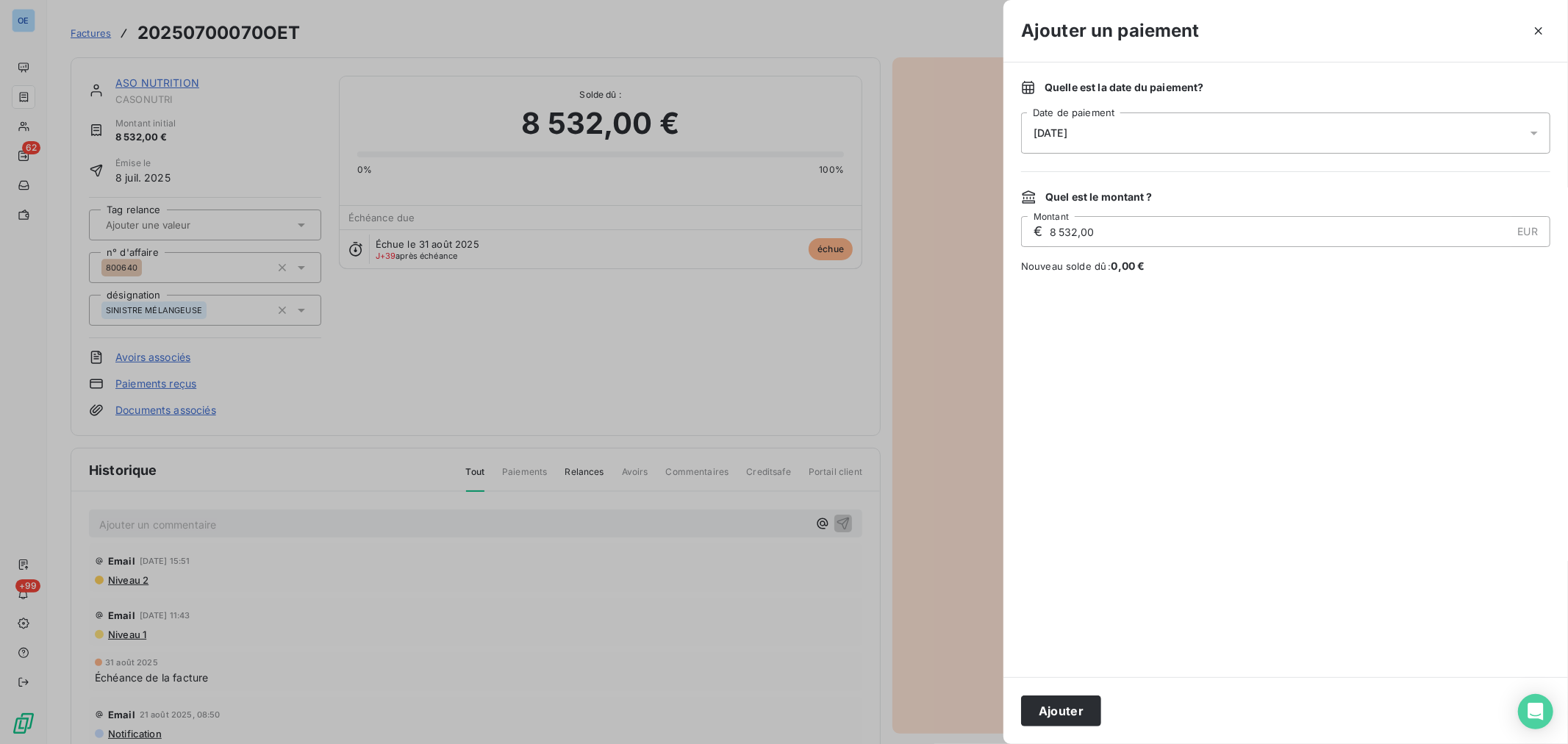
click at [1145, 139] on div "[DATE]" at bounding box center [1285, 133] width 529 height 41
click at [1175, 288] on button "10" at bounding box center [1181, 284] width 30 height 30
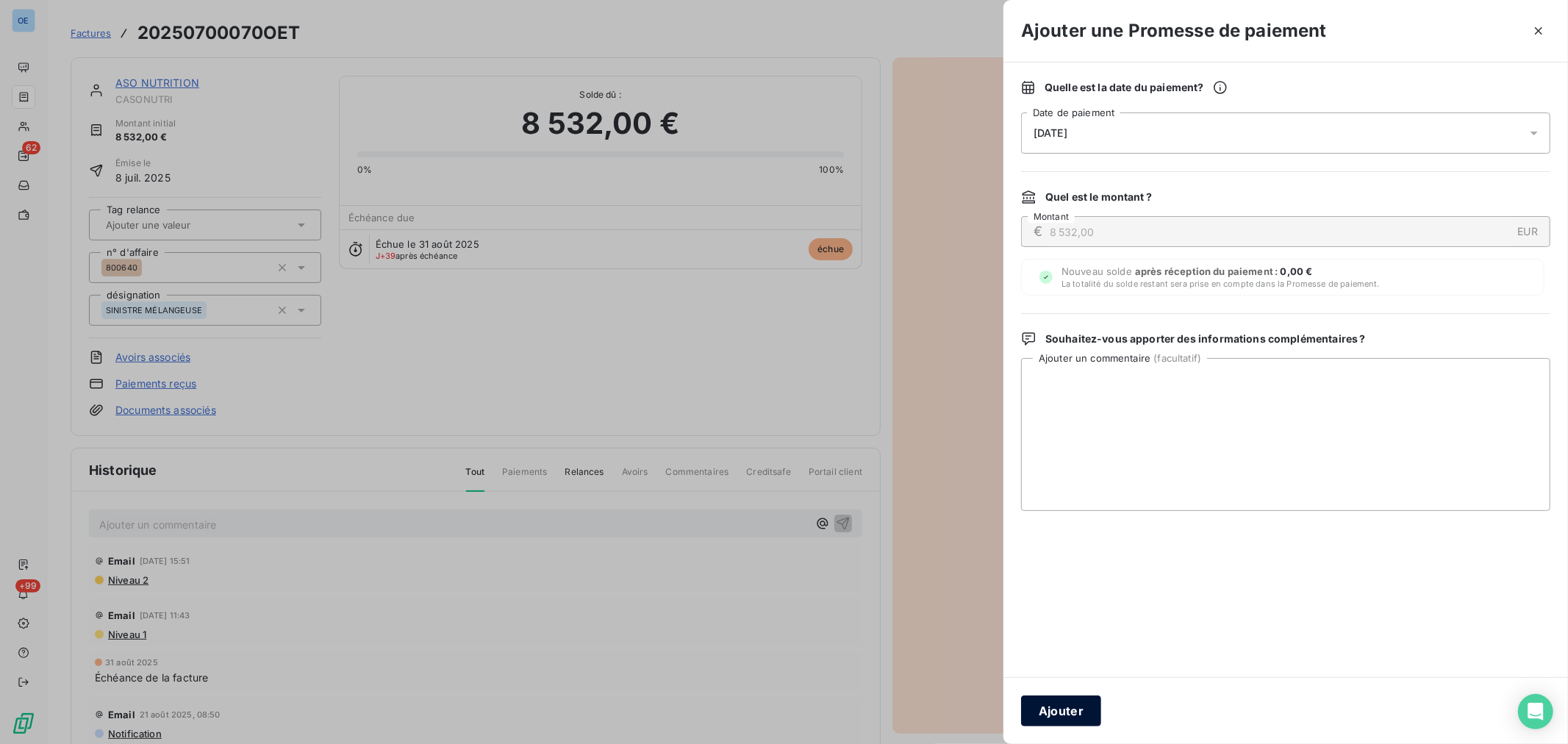
click at [1072, 713] on button "Ajouter" at bounding box center [1060, 711] width 80 height 31
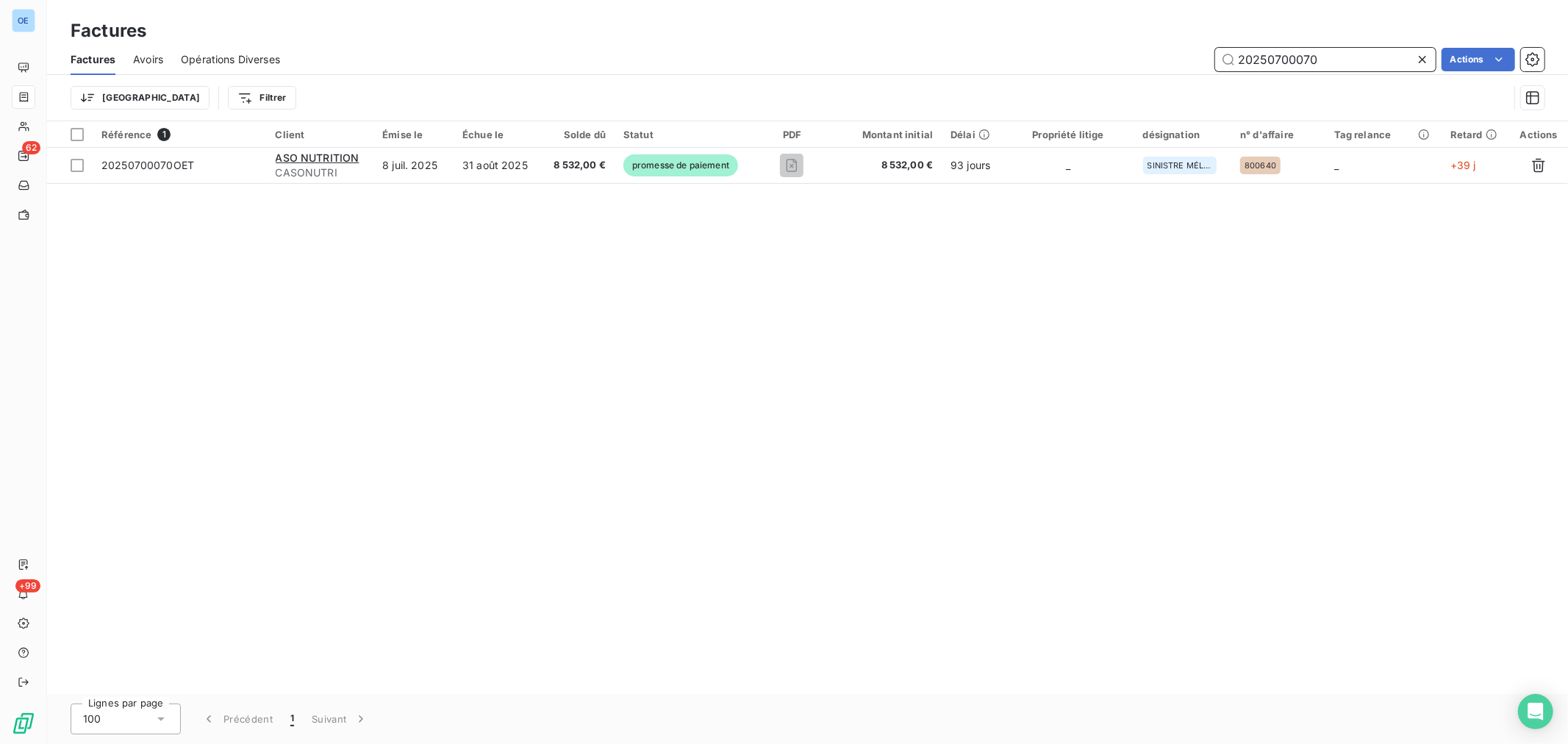
drag, startPoint x: 1328, startPoint y: 58, endPoint x: 1296, endPoint y: 72, distance: 34.9
click at [1296, 72] on div "Factures Avoirs Opérations Diverses 20250700070 Actions" at bounding box center [807, 60] width 1521 height 31
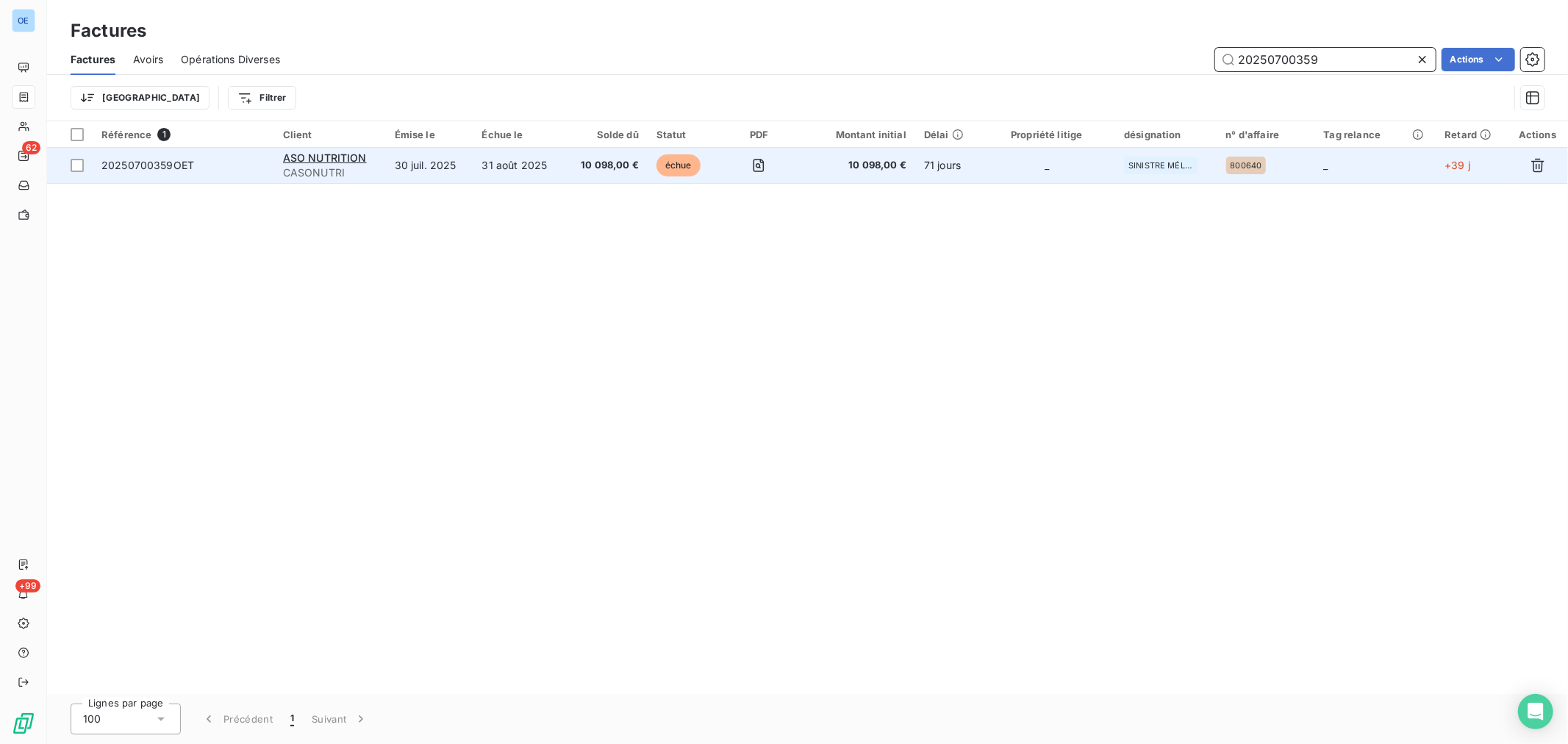
type input "20250700359"
click at [1061, 170] on td "_" at bounding box center [1047, 166] width 138 height 36
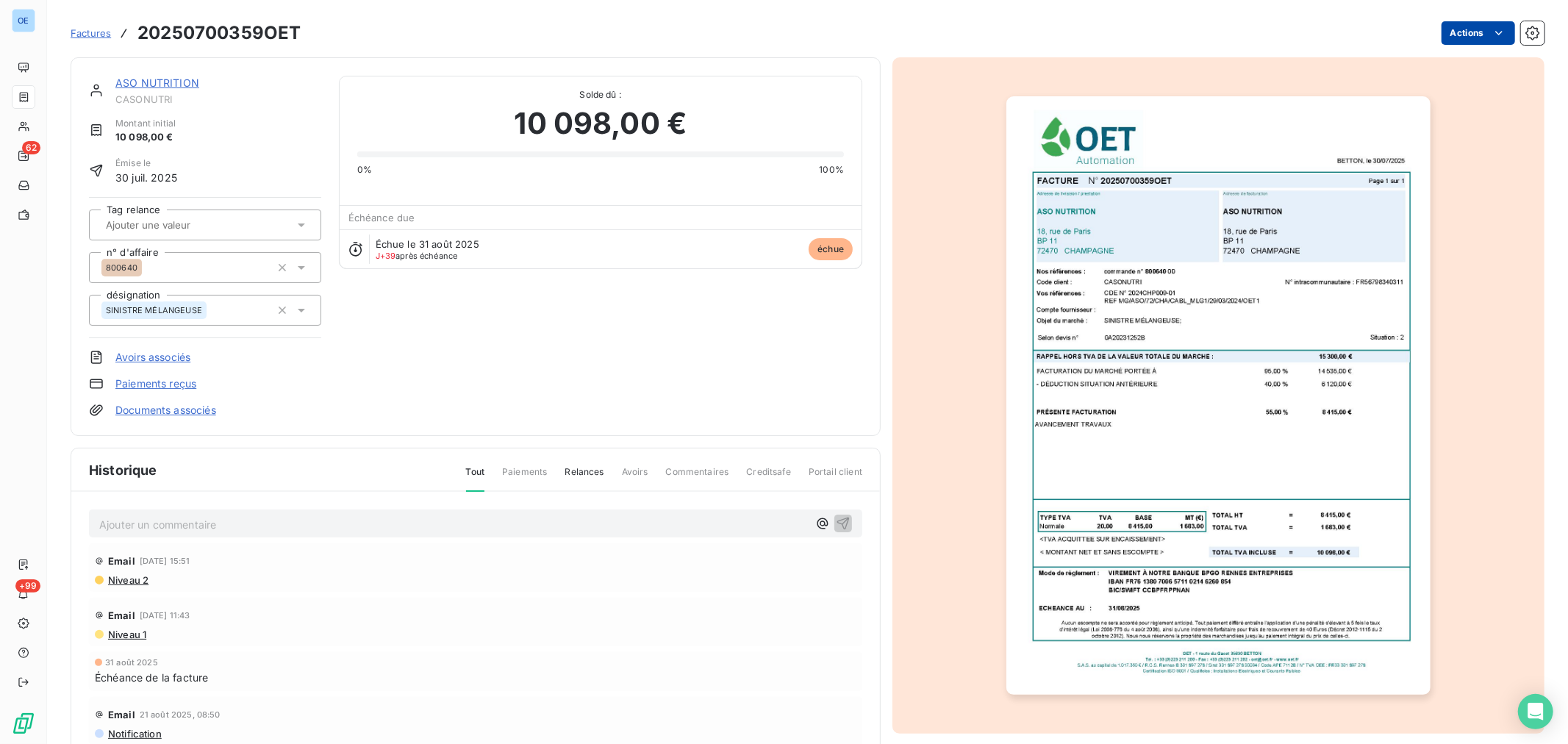
click at [1467, 37] on html "OE 62 +99 Factures 20250700359OET Actions ASO NUTRITION CASONUTRI Montant initi…" at bounding box center [784, 372] width 1568 height 744
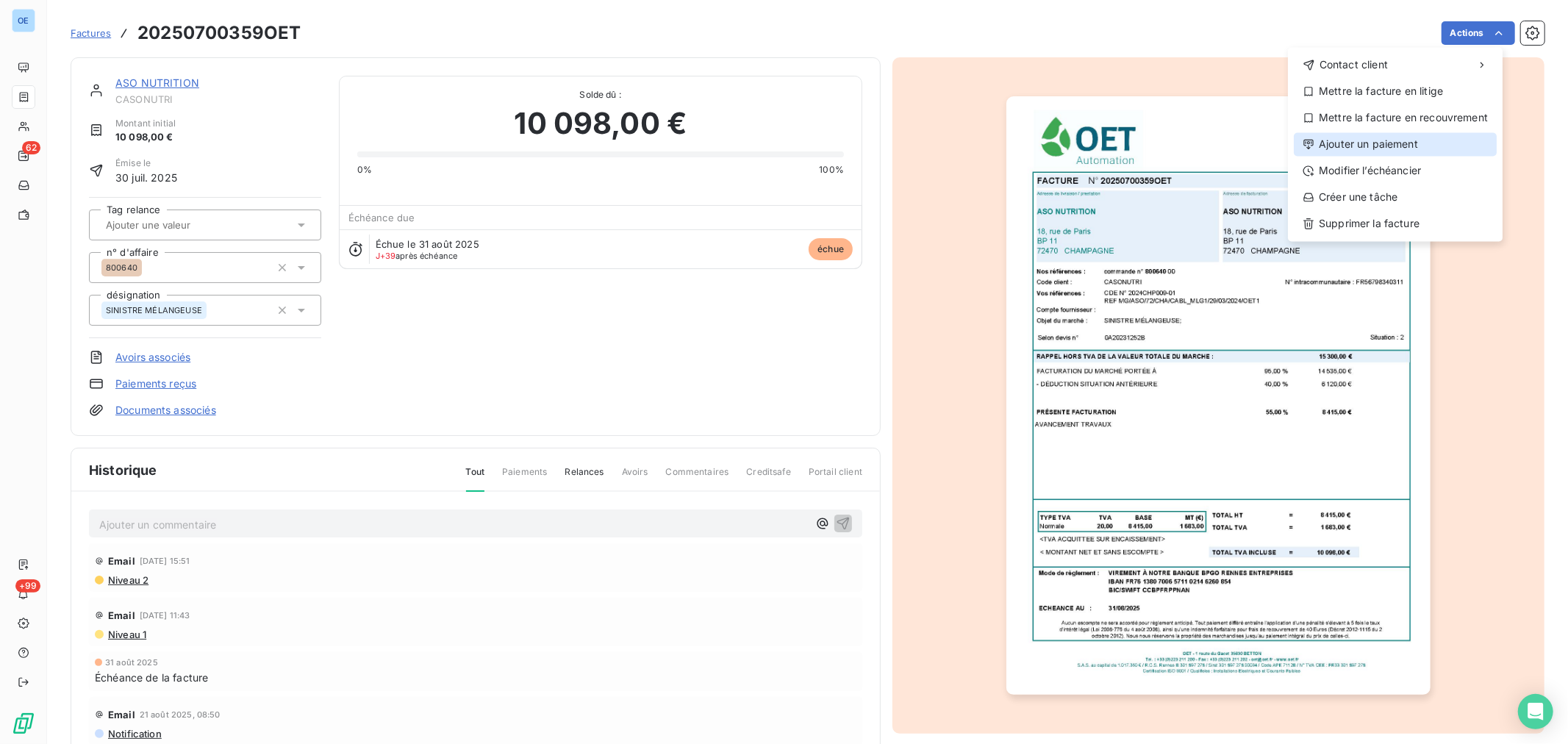
click at [1387, 139] on div "Ajouter un paiement" at bounding box center [1395, 144] width 203 height 23
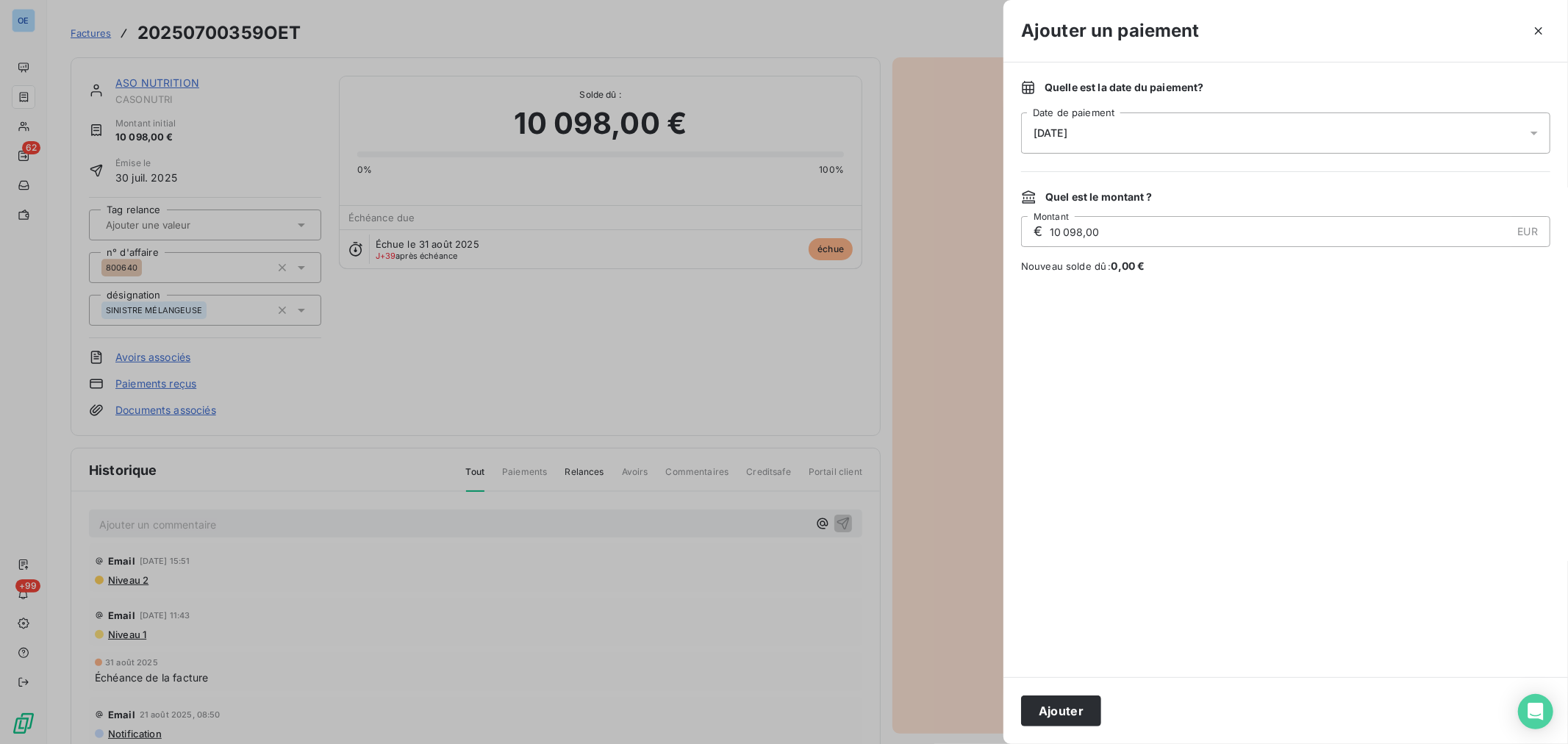
click at [1231, 135] on div "[DATE]" at bounding box center [1285, 133] width 529 height 41
click at [1178, 283] on button "10" at bounding box center [1181, 284] width 30 height 30
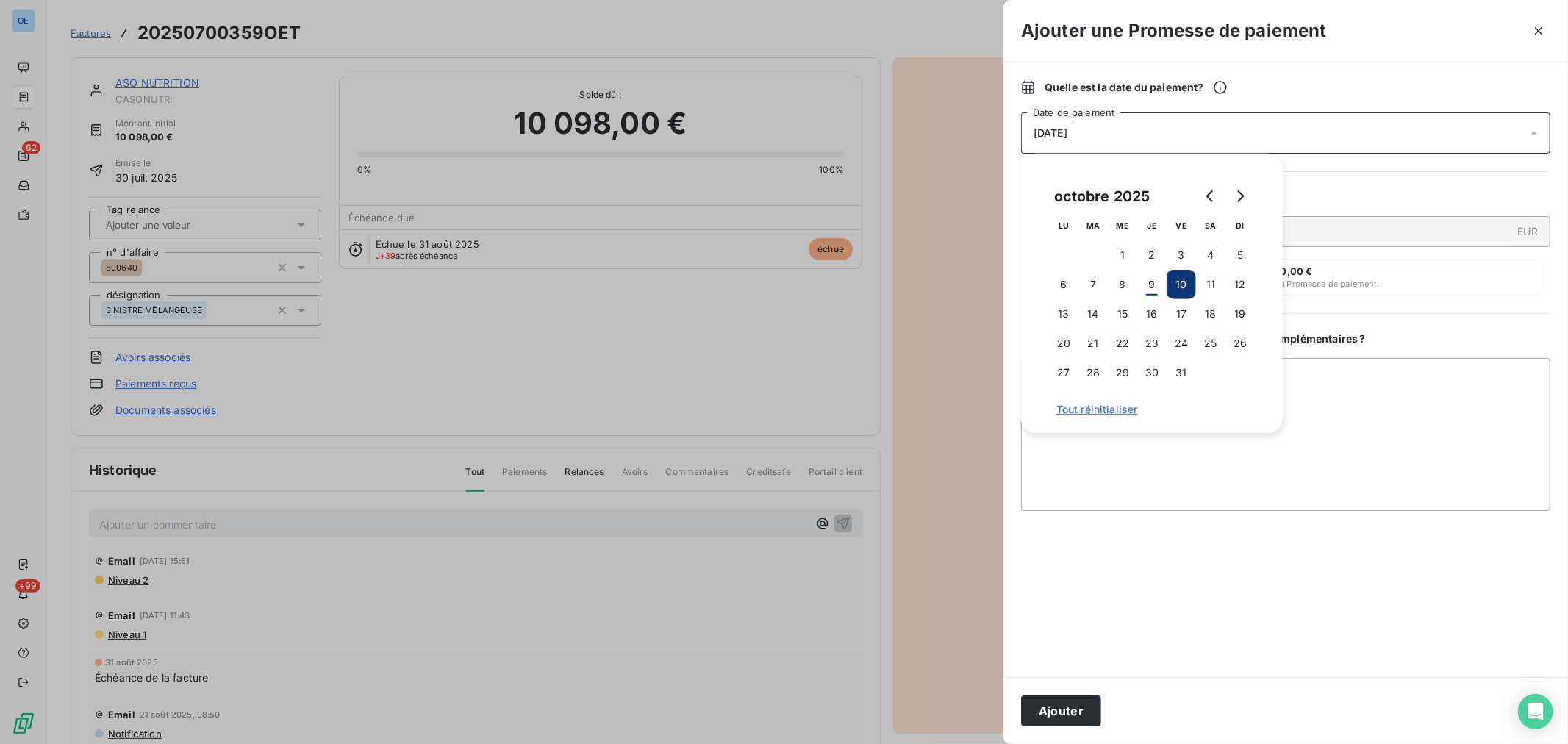
click at [1074, 714] on button "Ajouter" at bounding box center [1060, 711] width 80 height 31
